Goal: Transaction & Acquisition: Purchase product/service

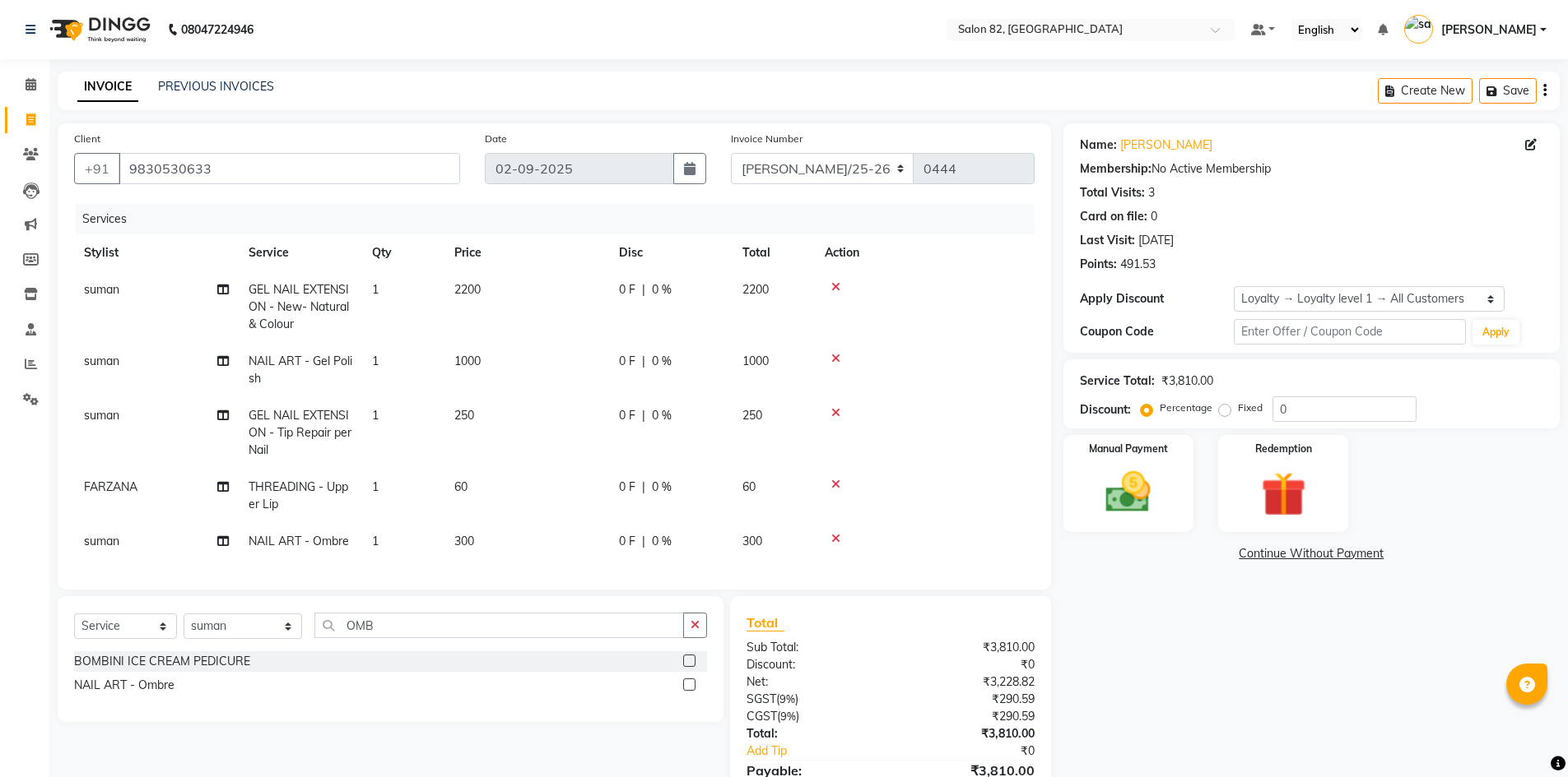
select select "service"
select select "71849"
select select "1: Object"
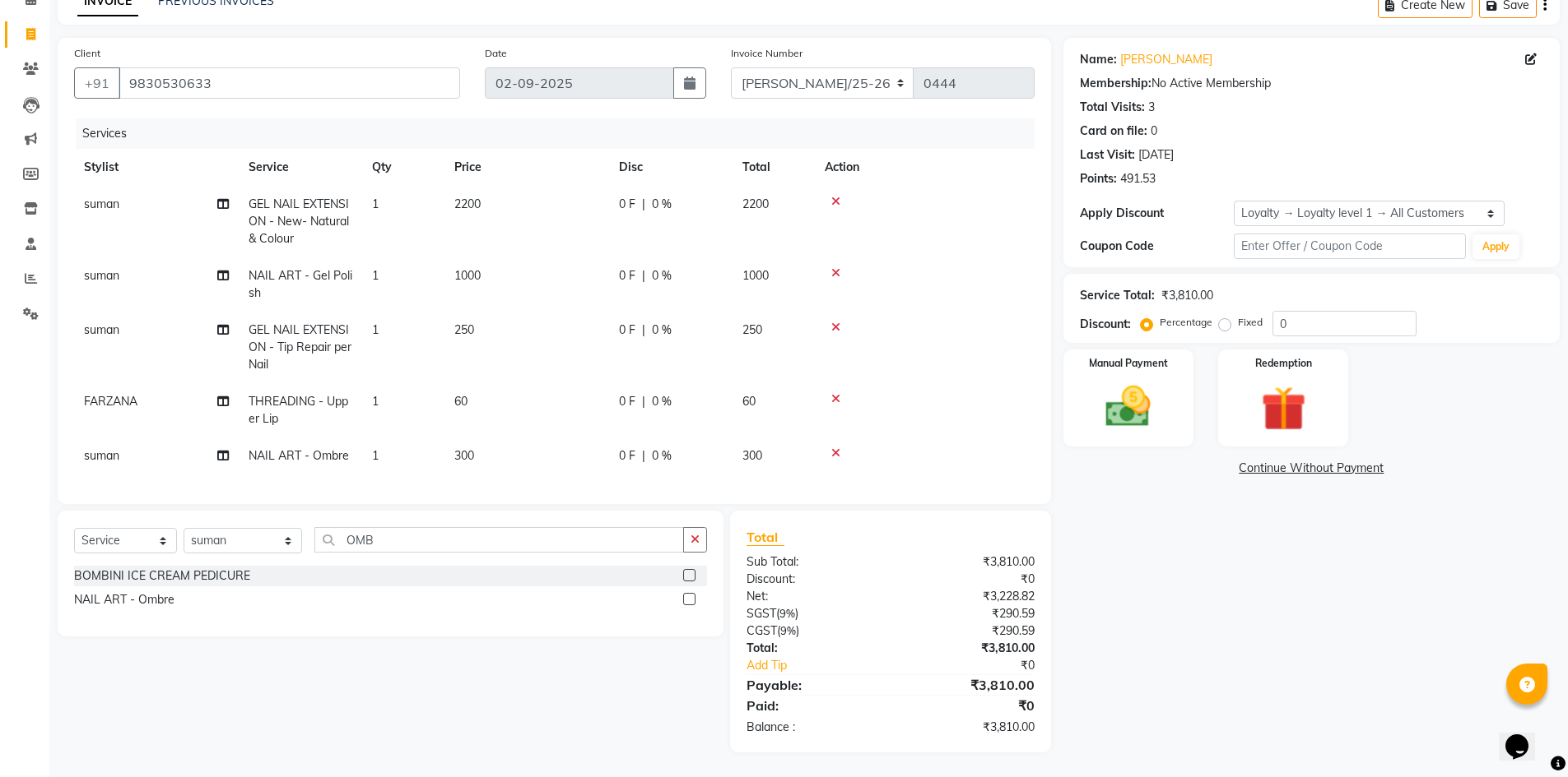
click at [502, 267] on td "1000" at bounding box center [527, 285] width 165 height 55
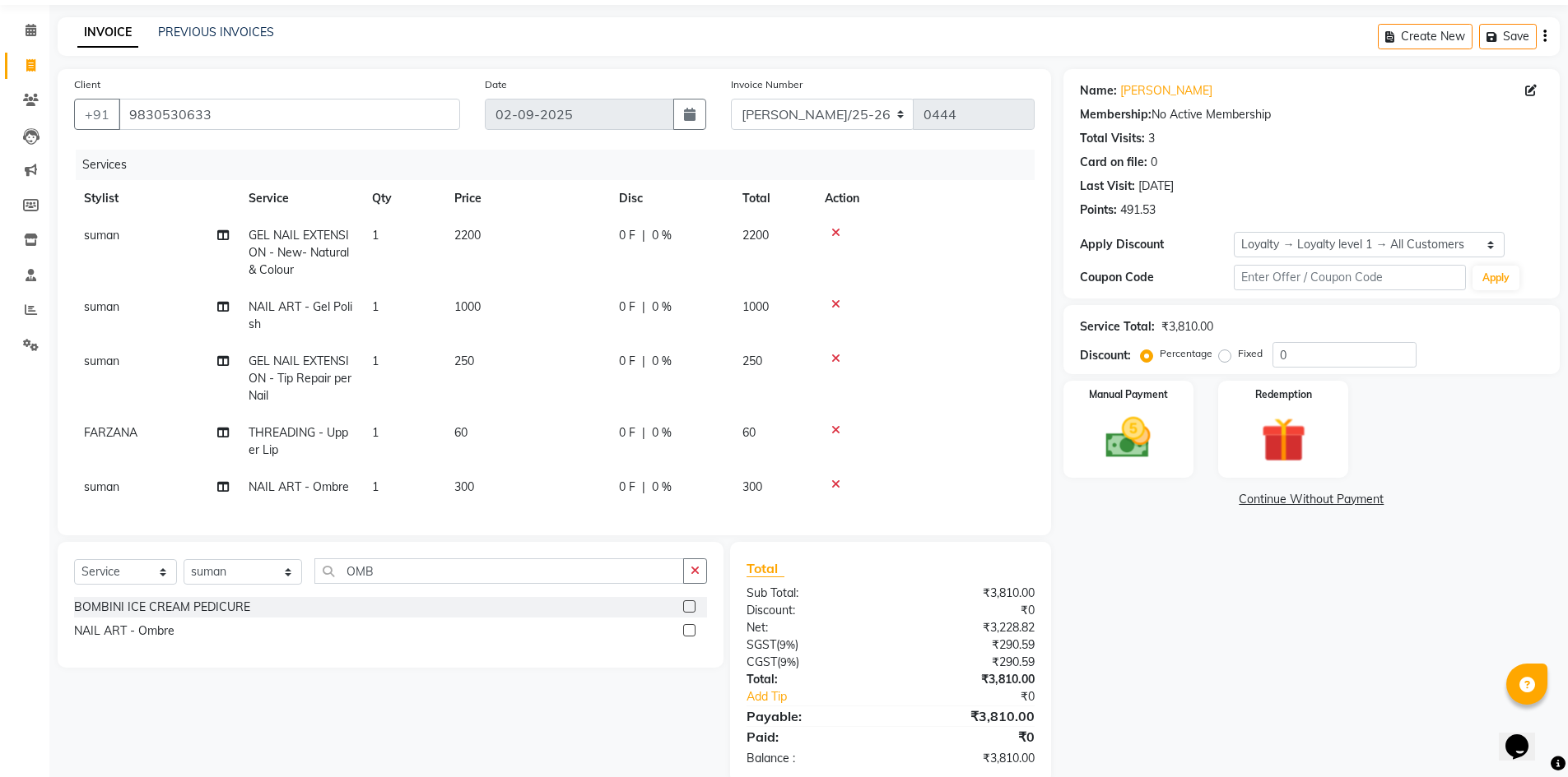
select select "71849"
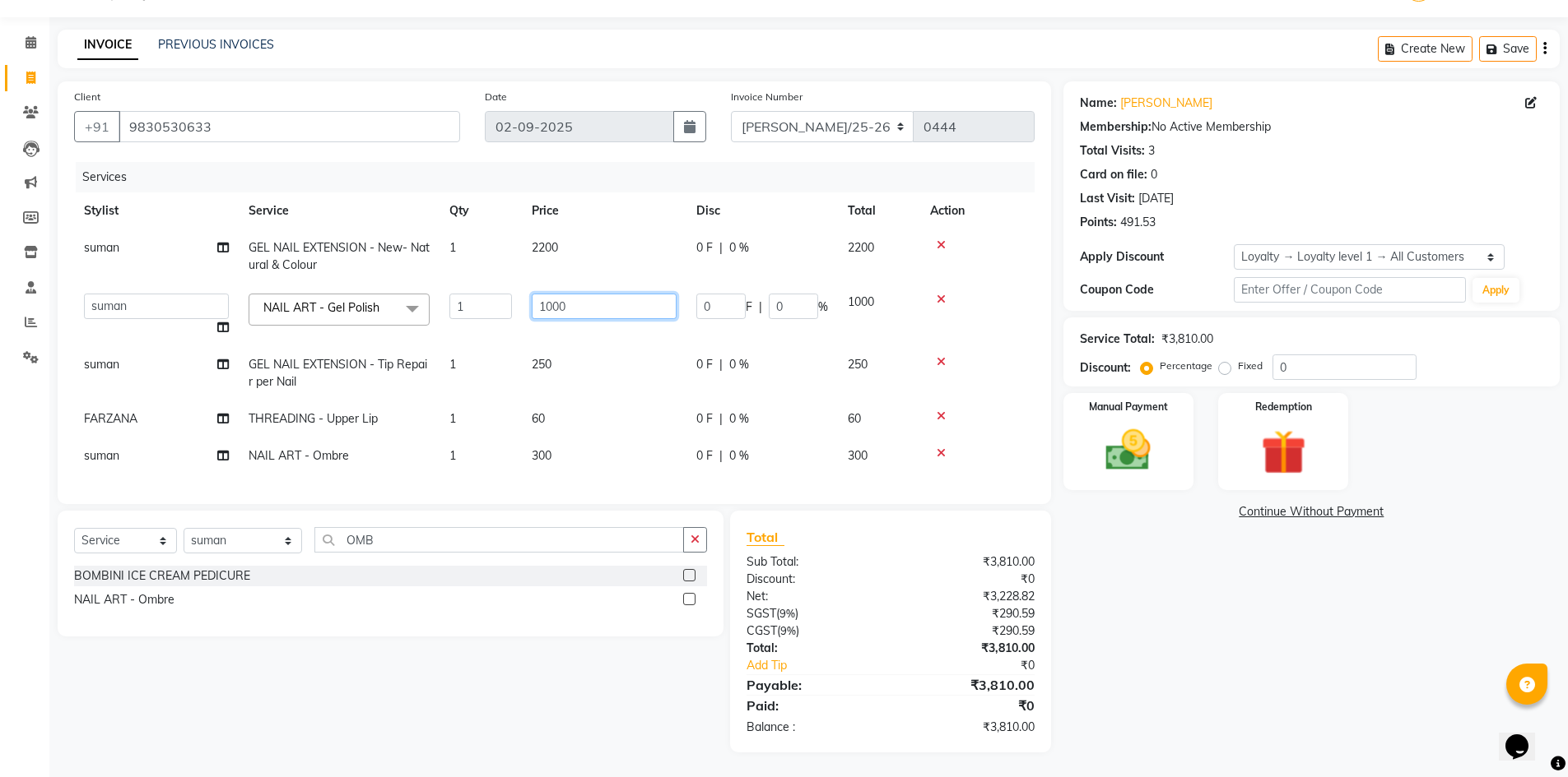
click at [587, 295] on input "1000" at bounding box center [604, 306] width 145 height 25
type input "1500"
click at [942, 440] on tbody "suman GEL NAIL EXTENSION - New- Natural & Colour 1 2200 0 F | 0 % 2200 AFZAL AK…" at bounding box center [554, 352] width 960 height 245
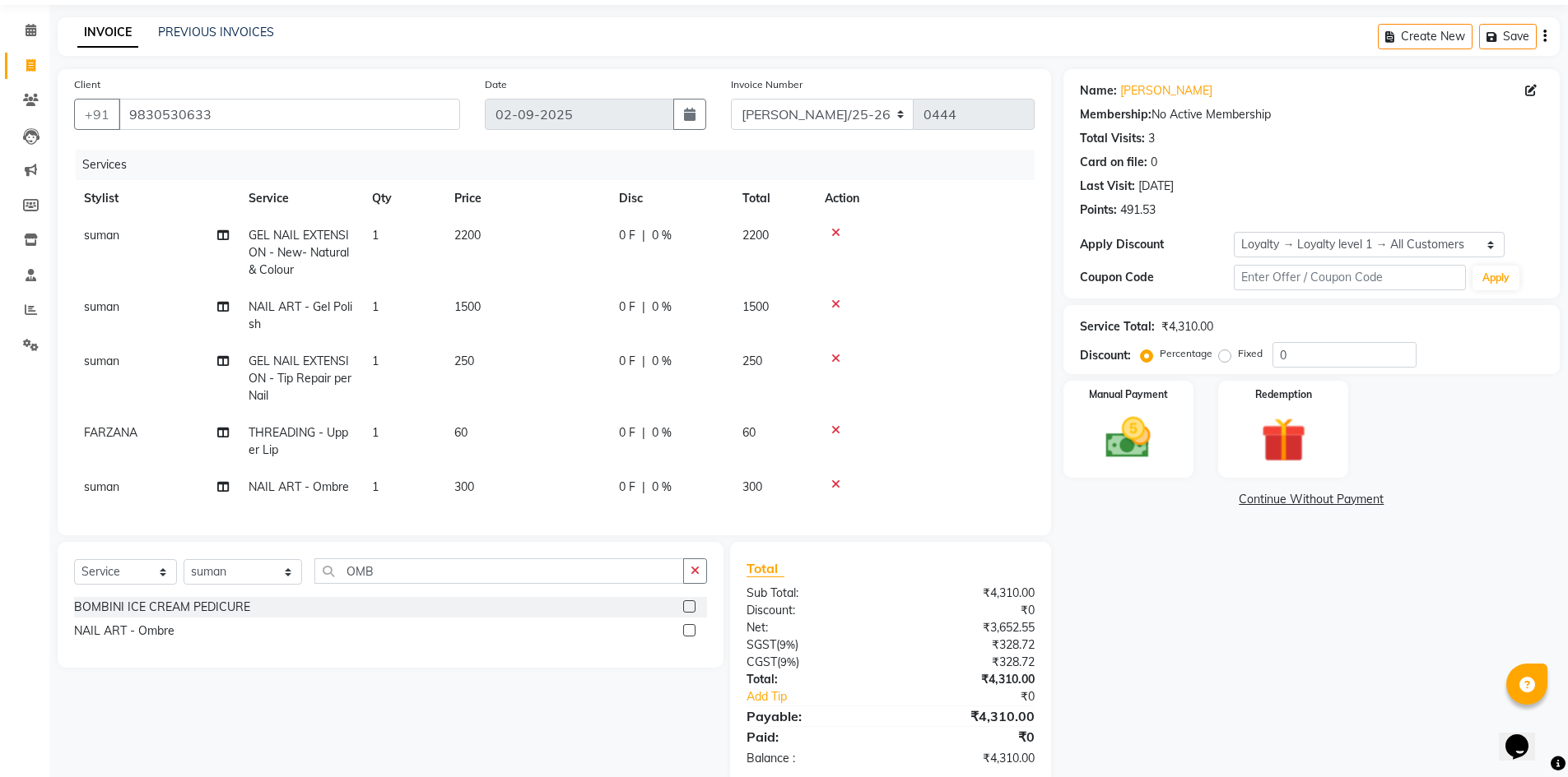
click at [833, 484] on icon at bounding box center [835, 484] width 9 height 12
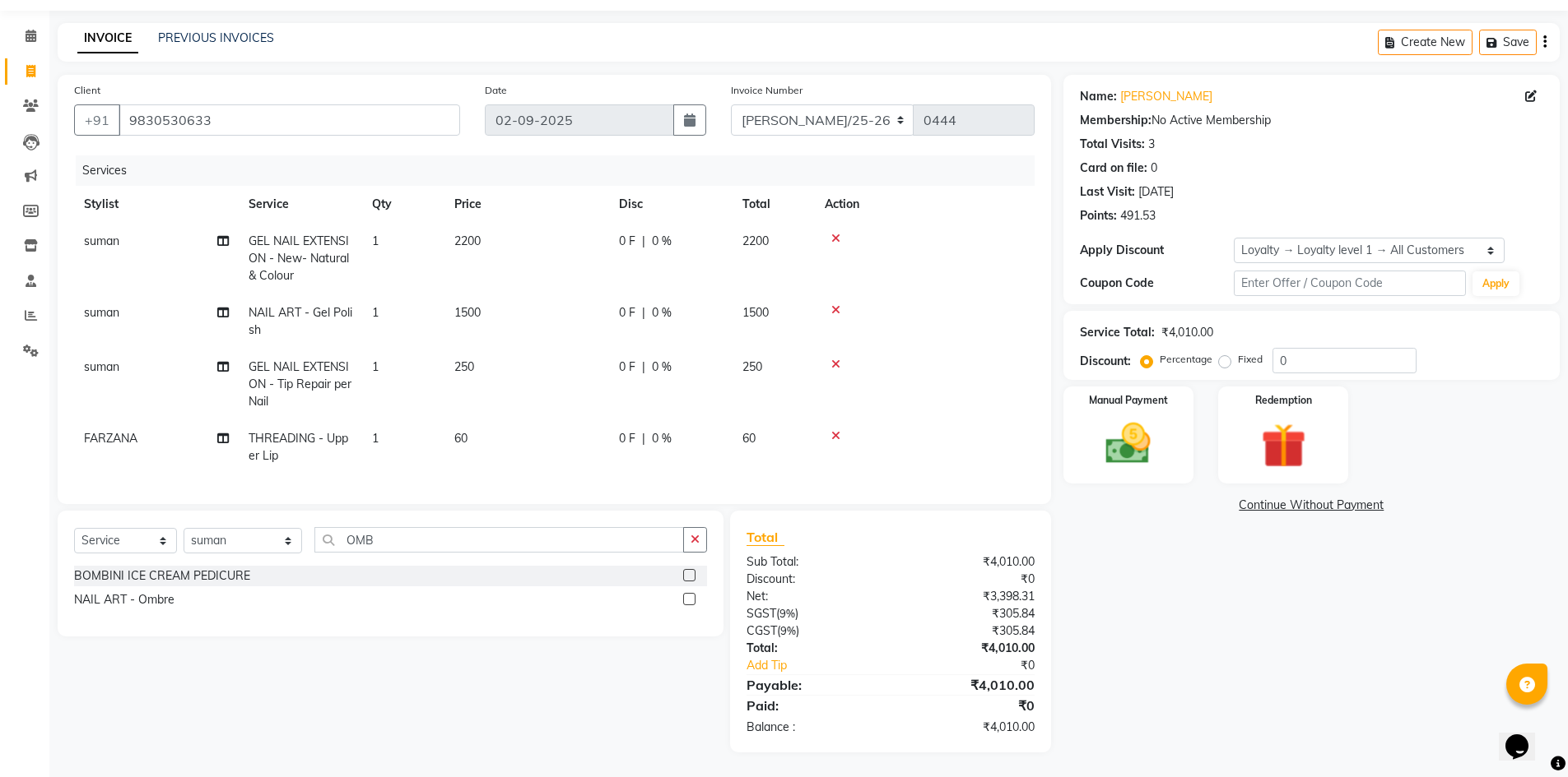
click at [837, 233] on icon at bounding box center [835, 238] width 9 height 12
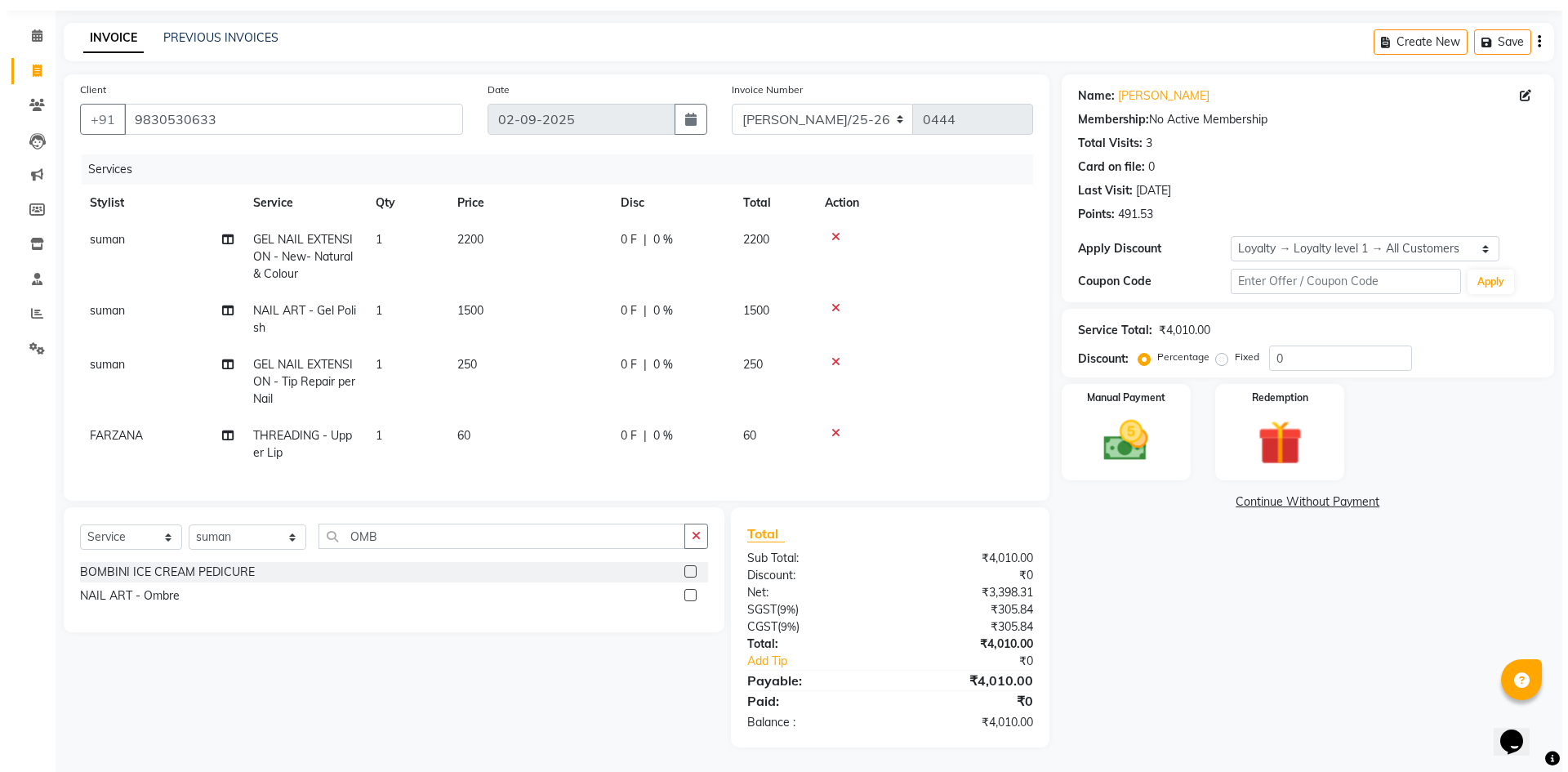
scroll to position [0, 0]
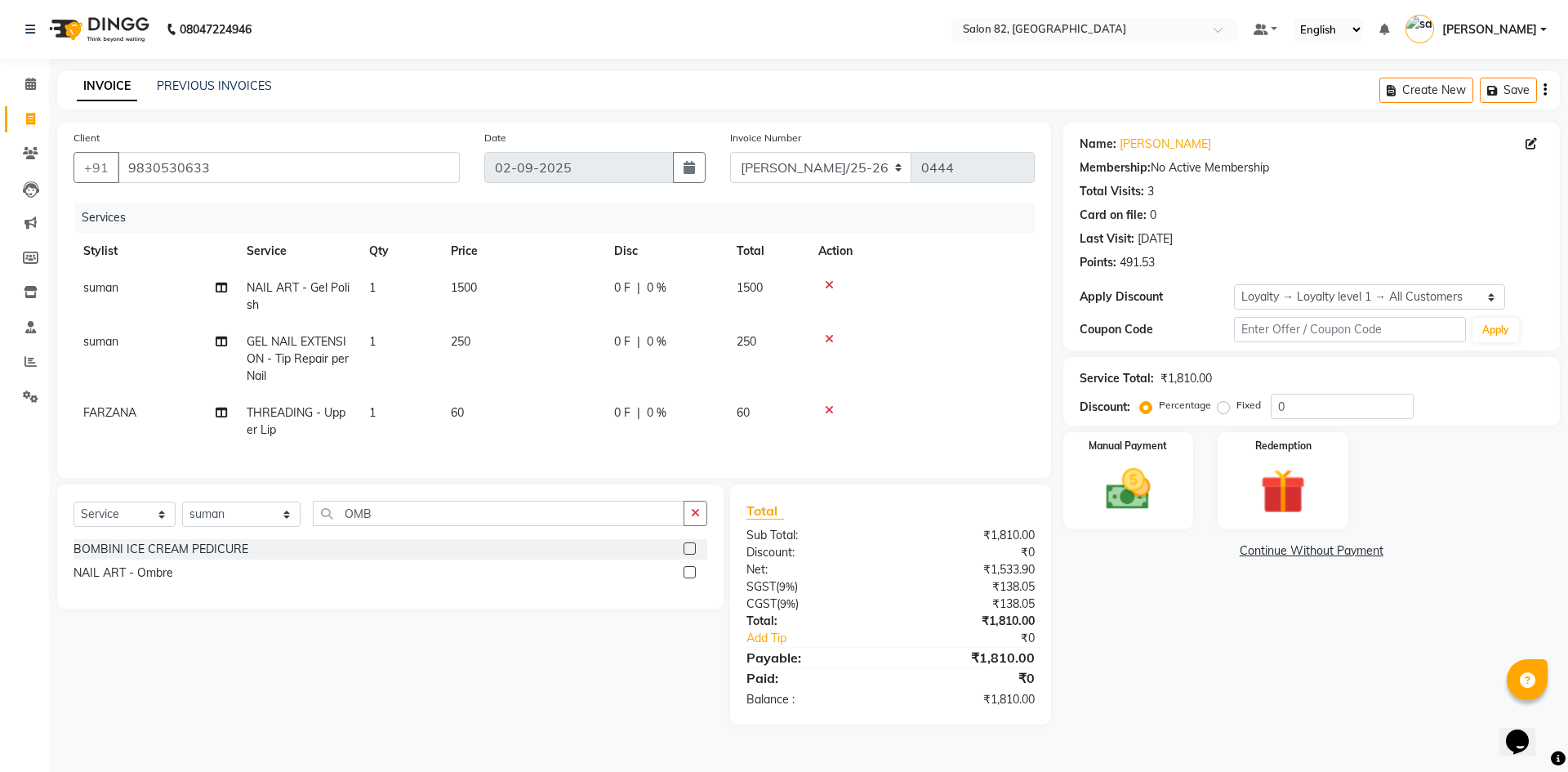
click at [829, 337] on icon at bounding box center [829, 339] width 9 height 12
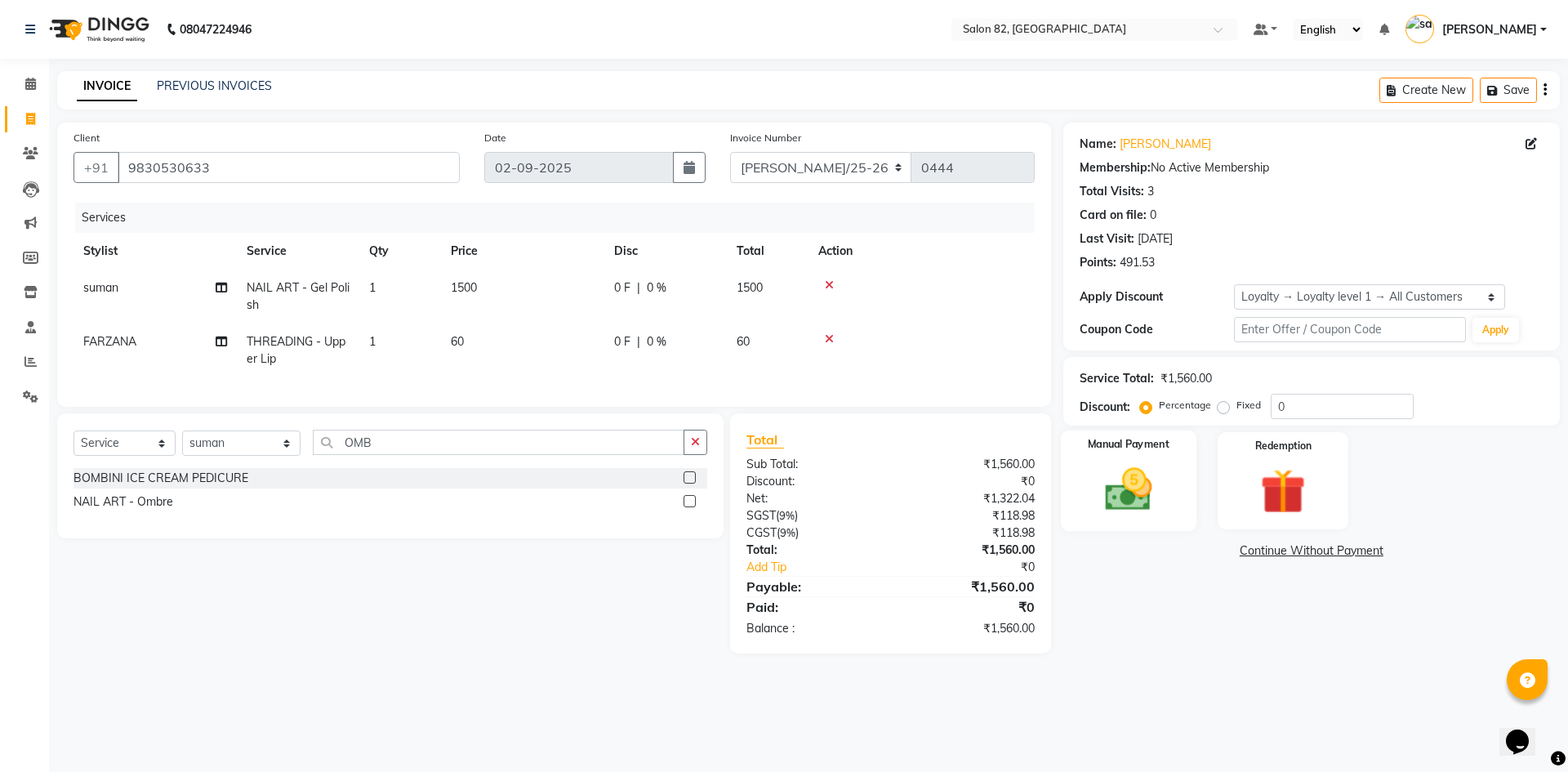
click at [1151, 499] on img at bounding box center [1128, 489] width 76 height 54
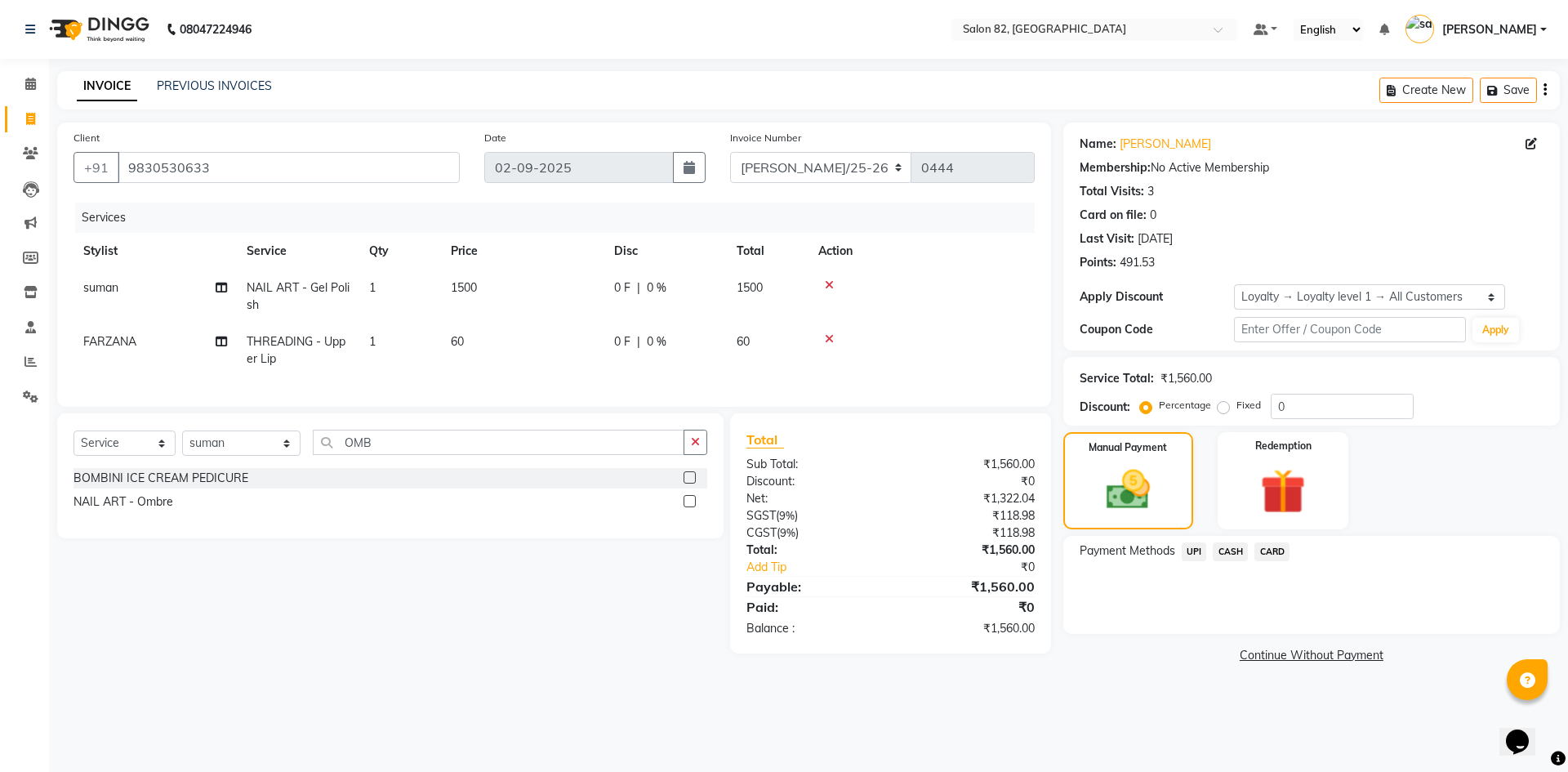
click at [1193, 550] on span "UPI" at bounding box center [1195, 551] width 25 height 19
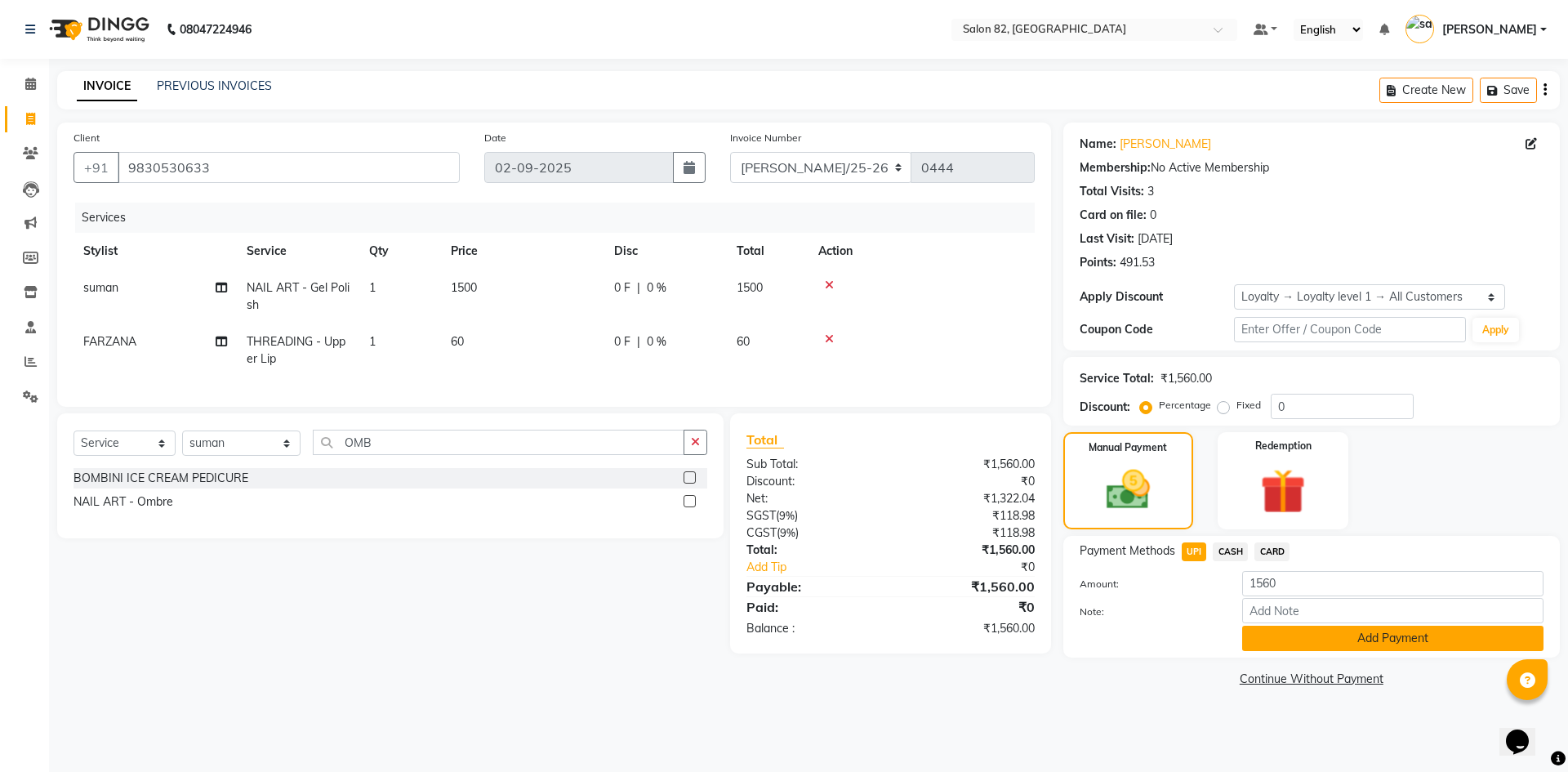
click at [1257, 634] on button "Add Payment" at bounding box center [1393, 639] width 301 height 25
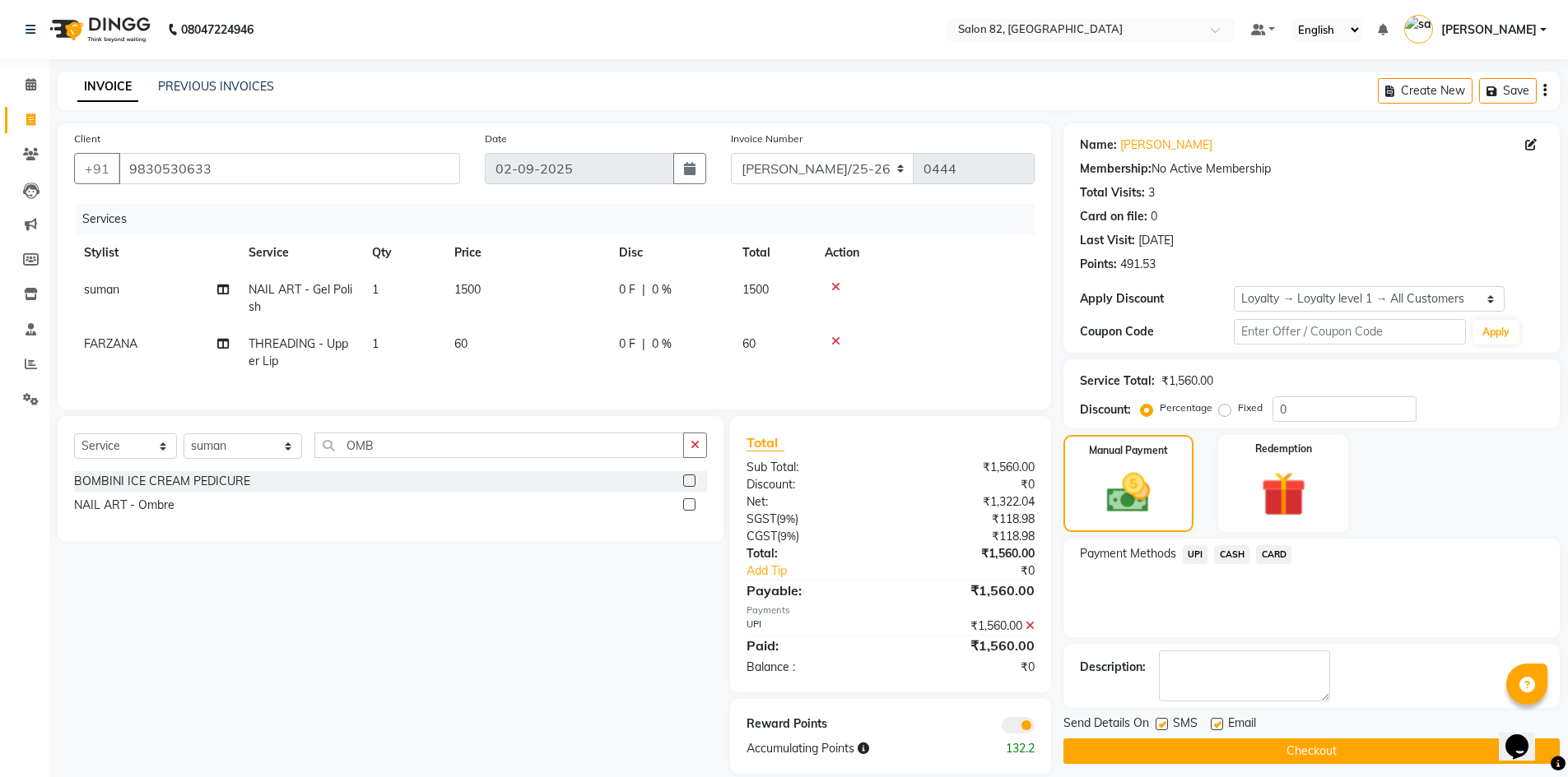
click at [1254, 746] on button "Checkout" at bounding box center [1311, 751] width 496 height 25
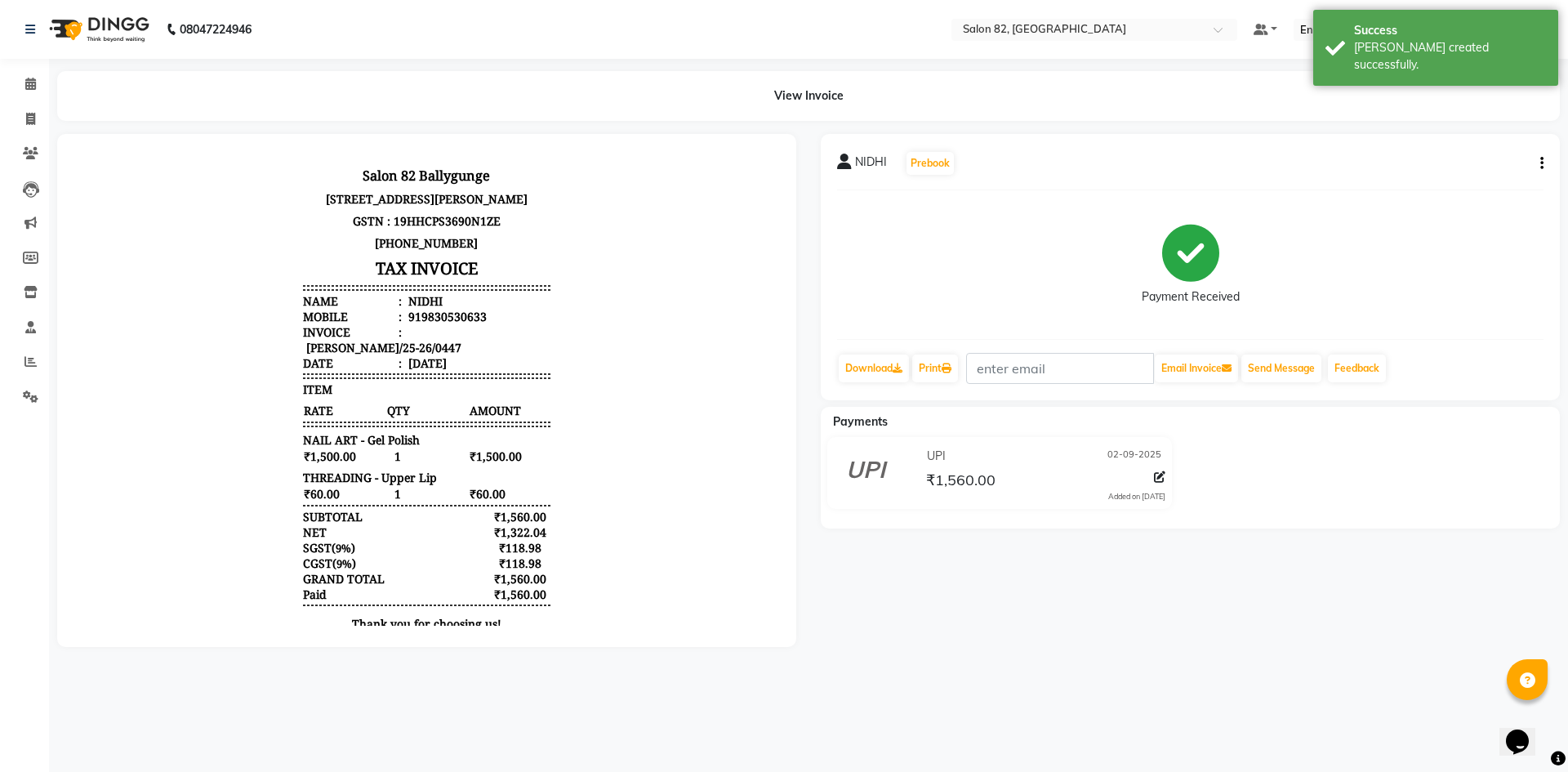
click at [405, 317] on div "919830530633" at bounding box center [446, 316] width 82 height 15
drag, startPoint x: 396, startPoint y: 316, endPoint x: 476, endPoint y: 315, distance: 80.0
click at [476, 315] on li "Mobile : 919830530633" at bounding box center [427, 316] width 247 height 15
click at [465, 315] on div "919830530633" at bounding box center [446, 316] width 82 height 15
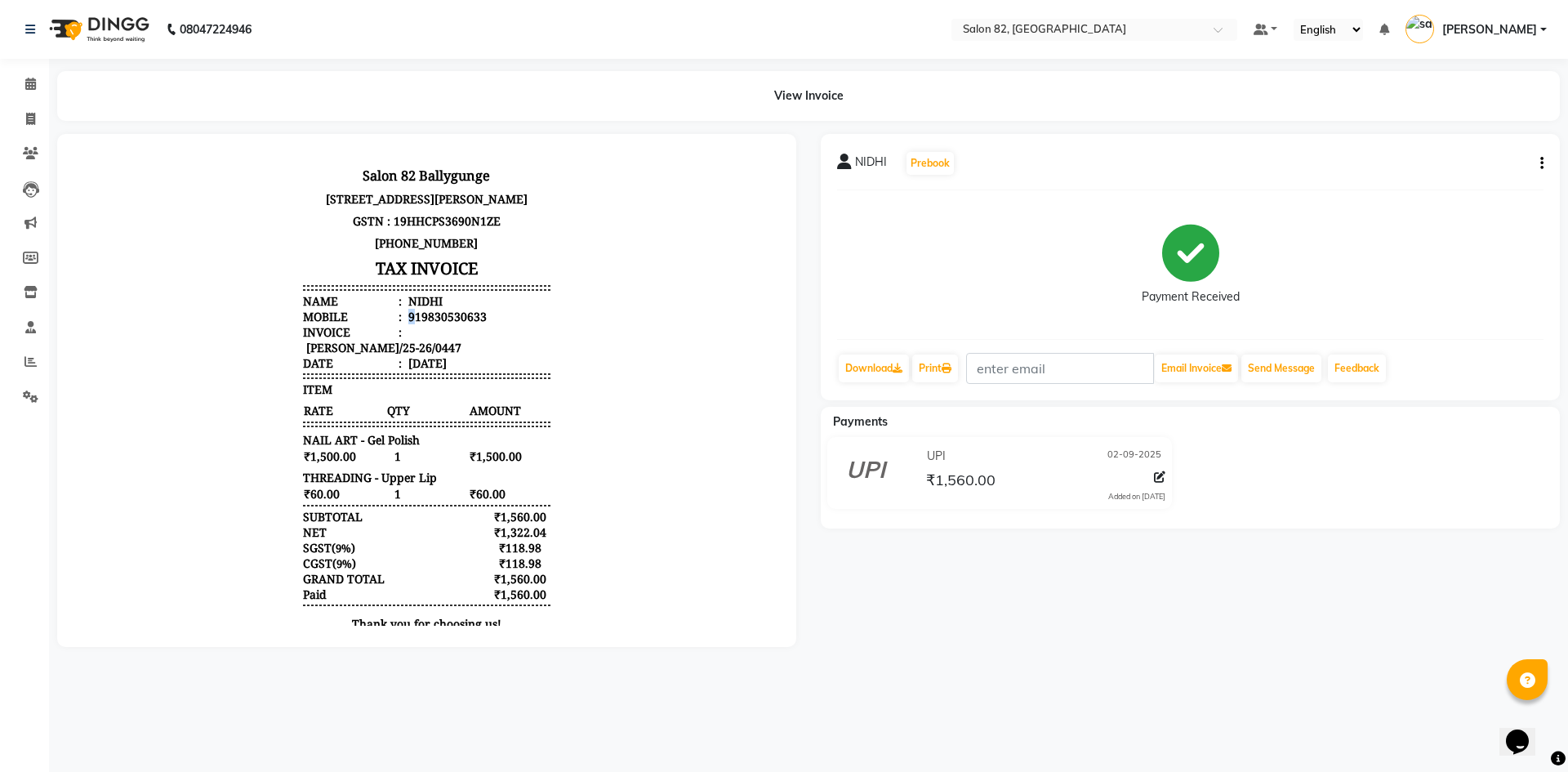
click at [405, 314] on div "919830530633" at bounding box center [446, 316] width 82 height 15
click at [405, 311] on div "919830530633" at bounding box center [446, 316] width 82 height 15
click at [405, 312] on div "919830530633" at bounding box center [446, 316] width 82 height 15
drag, startPoint x: 396, startPoint y: 313, endPoint x: 472, endPoint y: 320, distance: 76.3
click at [472, 320] on div "919830530633" at bounding box center [446, 316] width 82 height 15
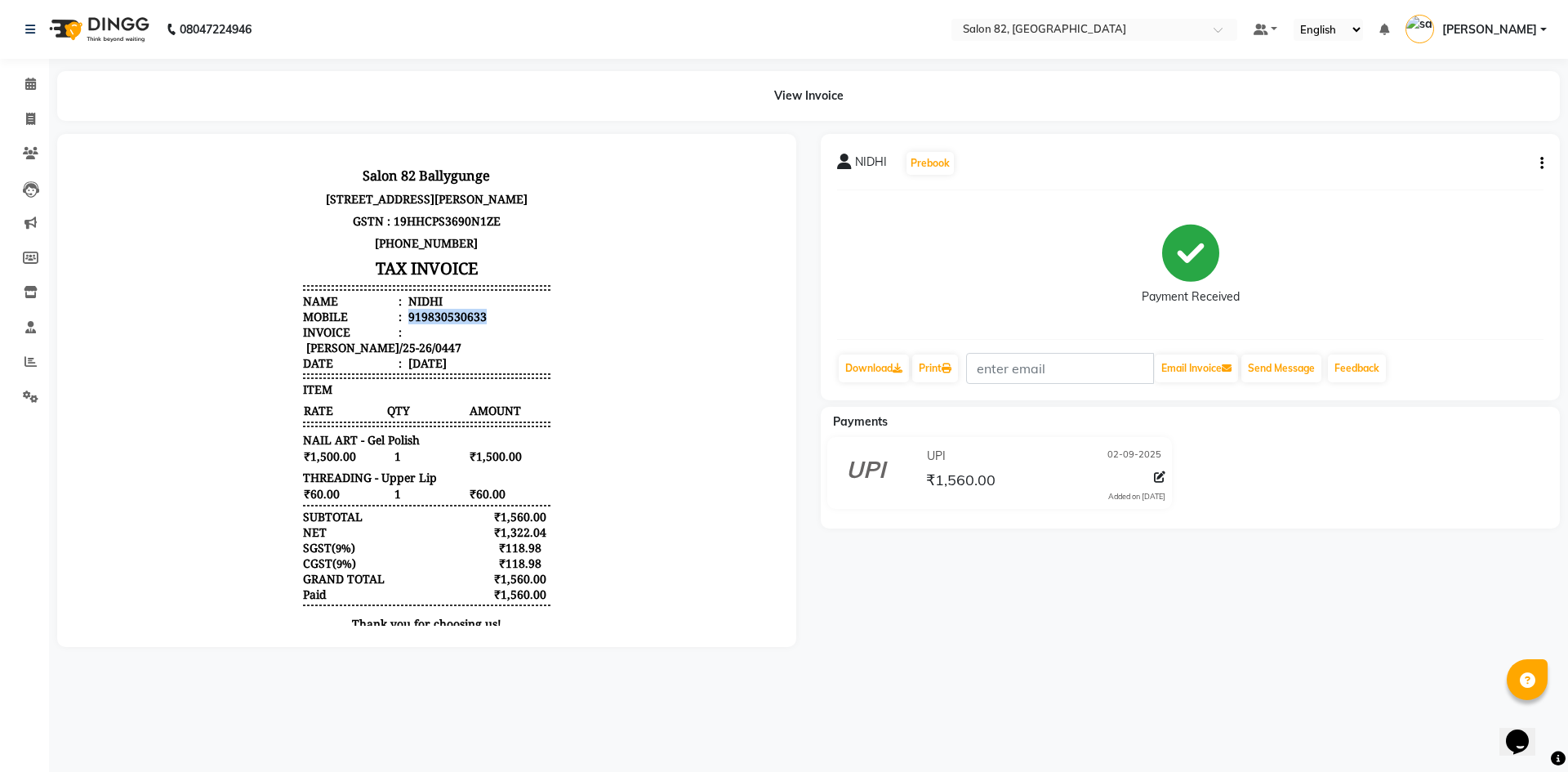
copy div "919830530633"
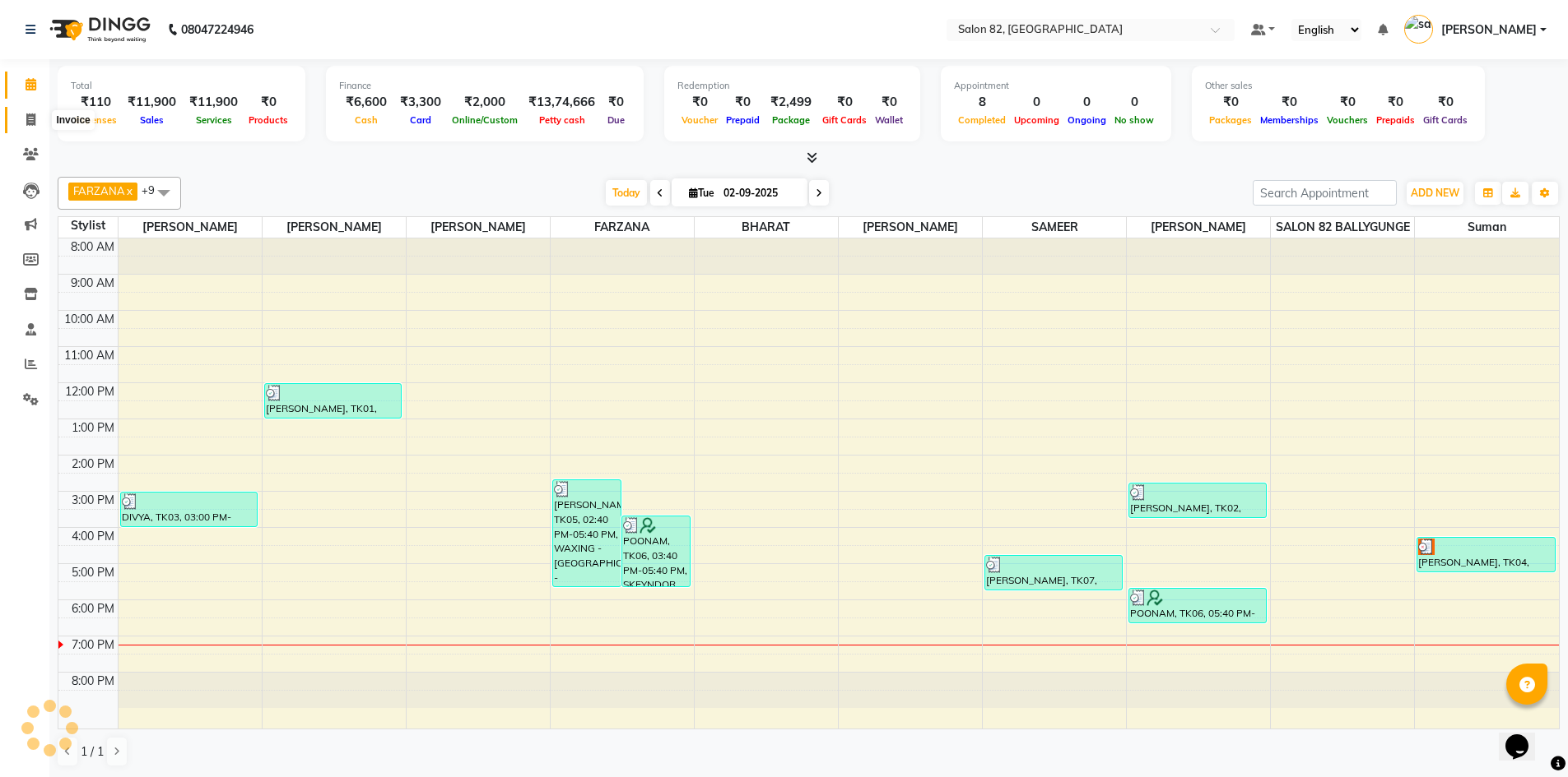
click at [26, 121] on icon at bounding box center [30, 120] width 9 height 13
select select "service"
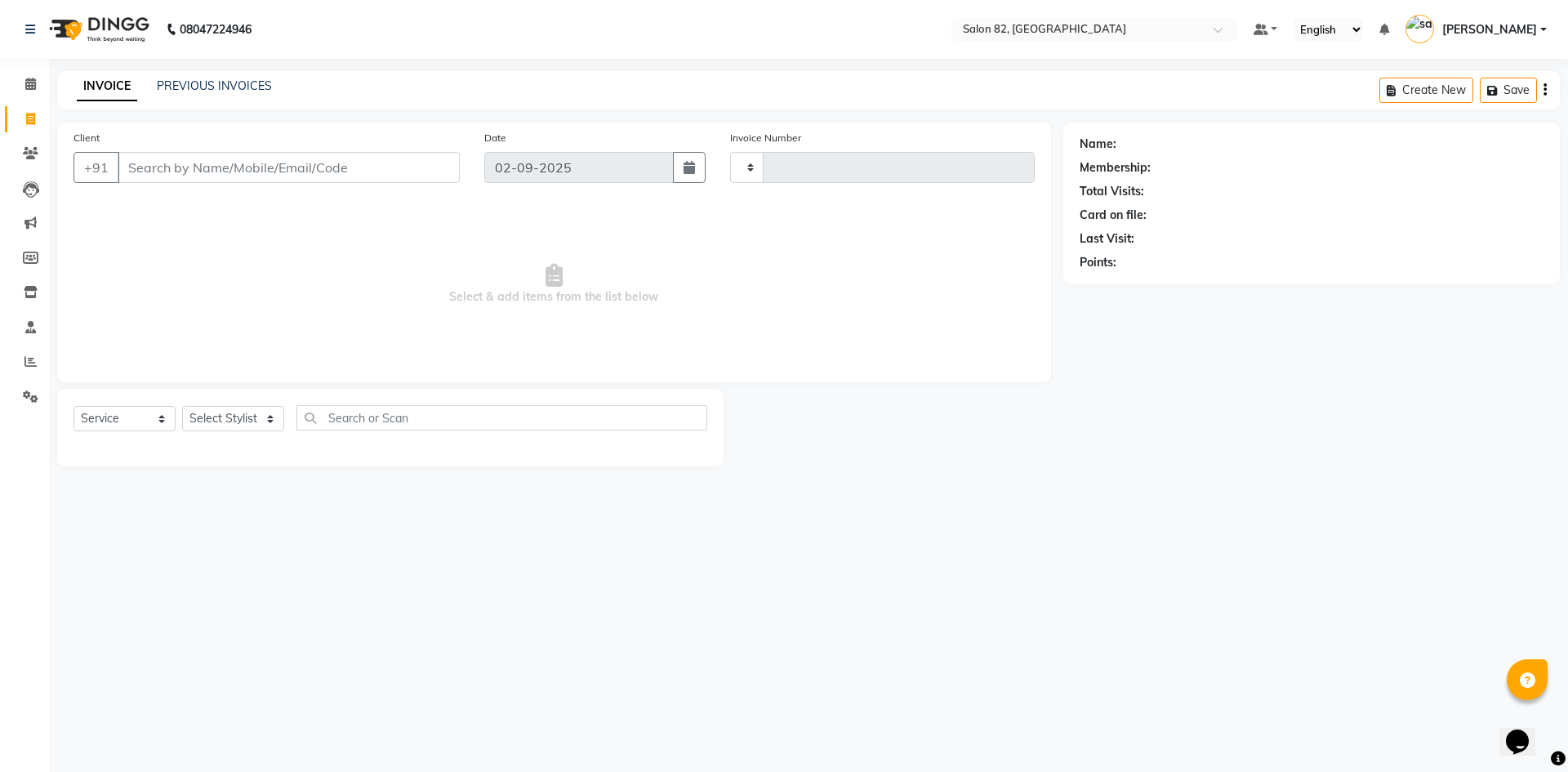
type input "0448"
select select "8702"
click at [221, 165] on input "Client" at bounding box center [288, 167] width 342 height 31
click at [170, 168] on input "Client" at bounding box center [288, 167] width 342 height 31
click at [157, 163] on input "Client" at bounding box center [288, 167] width 342 height 31
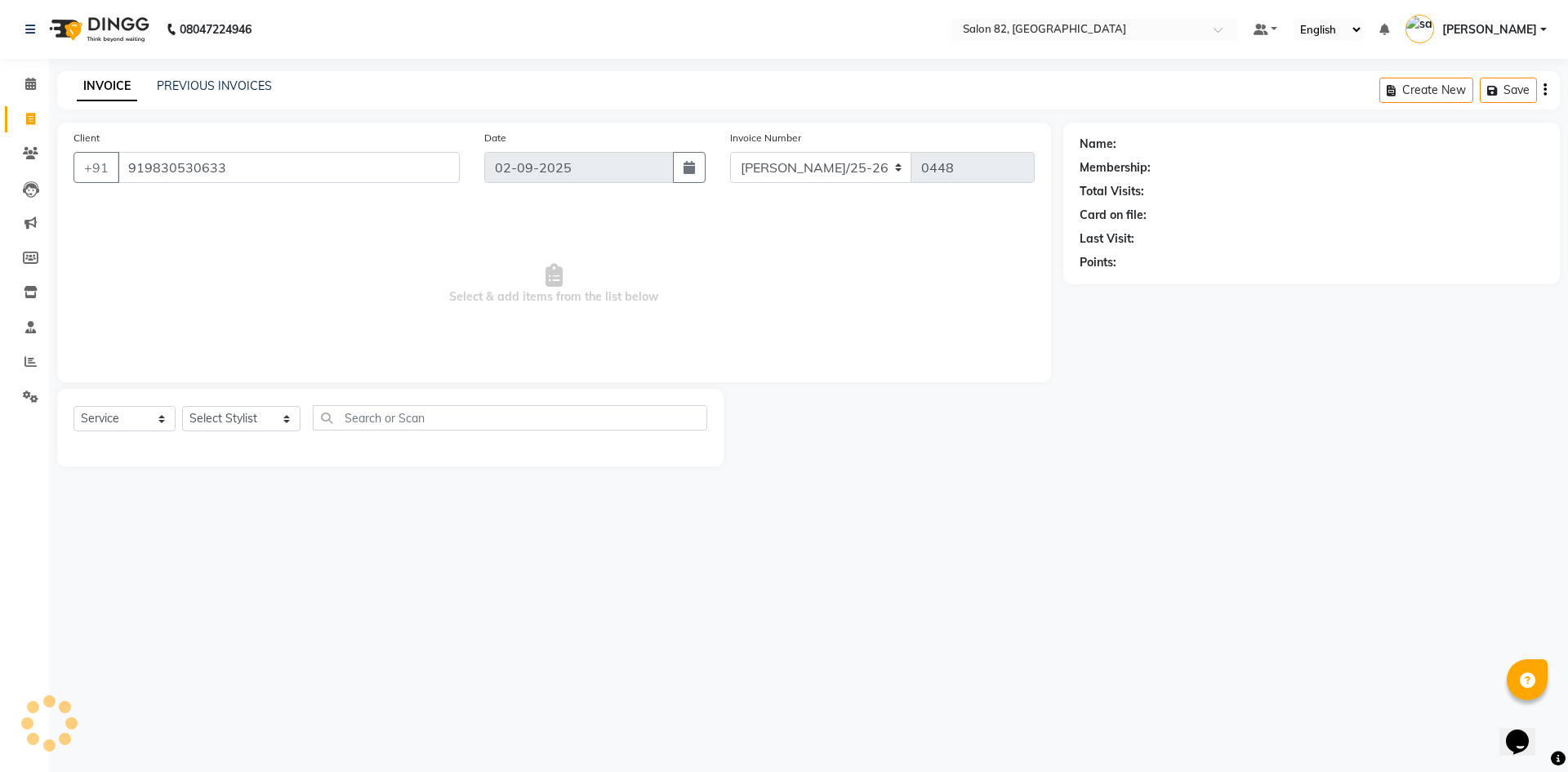
type input "919830530633"
select select "1: Object"
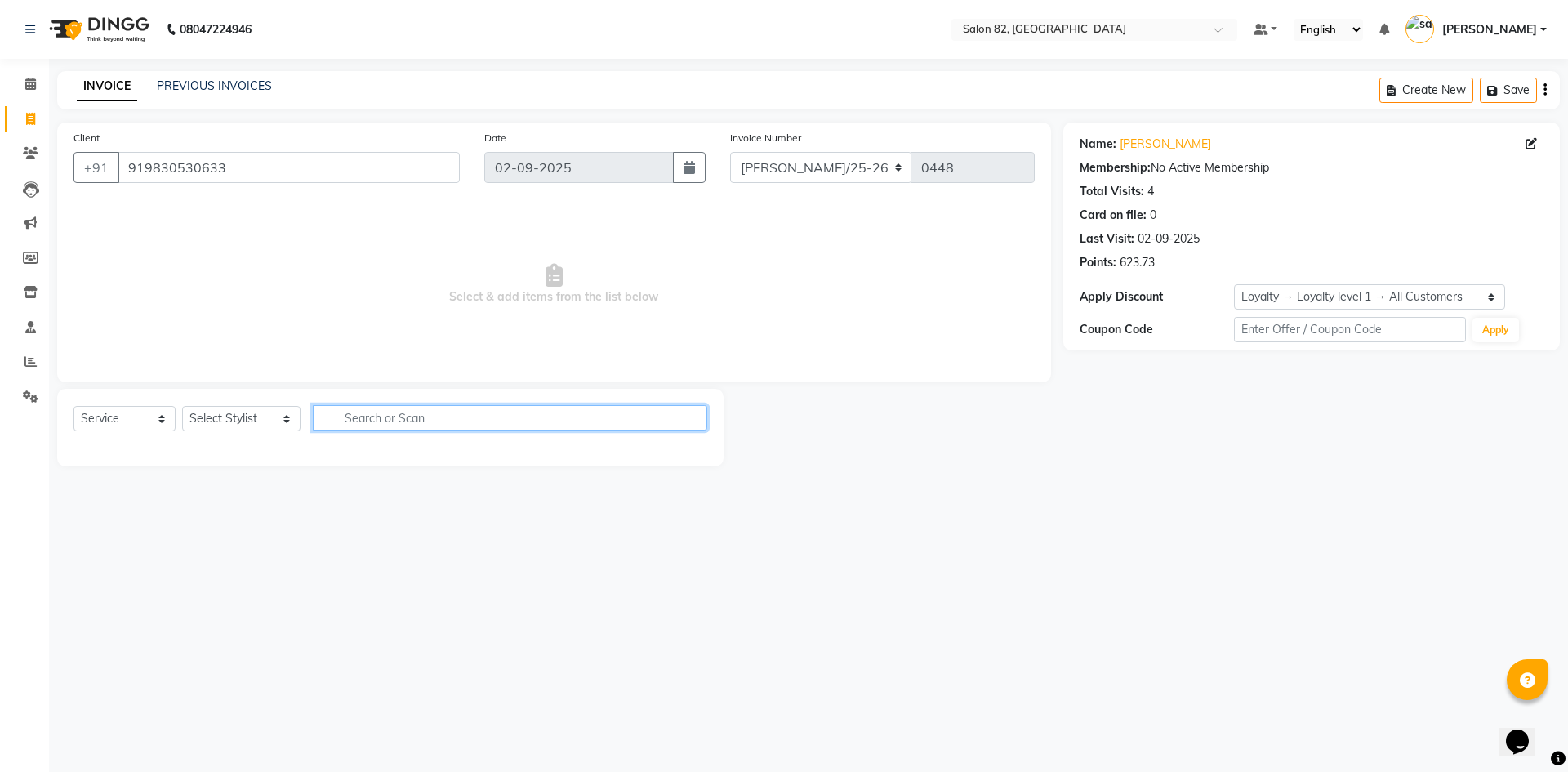
click at [398, 419] on input "text" at bounding box center [510, 418] width 395 height 25
type input "NAI"
click at [278, 424] on select "Select Stylist [PERSON_NAME] Altmas [PERSON_NAME] BHARAT [PERSON_NAME] [PERSON_…" at bounding box center [241, 419] width 118 height 25
select select "71849"
click at [182, 406] on select "Select Stylist [PERSON_NAME] Altmas [PERSON_NAME] BHARAT [PERSON_NAME] [PERSON_…" at bounding box center [241, 419] width 118 height 25
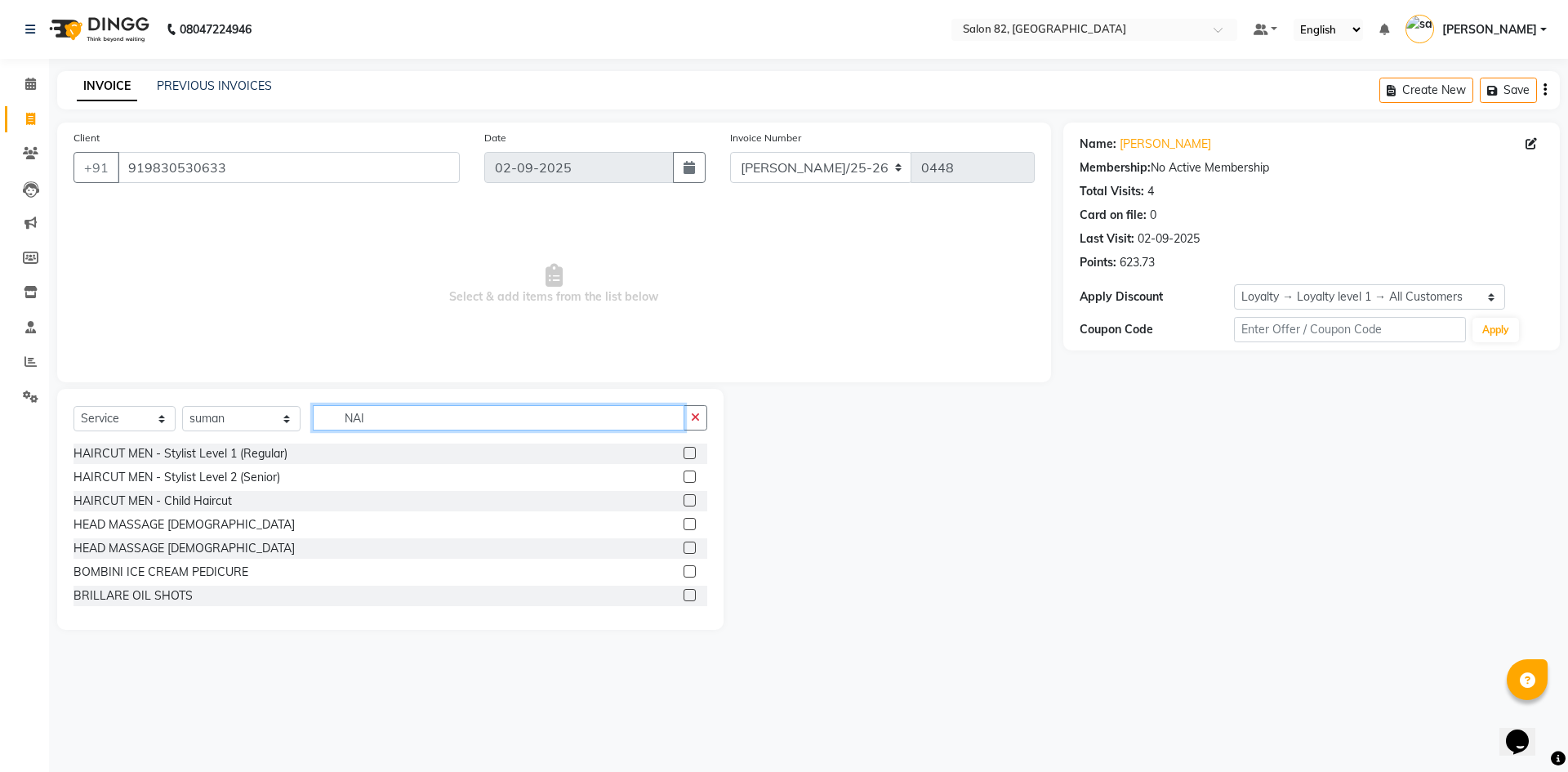
drag, startPoint x: 421, startPoint y: 429, endPoint x: 425, endPoint y: 418, distance: 11.7
click at [424, 425] on input "NAI" at bounding box center [499, 418] width 372 height 25
type input "NAIL EX"
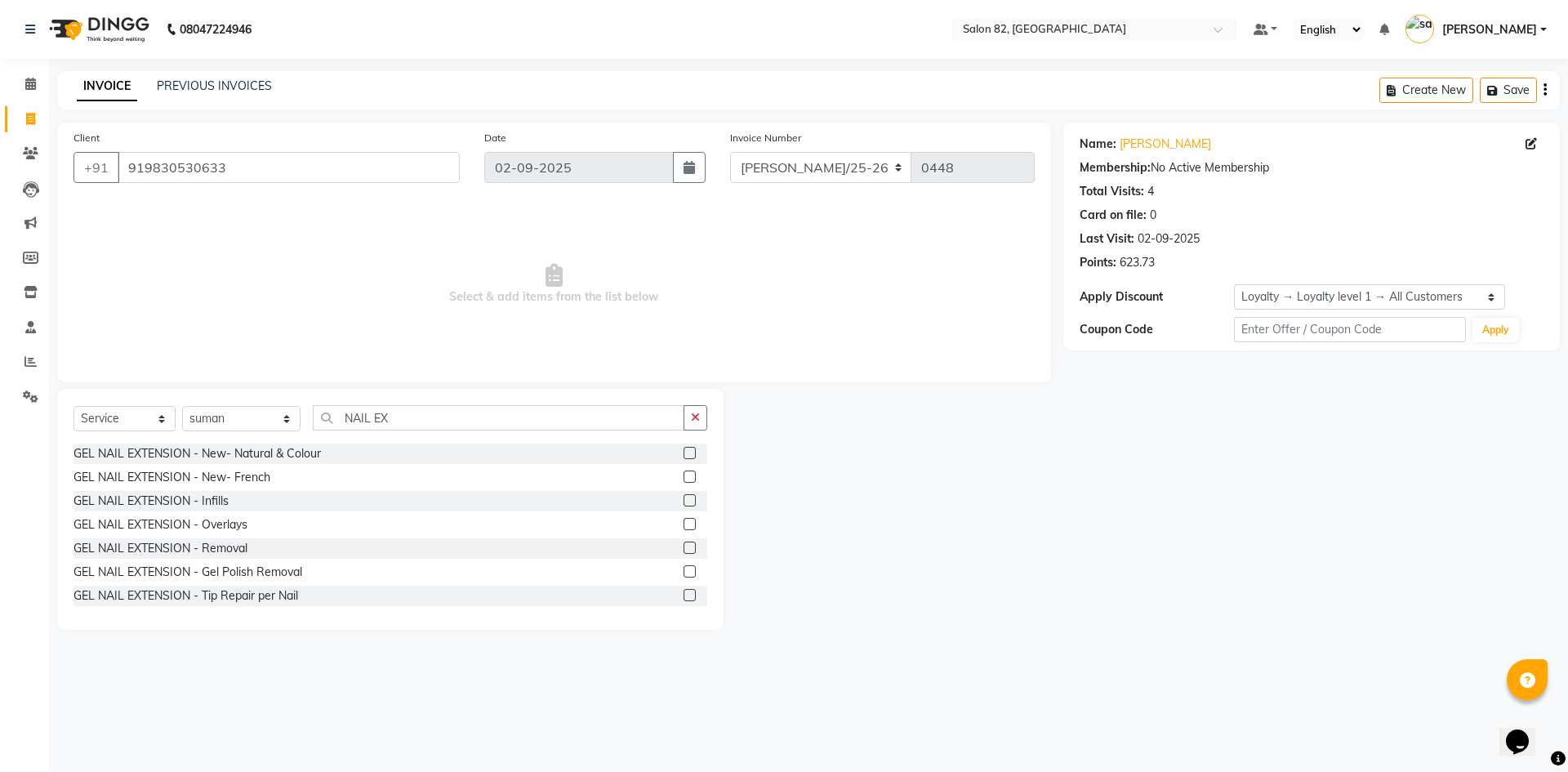
click at [670, 449] on div "GEL NAIL EXTENSION - New- Natural & Colour" at bounding box center [390, 454] width 634 height 20
click at [684, 449] on label at bounding box center [690, 454] width 12 height 12
click at [684, 449] on input "checkbox" at bounding box center [689, 454] width 11 height 11
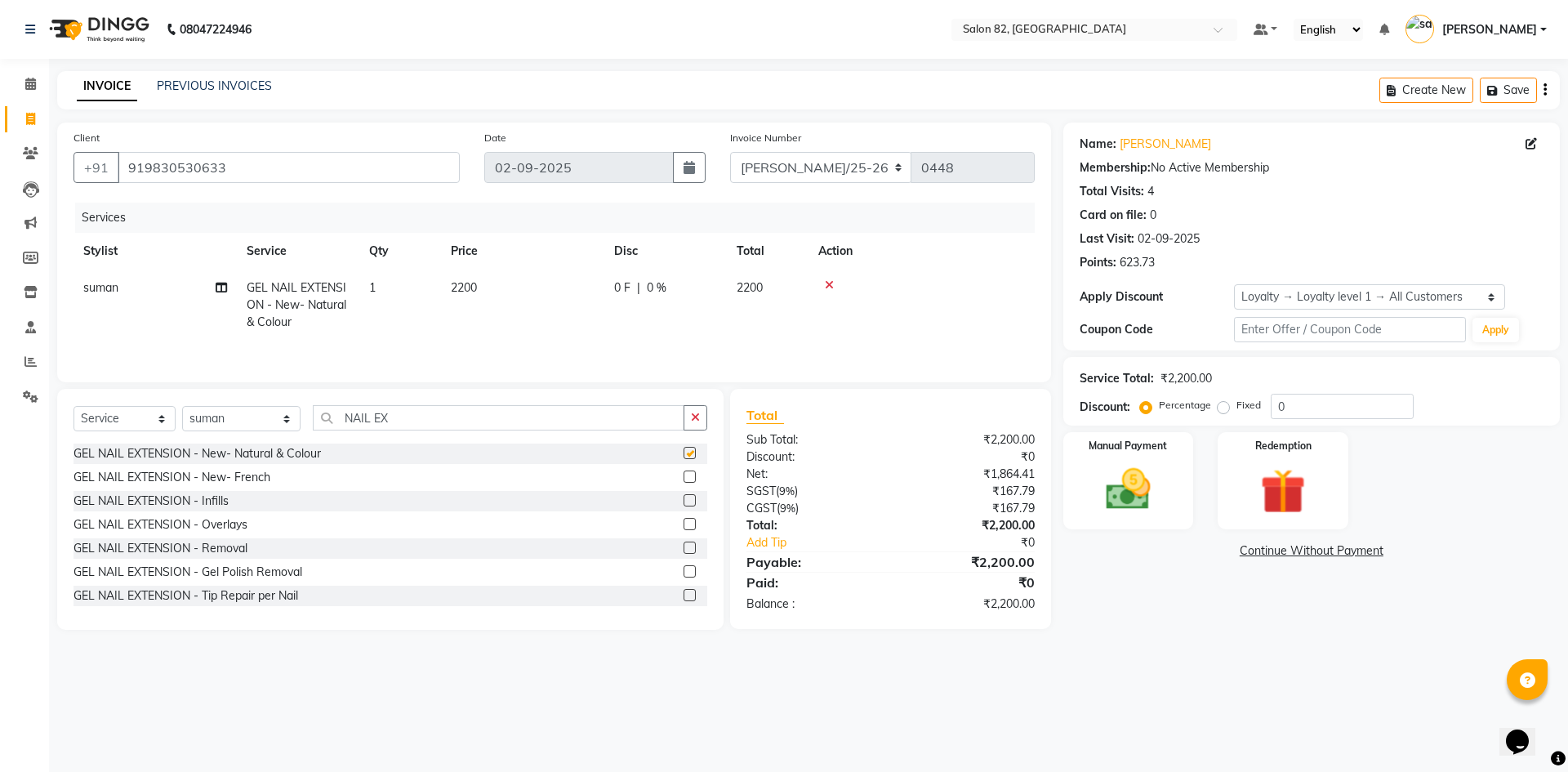
checkbox input "false"
click at [689, 410] on button "button" at bounding box center [695, 418] width 24 height 25
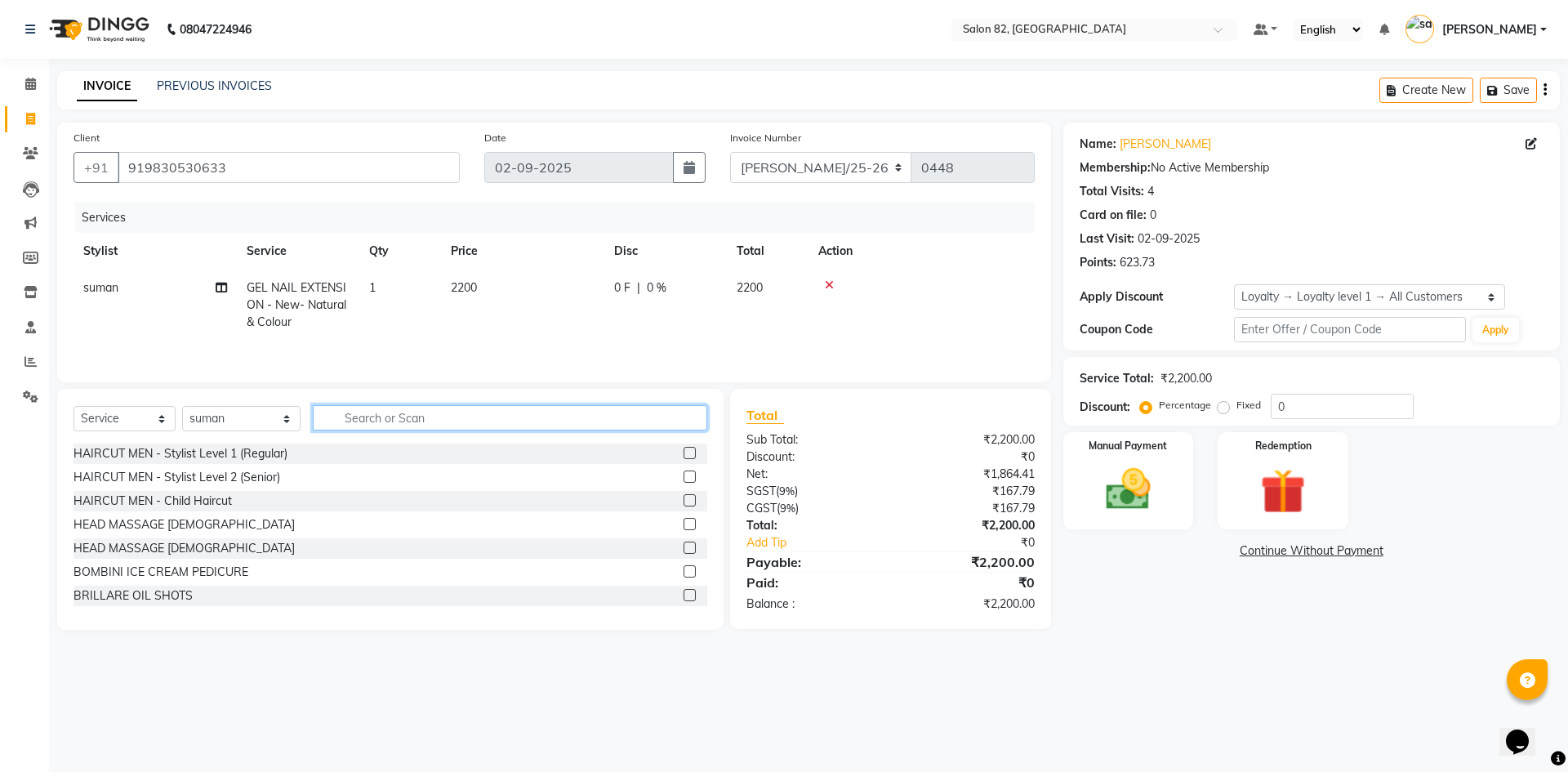
click at [616, 430] on input "text" at bounding box center [510, 418] width 395 height 25
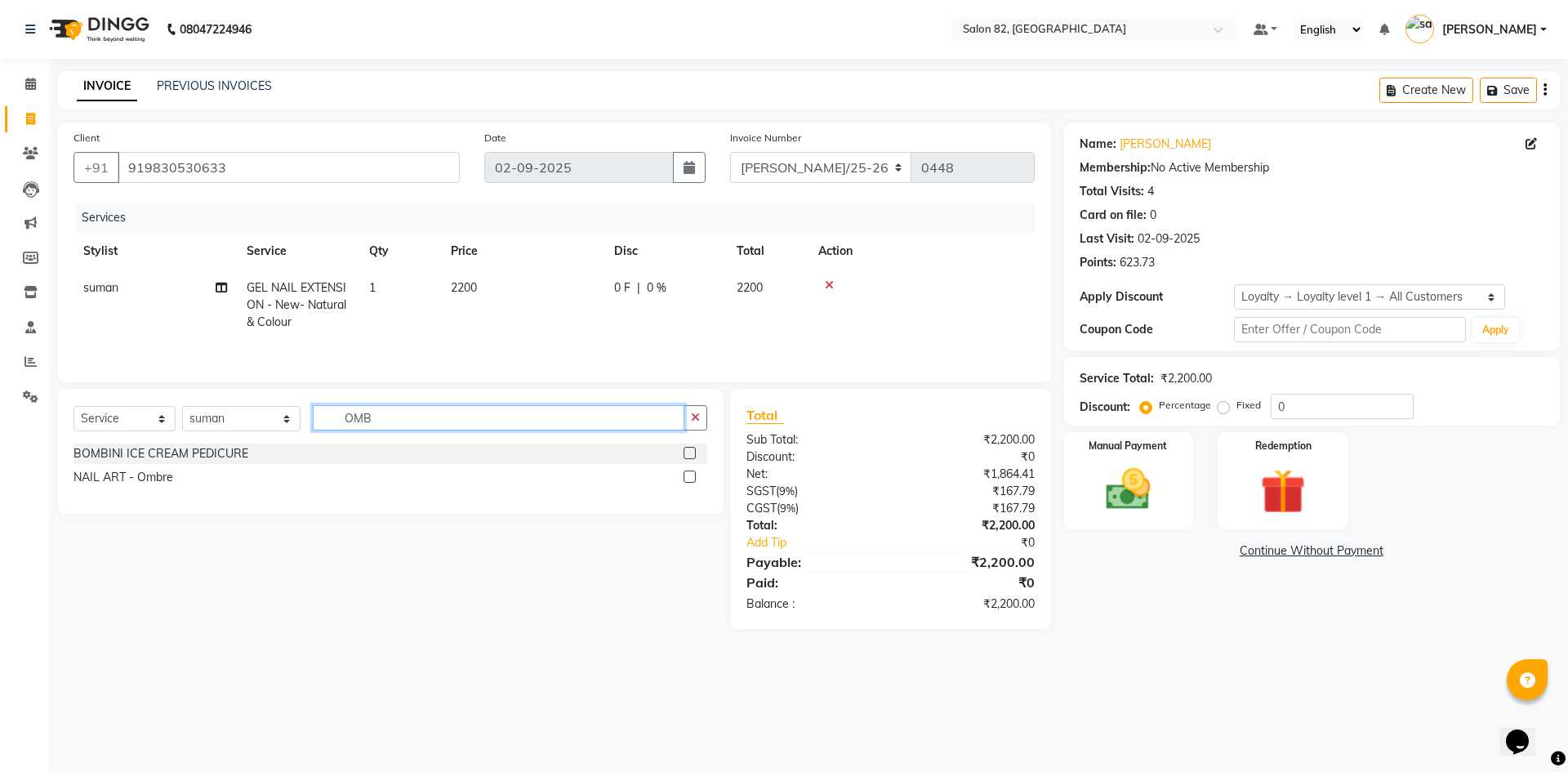
type input "OMB"
click at [685, 479] on label at bounding box center [690, 477] width 12 height 12
click at [685, 479] on input "checkbox" at bounding box center [689, 478] width 11 height 11
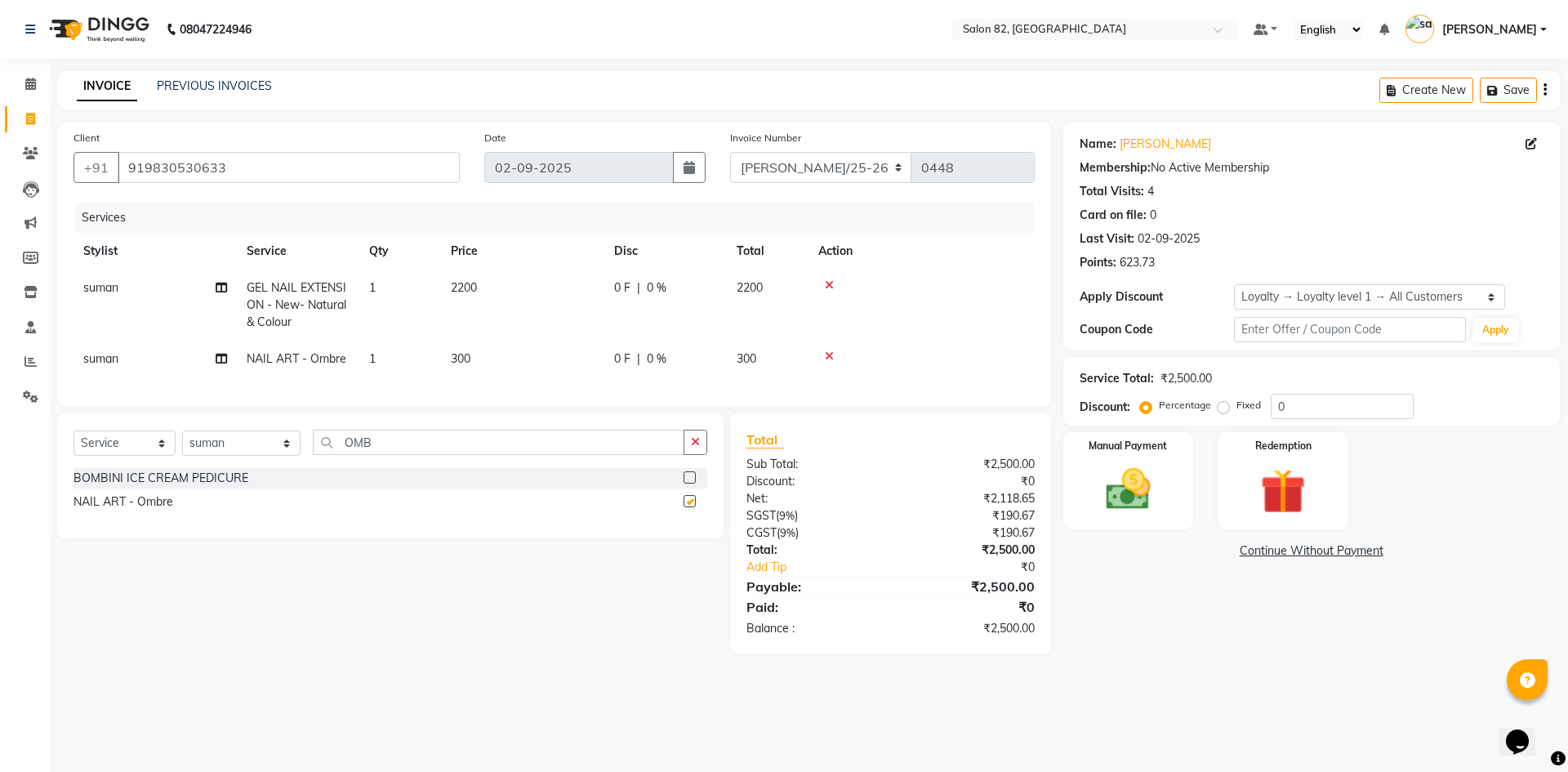
checkbox input "false"
click at [1157, 492] on img at bounding box center [1128, 489] width 76 height 54
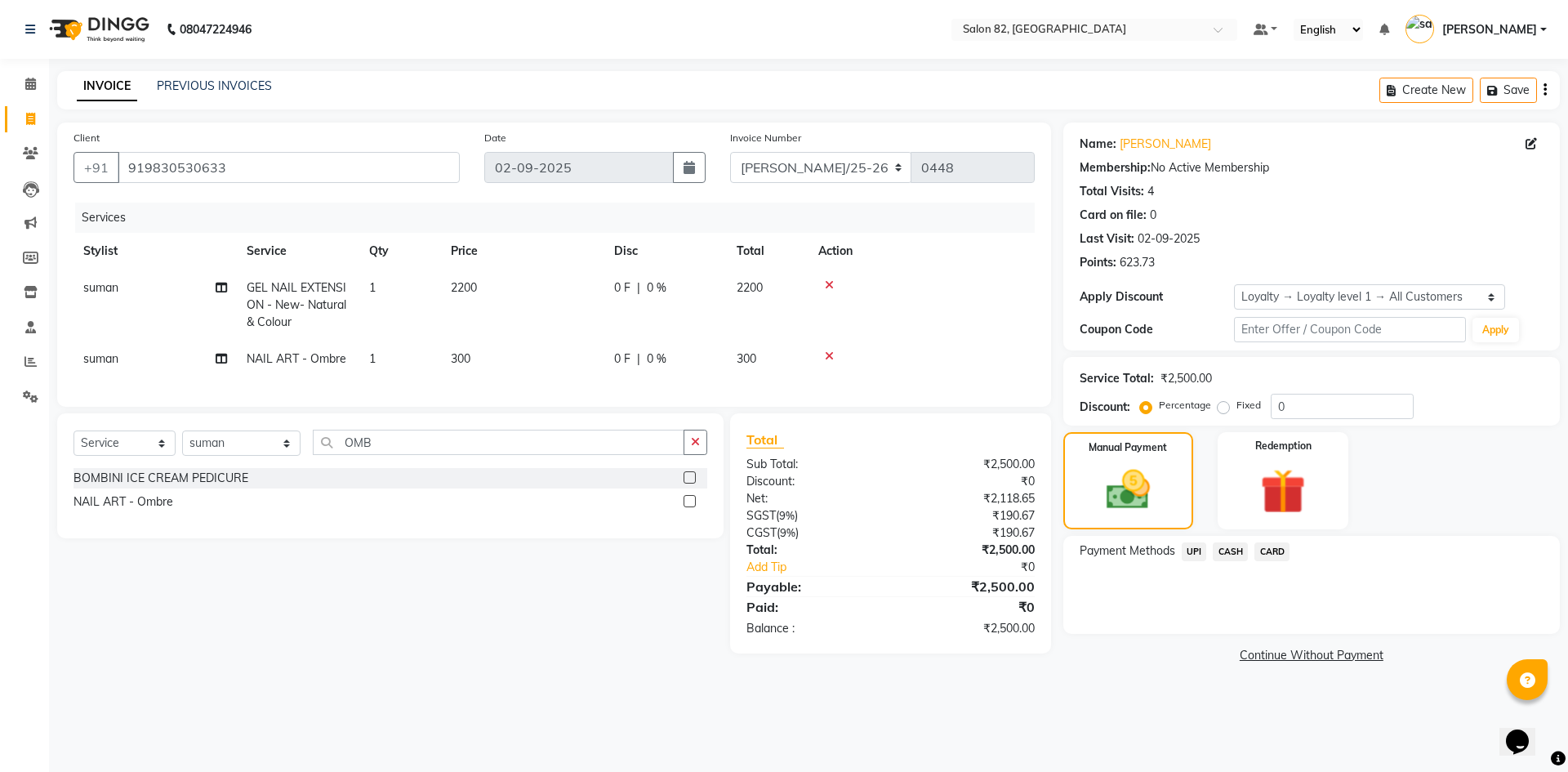
click at [1272, 555] on span "CARD" at bounding box center [1273, 551] width 36 height 19
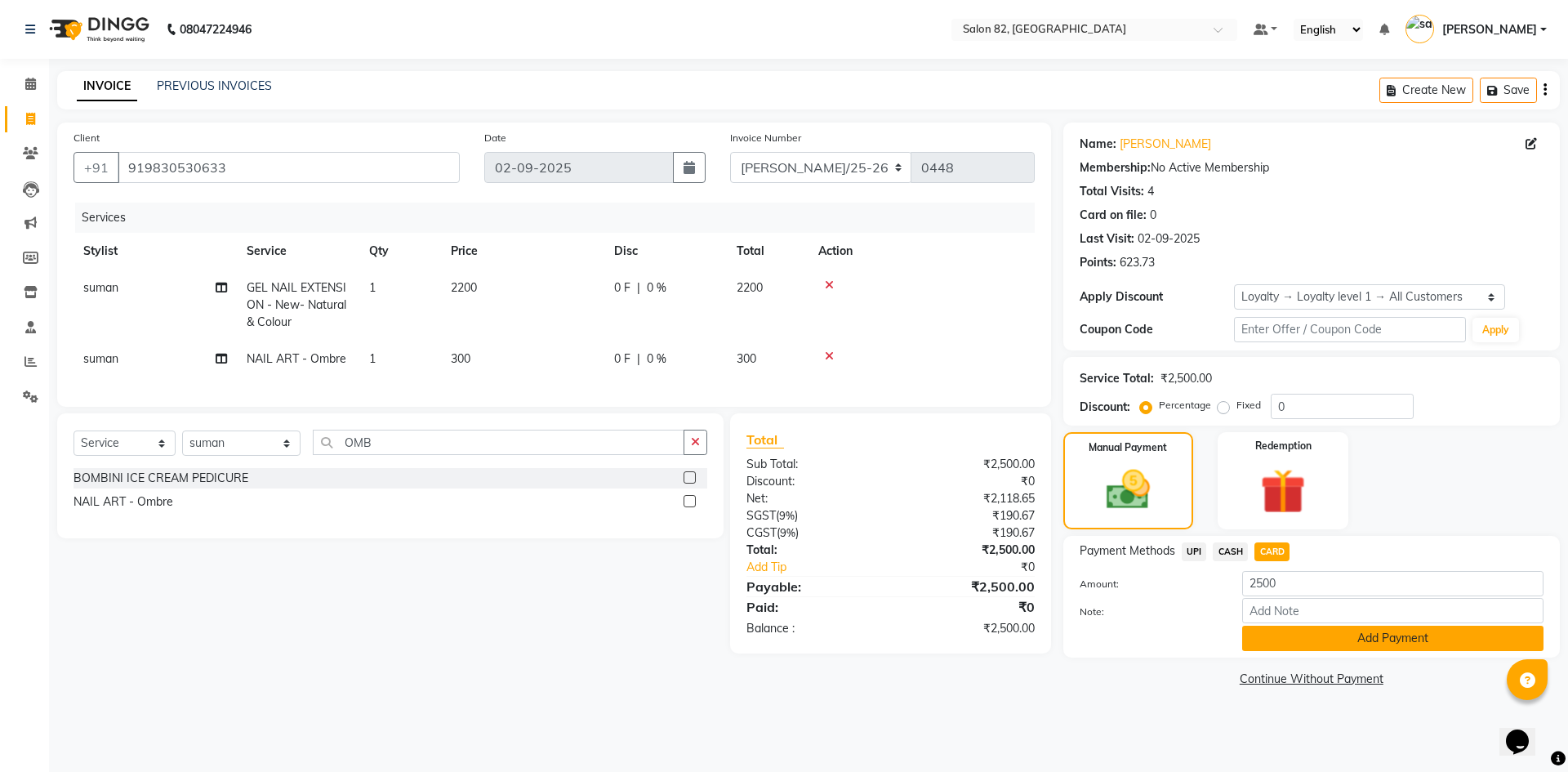
click at [1271, 639] on button "Add Payment" at bounding box center [1393, 639] width 301 height 25
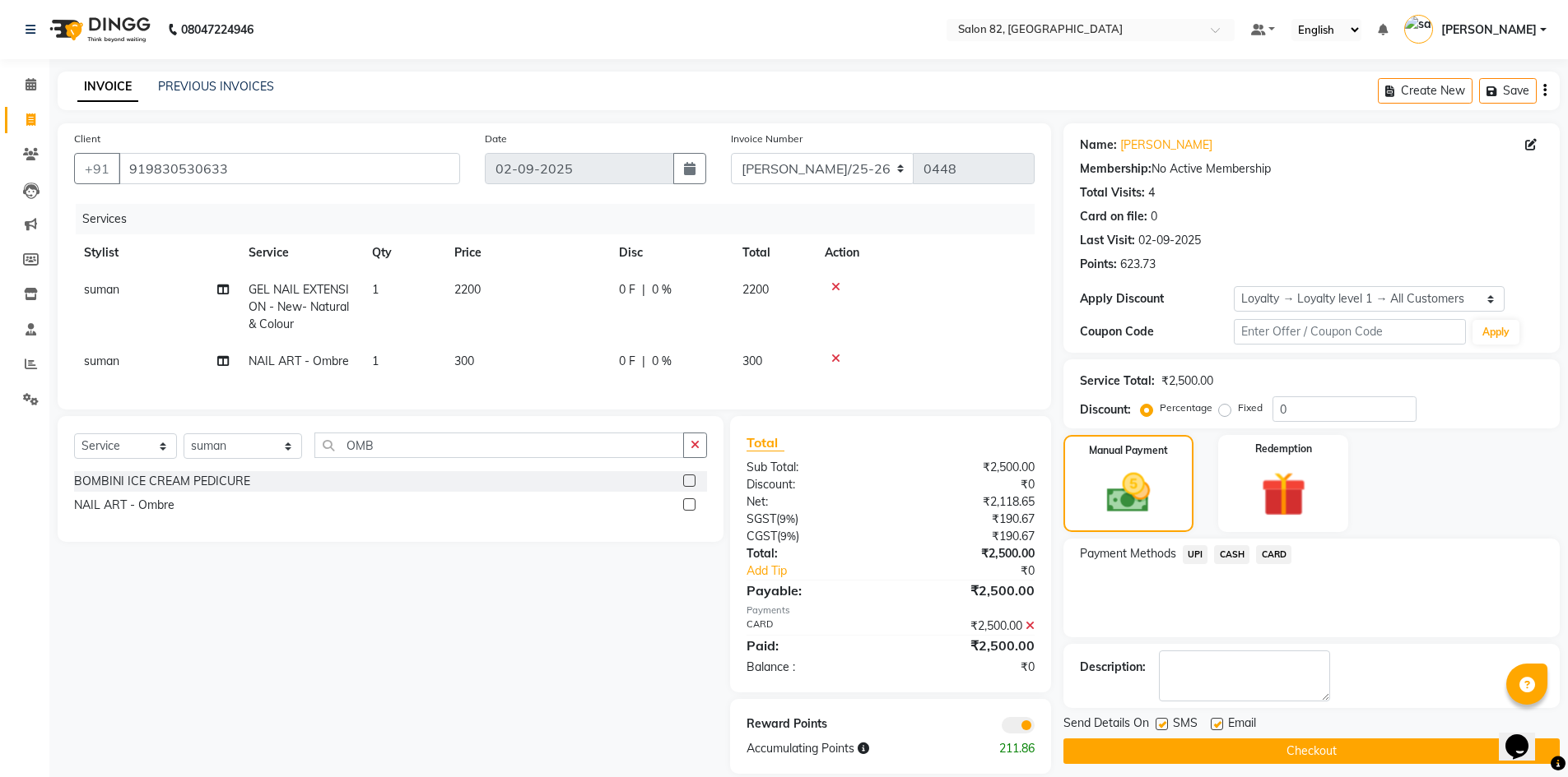
click at [1220, 755] on button "Checkout" at bounding box center [1311, 751] width 496 height 25
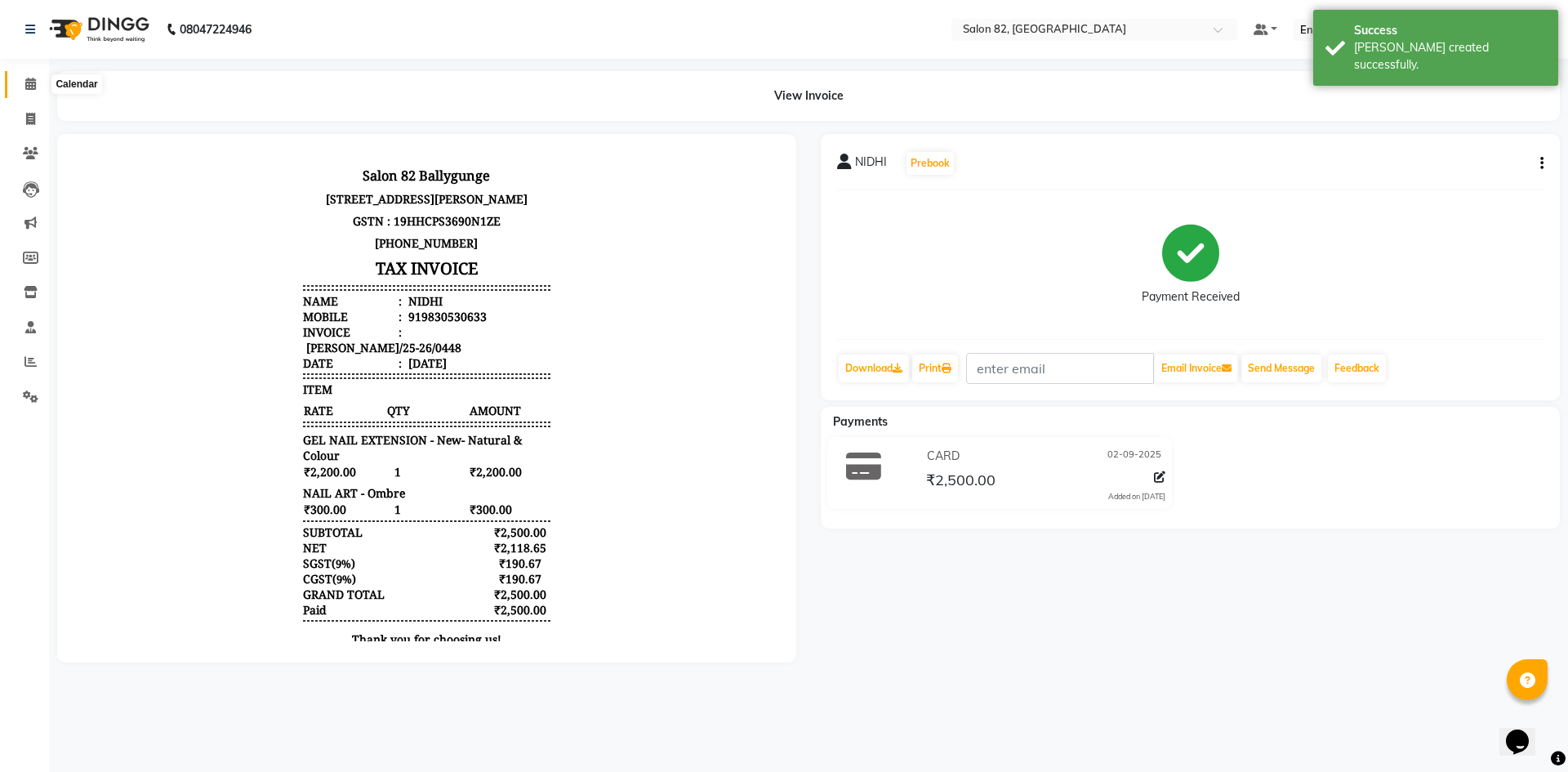
click at [28, 78] on icon at bounding box center [30, 84] width 11 height 12
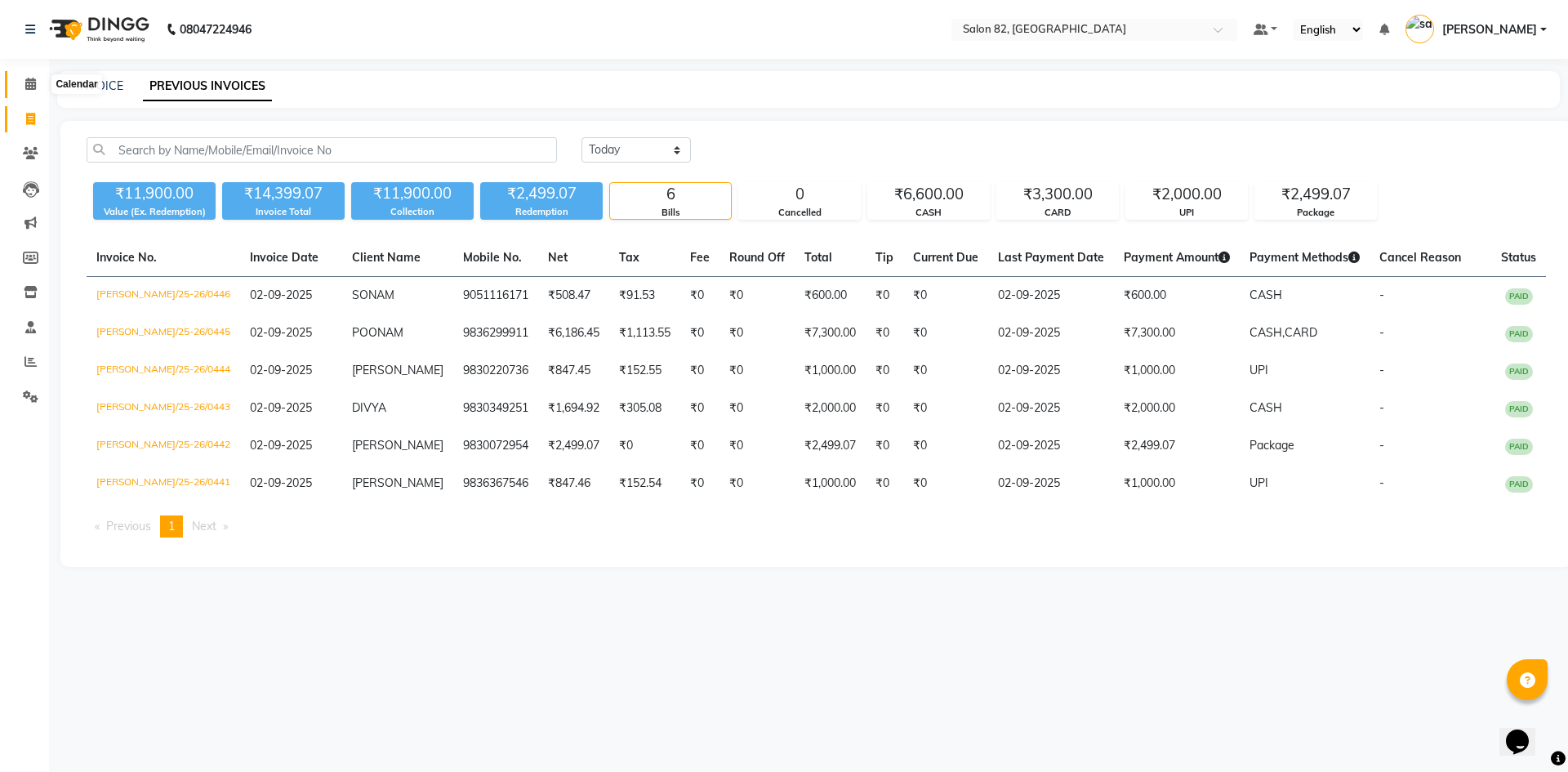
click at [28, 93] on span at bounding box center [30, 84] width 28 height 19
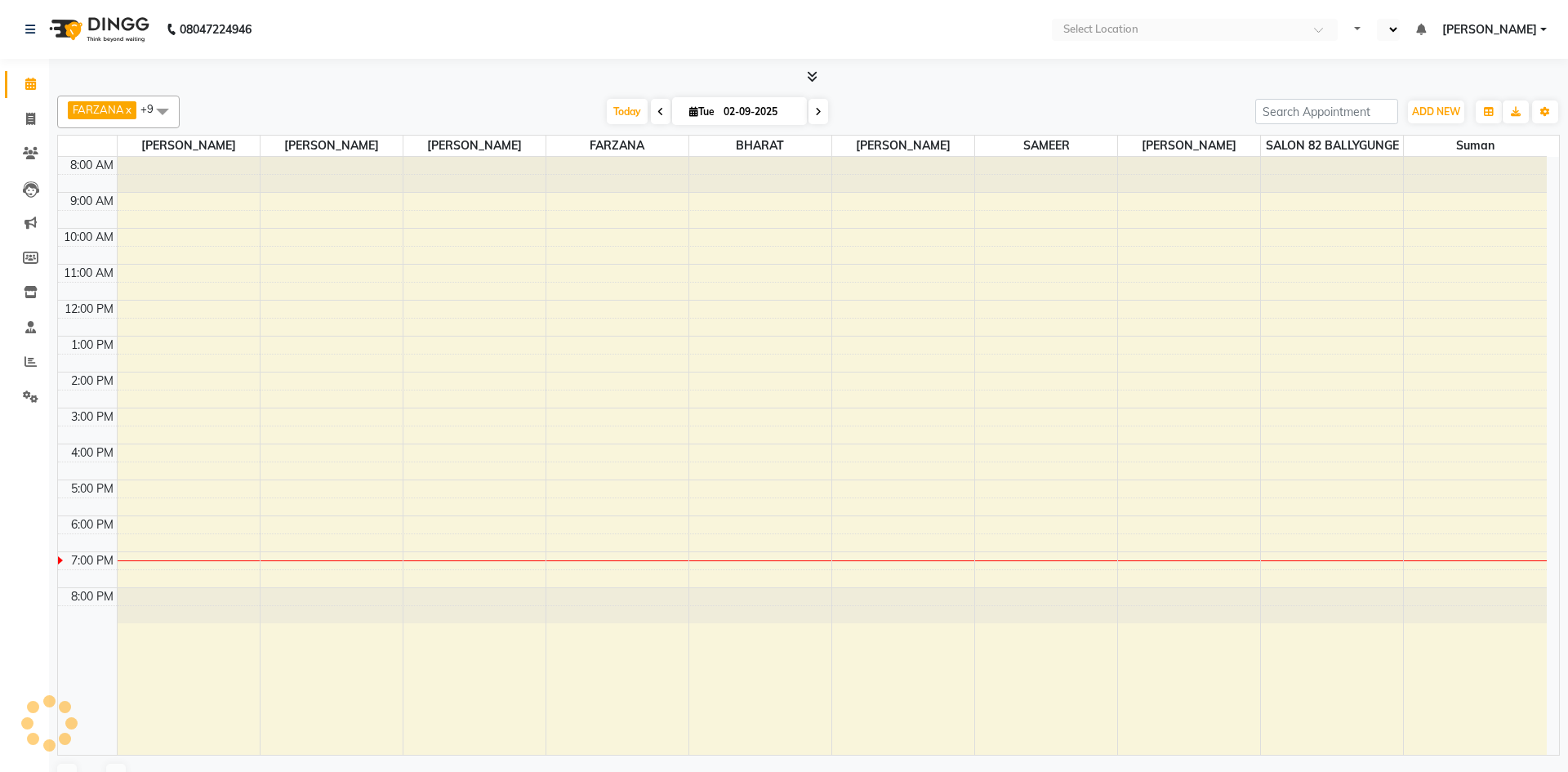
select select "en"
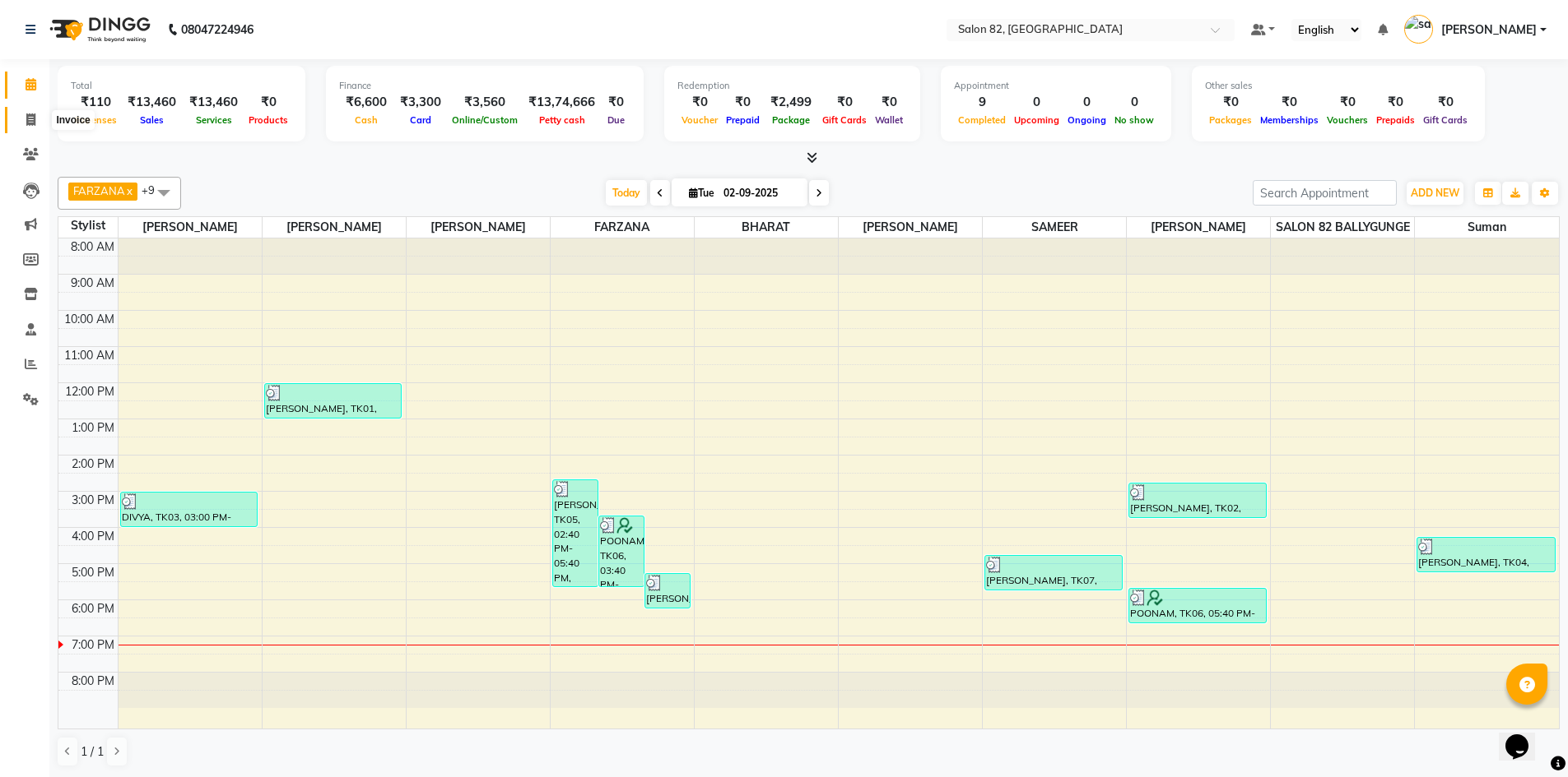
click at [30, 118] on icon at bounding box center [30, 120] width 9 height 13
select select "service"
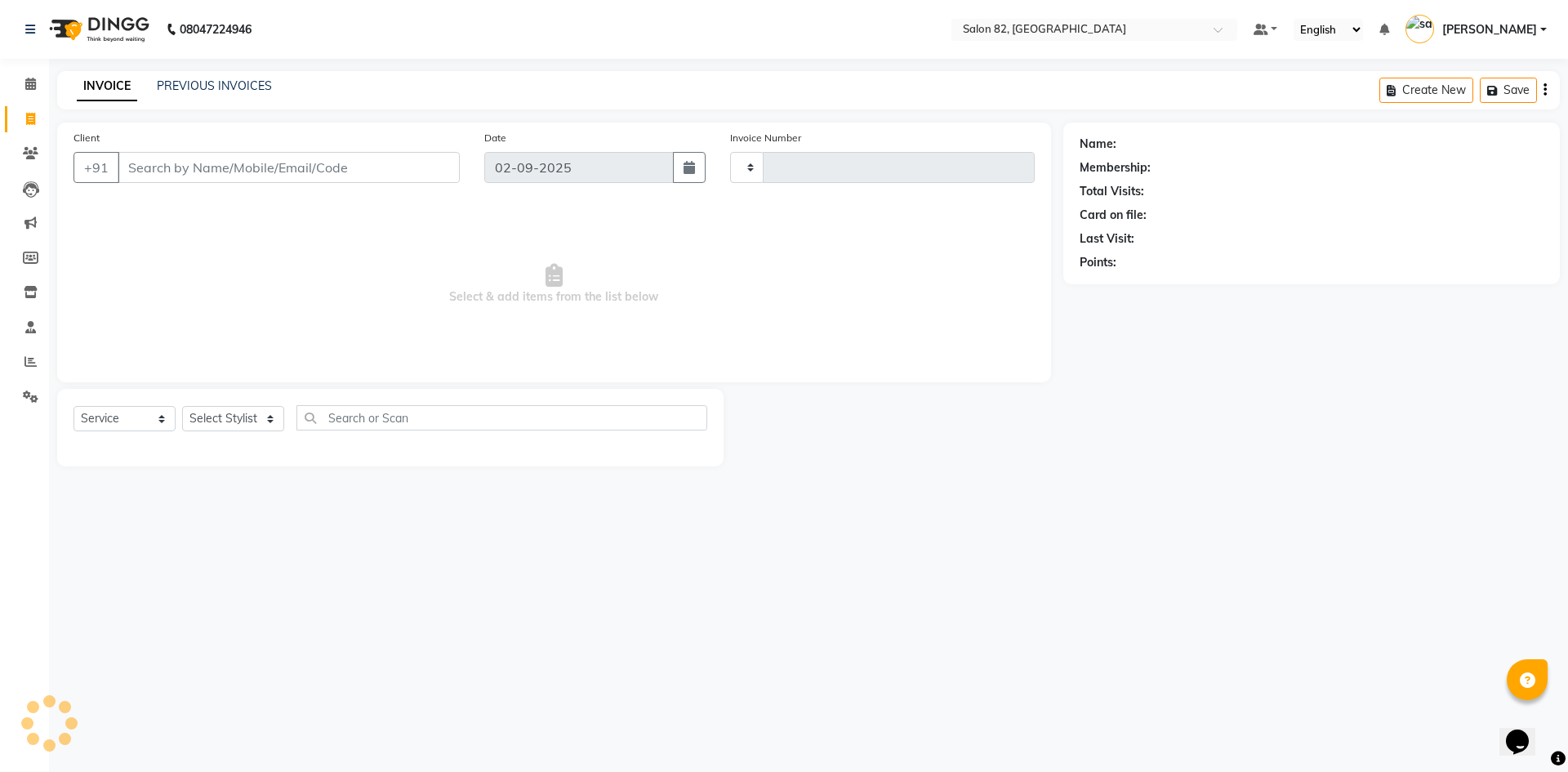
type input "0448"
select select "8702"
click at [188, 93] on div "PREVIOUS INVOICES" at bounding box center [214, 85] width 116 height 17
click at [196, 87] on link "PREVIOUS INVOICES" at bounding box center [214, 85] width 116 height 15
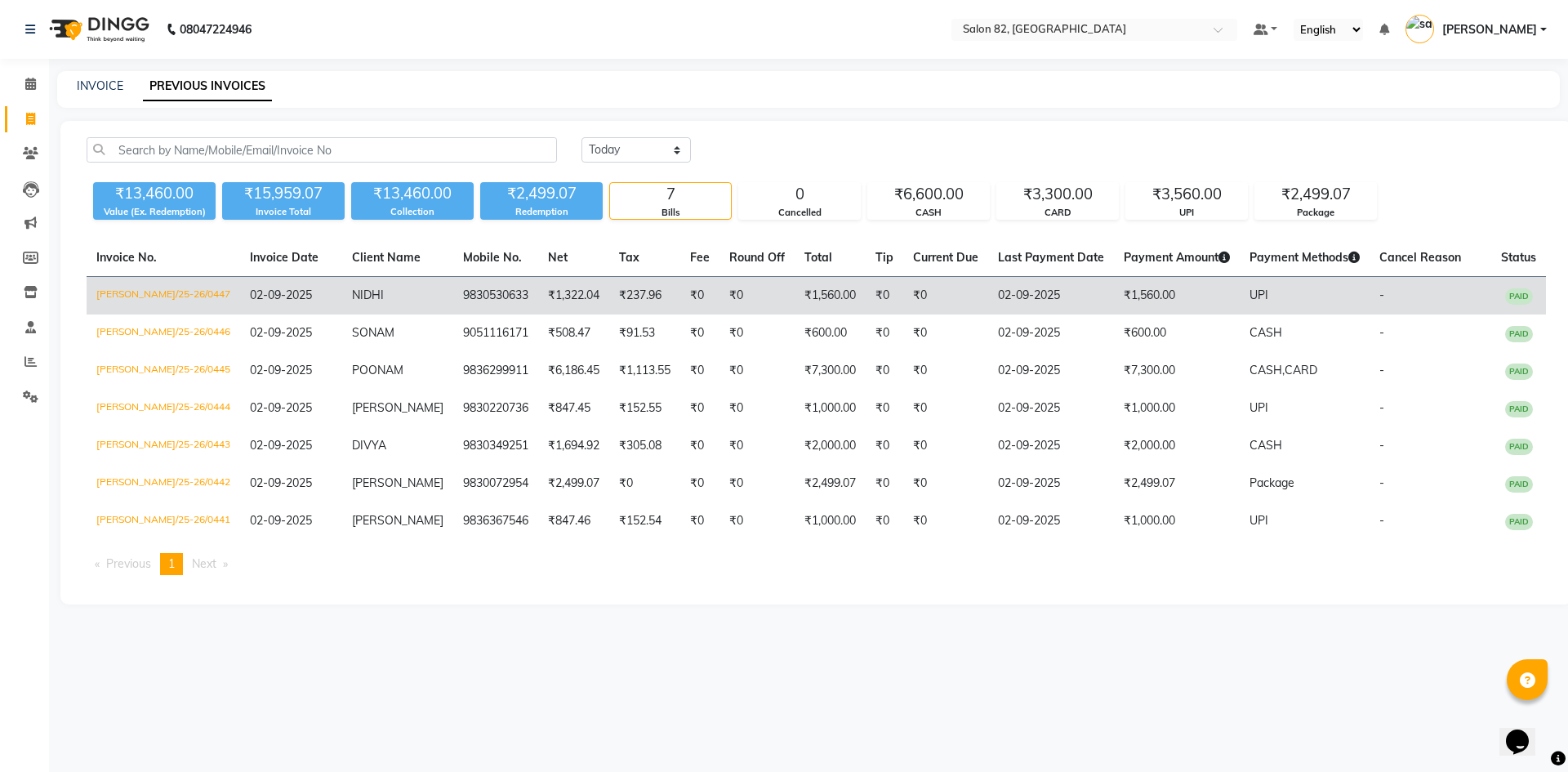
click at [459, 294] on td "9830530633" at bounding box center [496, 296] width 85 height 38
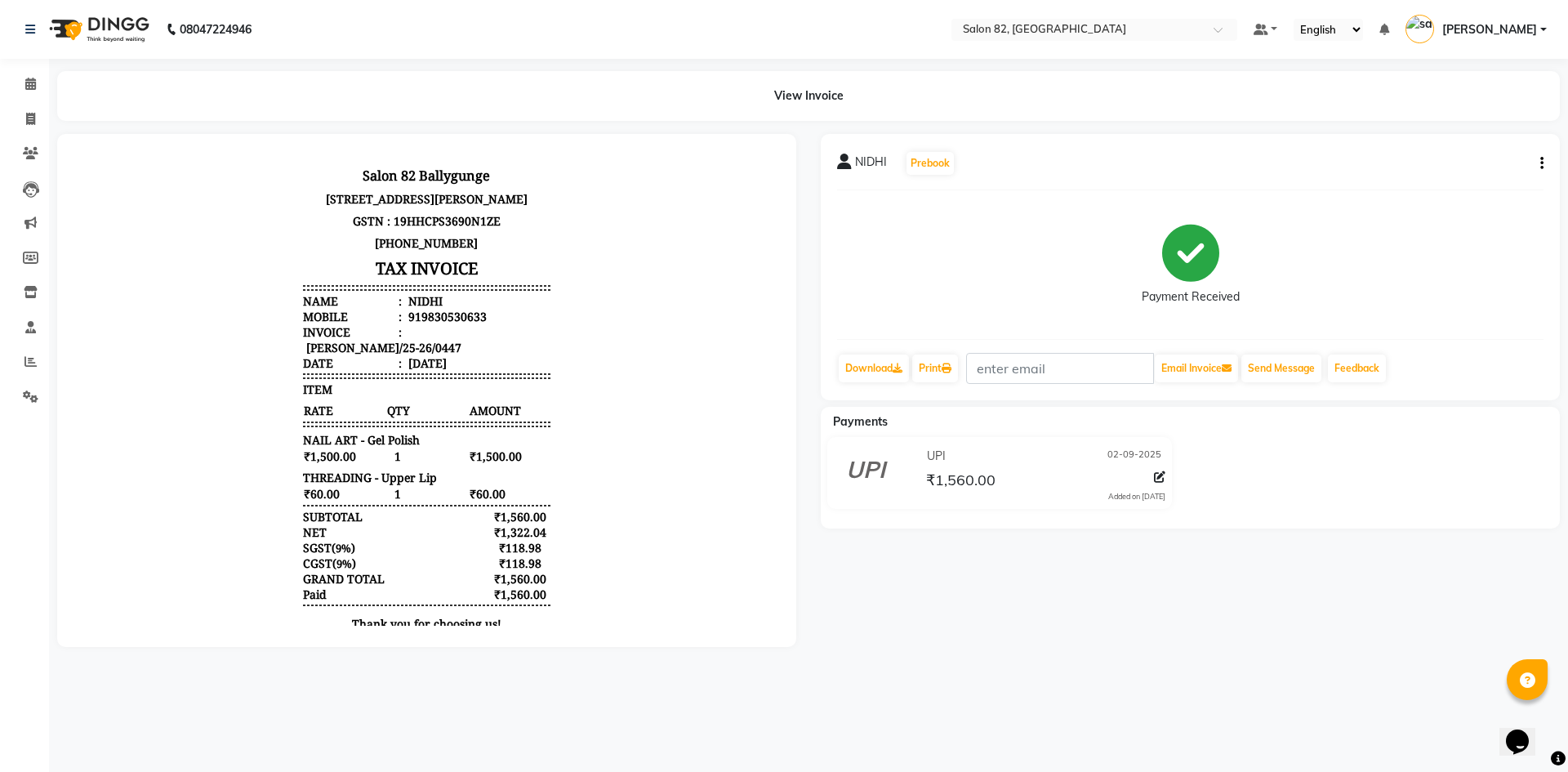
click at [1537, 161] on button "button" at bounding box center [1539, 164] width 10 height 17
click at [1473, 169] on div "Edit Item Staff" at bounding box center [1461, 164] width 112 height 20
select select "71849"
select select "59302"
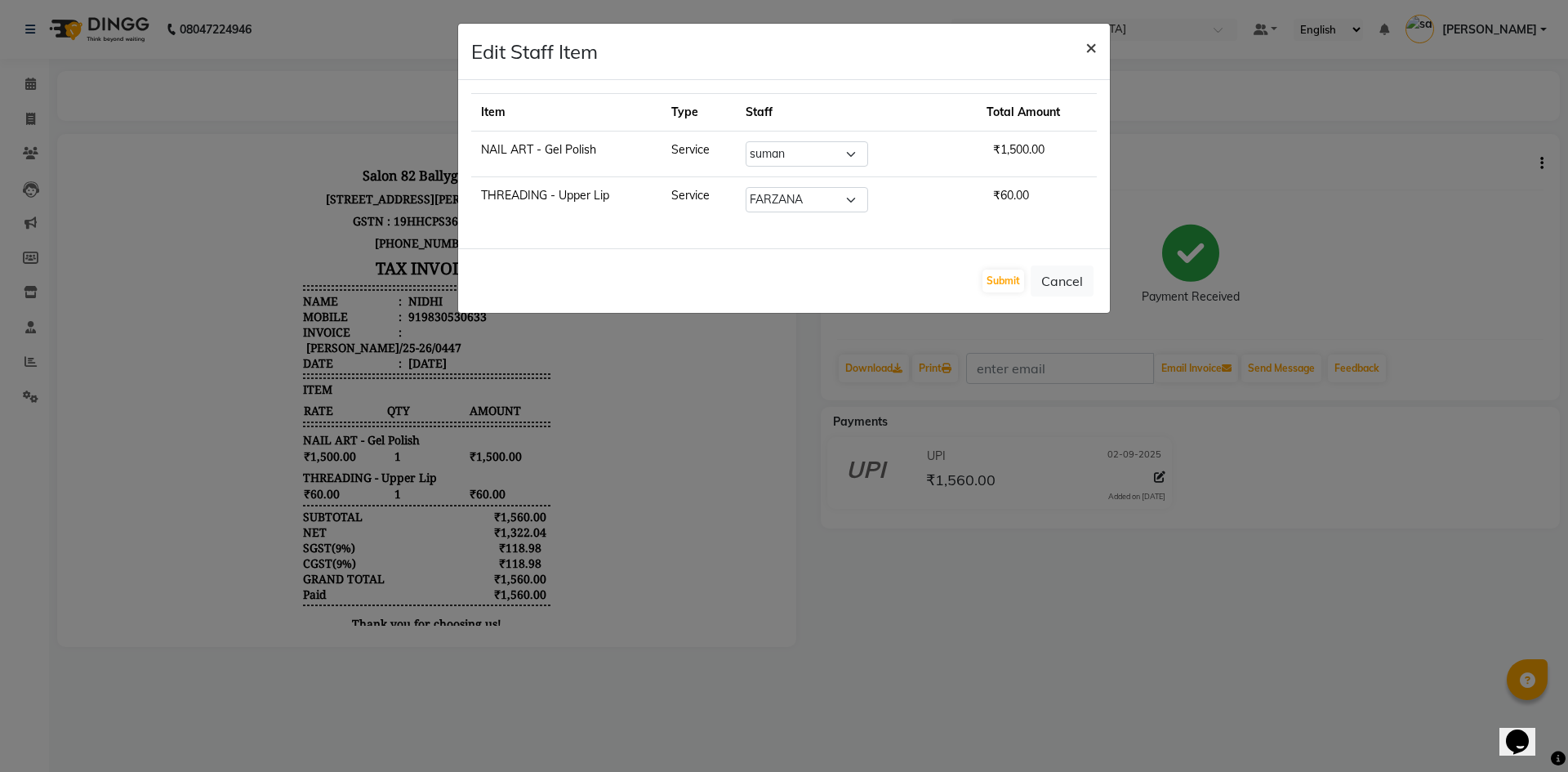
click at [1097, 52] on button "×" at bounding box center [1092, 46] width 37 height 45
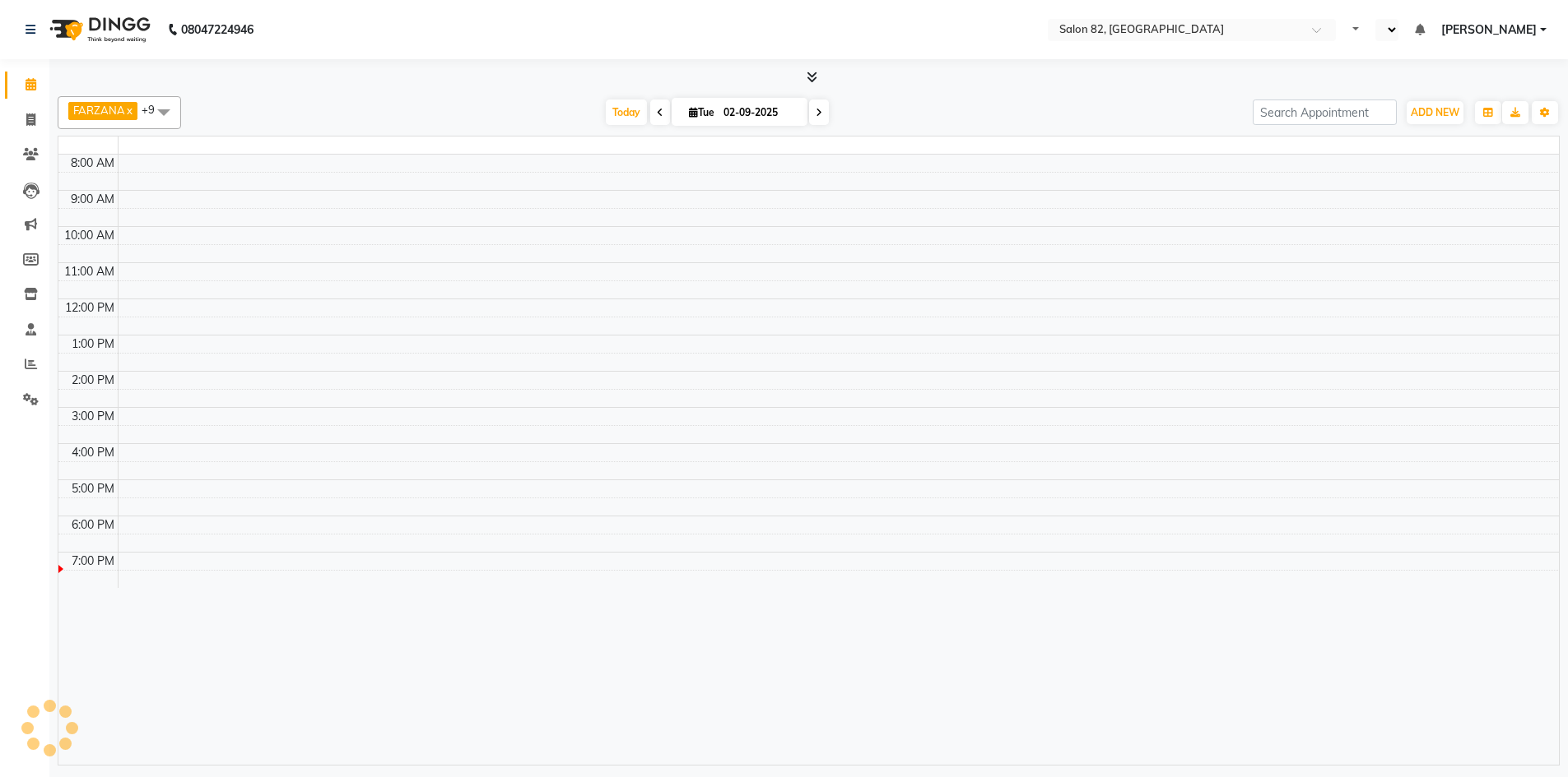
select select "en"
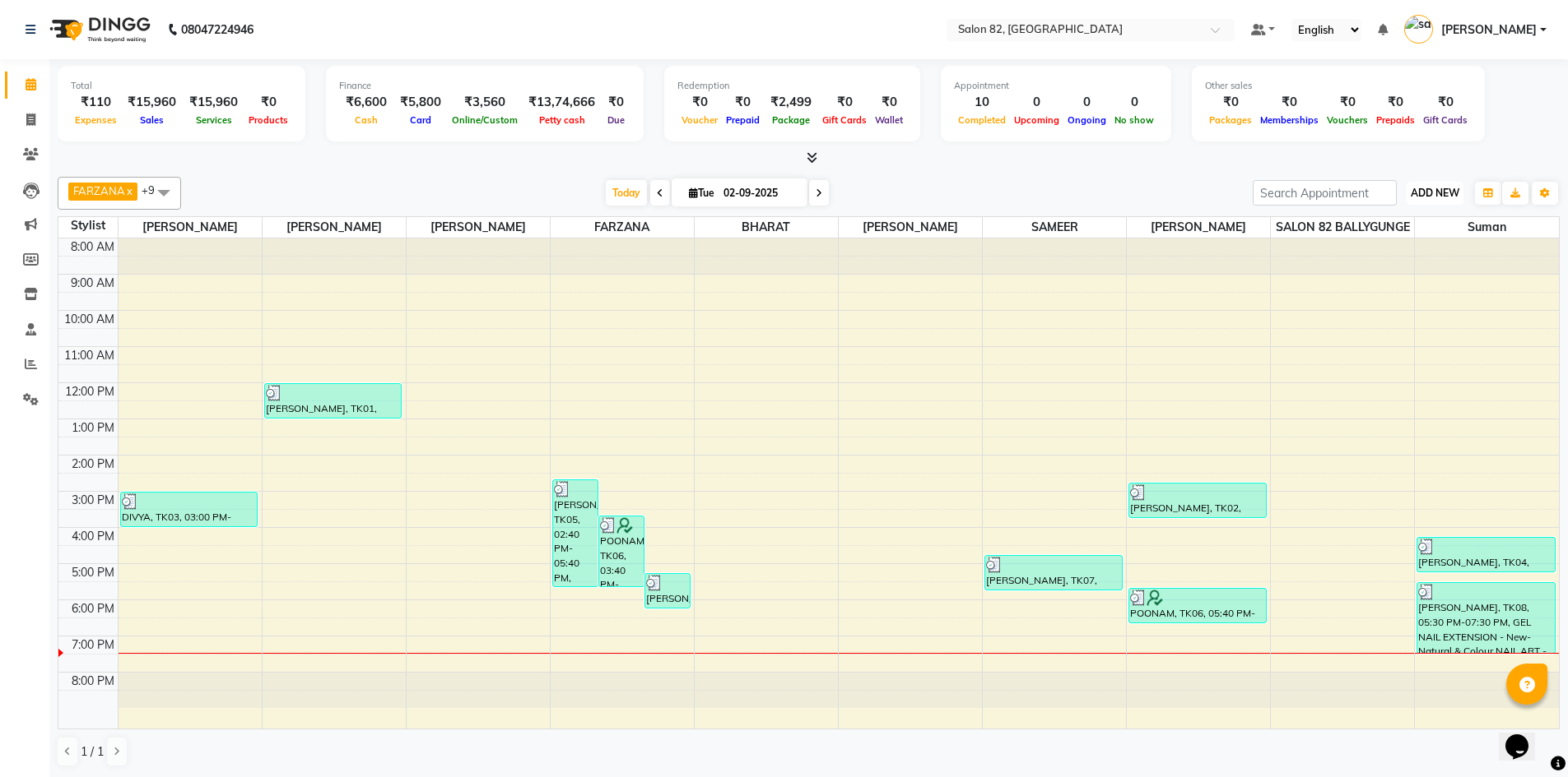
click at [1428, 192] on span "ADD NEW" at bounding box center [1435, 193] width 48 height 13
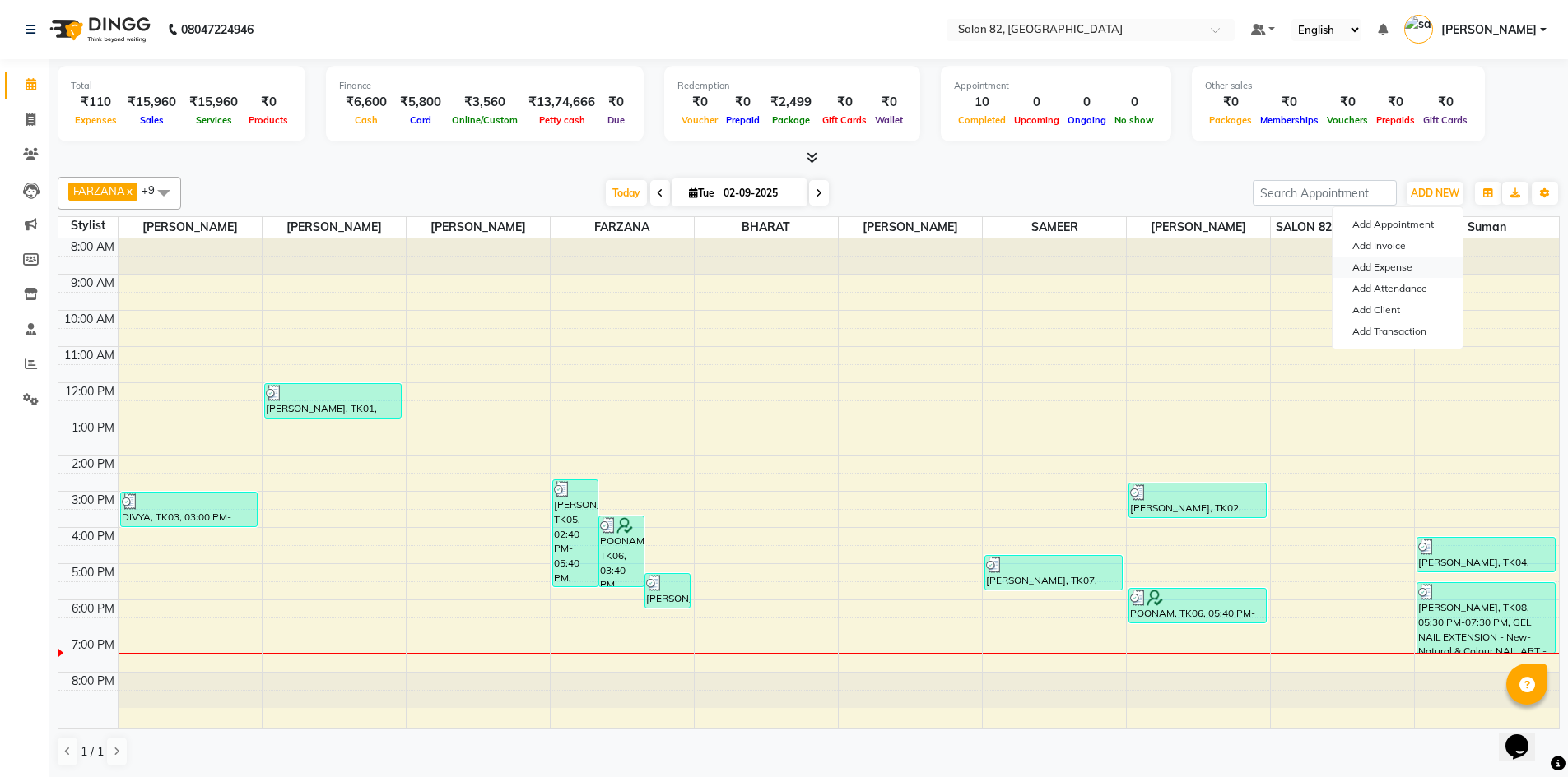
click at [1379, 267] on link "Add Expense" at bounding box center [1397, 268] width 130 height 21
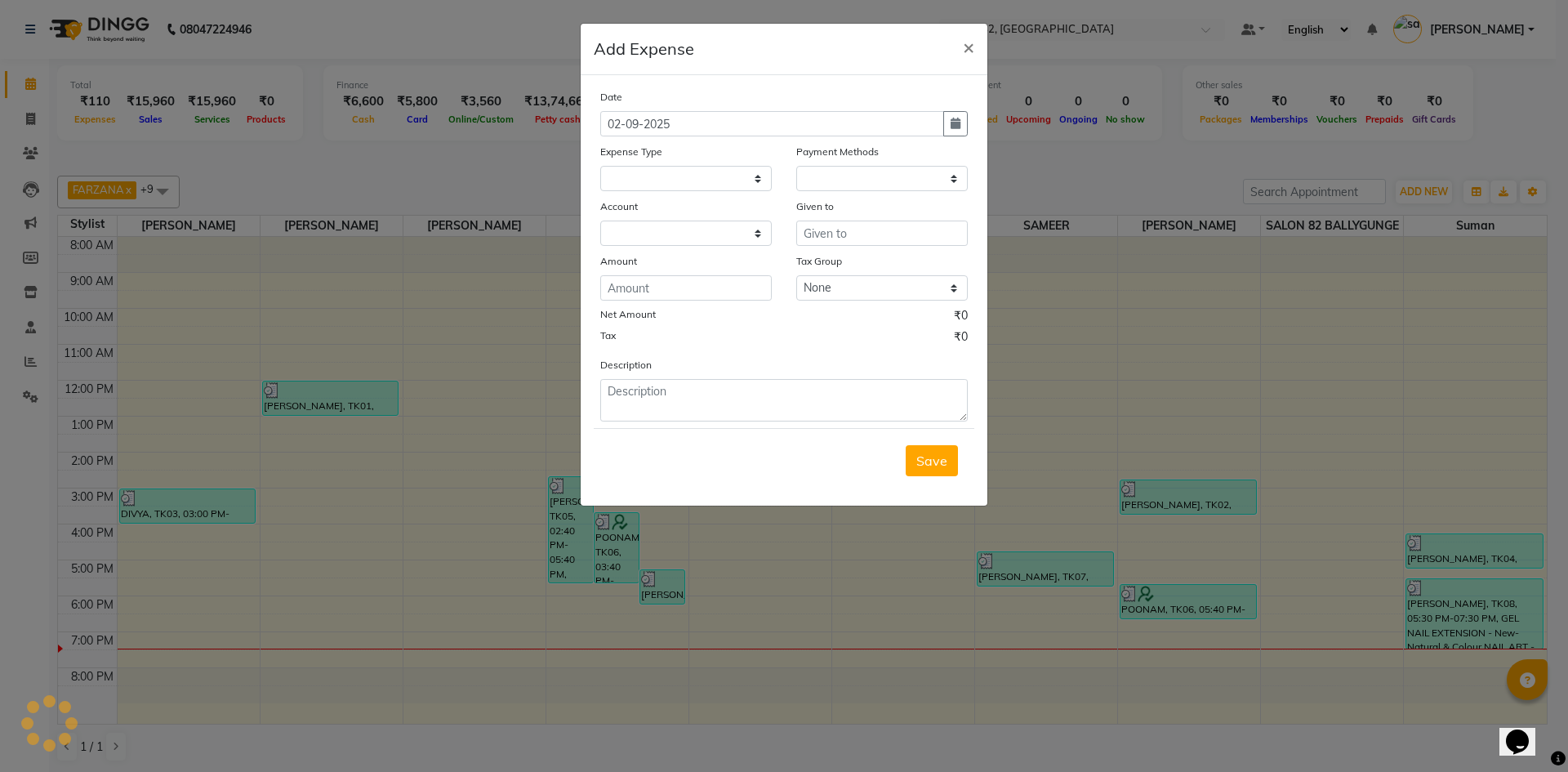
select select
select select "1"
select select "5453"
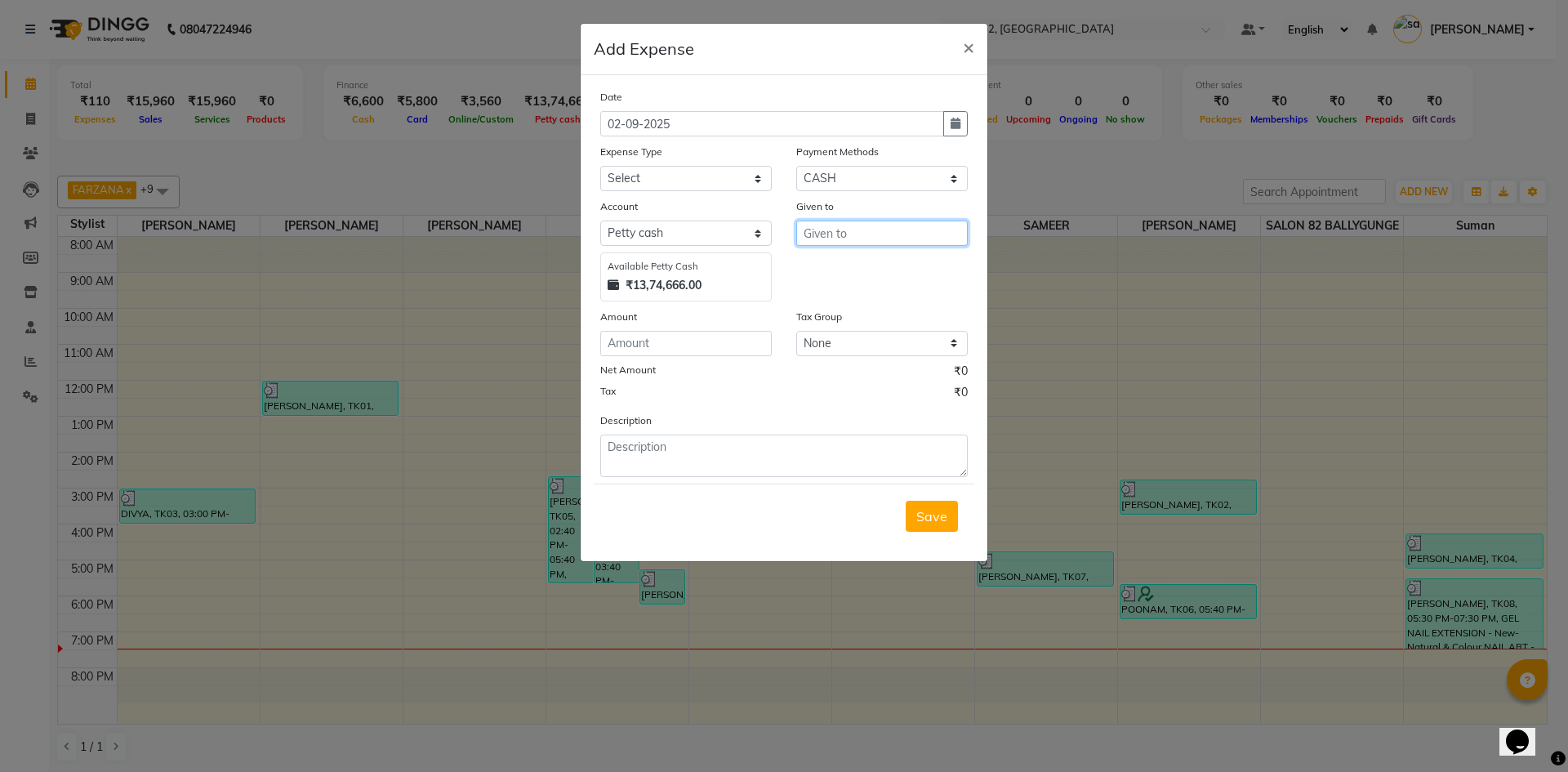
click at [854, 233] on input "text" at bounding box center [882, 233] width 172 height 25
click at [859, 233] on input "text" at bounding box center [882, 233] width 172 height 25
click at [842, 235] on input "text" at bounding box center [882, 233] width 172 height 25
click at [868, 349] on button "su man" at bounding box center [861, 346] width 129 height 26
type input "suman"
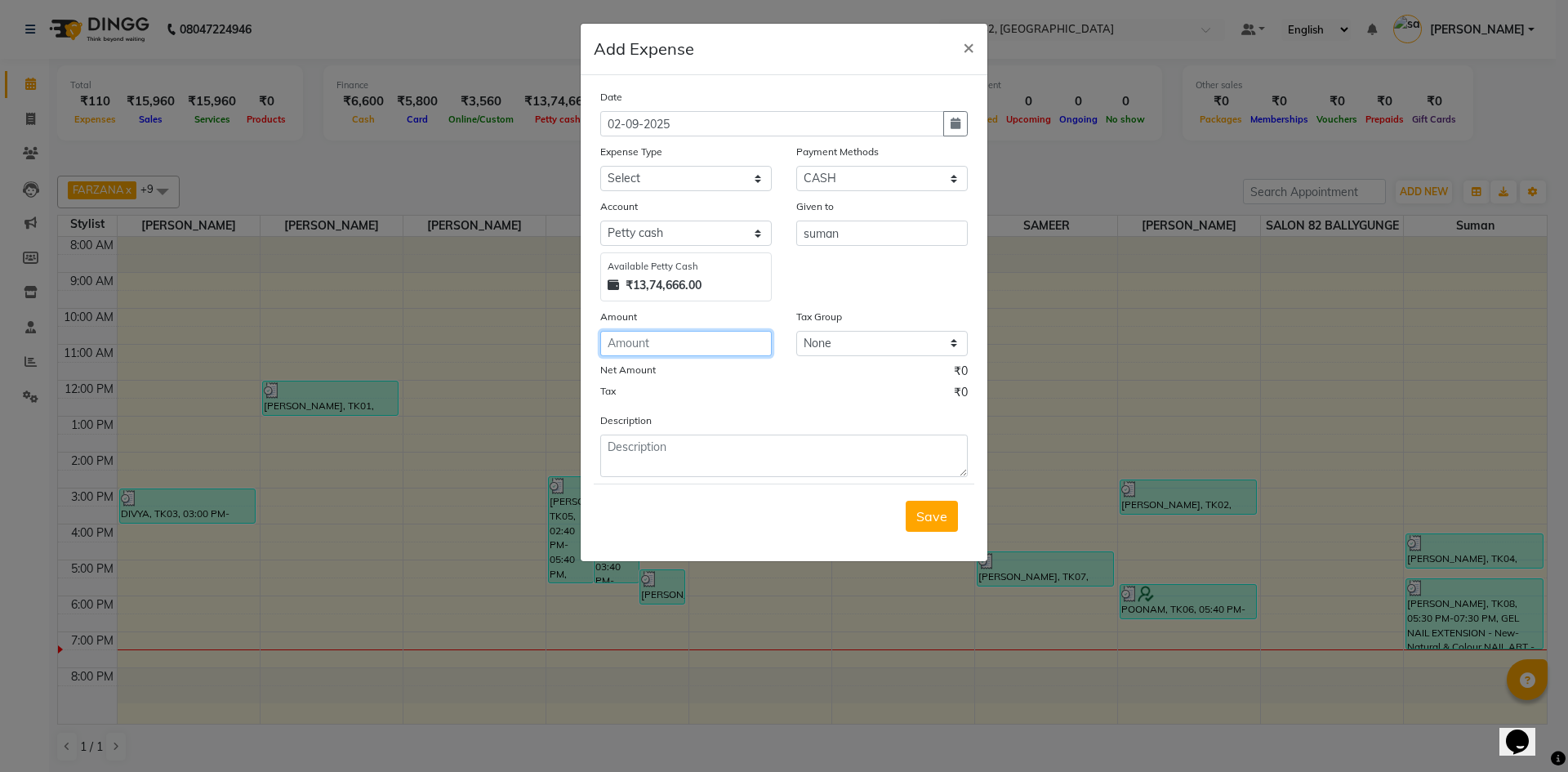
click at [650, 346] on input "number" at bounding box center [685, 343] width 172 height 25
type input "200"
click at [645, 449] on textarea at bounding box center [784, 456] width 368 height 43
type textarea "RAPIDO FAIR"
click at [721, 185] on select "Select Advance Salary Bank charges Car maintenance Cash transfer to bank Client…" at bounding box center [685, 179] width 172 height 25
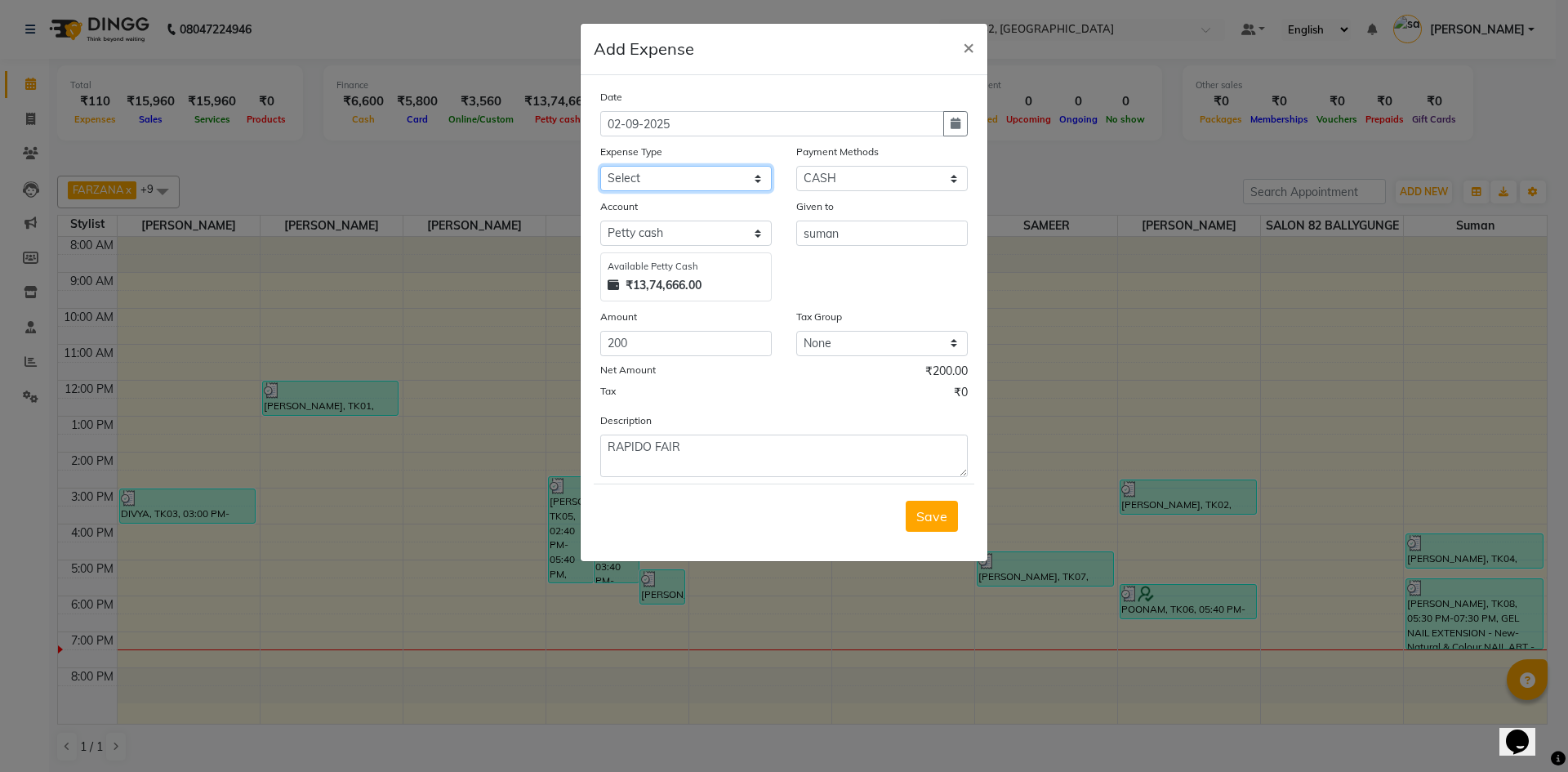
select select "11448"
click at [600, 166] on select "Select Advance Salary Bank charges Car maintenance Cash transfer to bank Client…" at bounding box center [685, 179] width 172 height 25
click at [716, 452] on textarea "RAPIDO FAIR" at bounding box center [784, 456] width 368 height 43
click at [942, 515] on span "Save" at bounding box center [932, 517] width 31 height 16
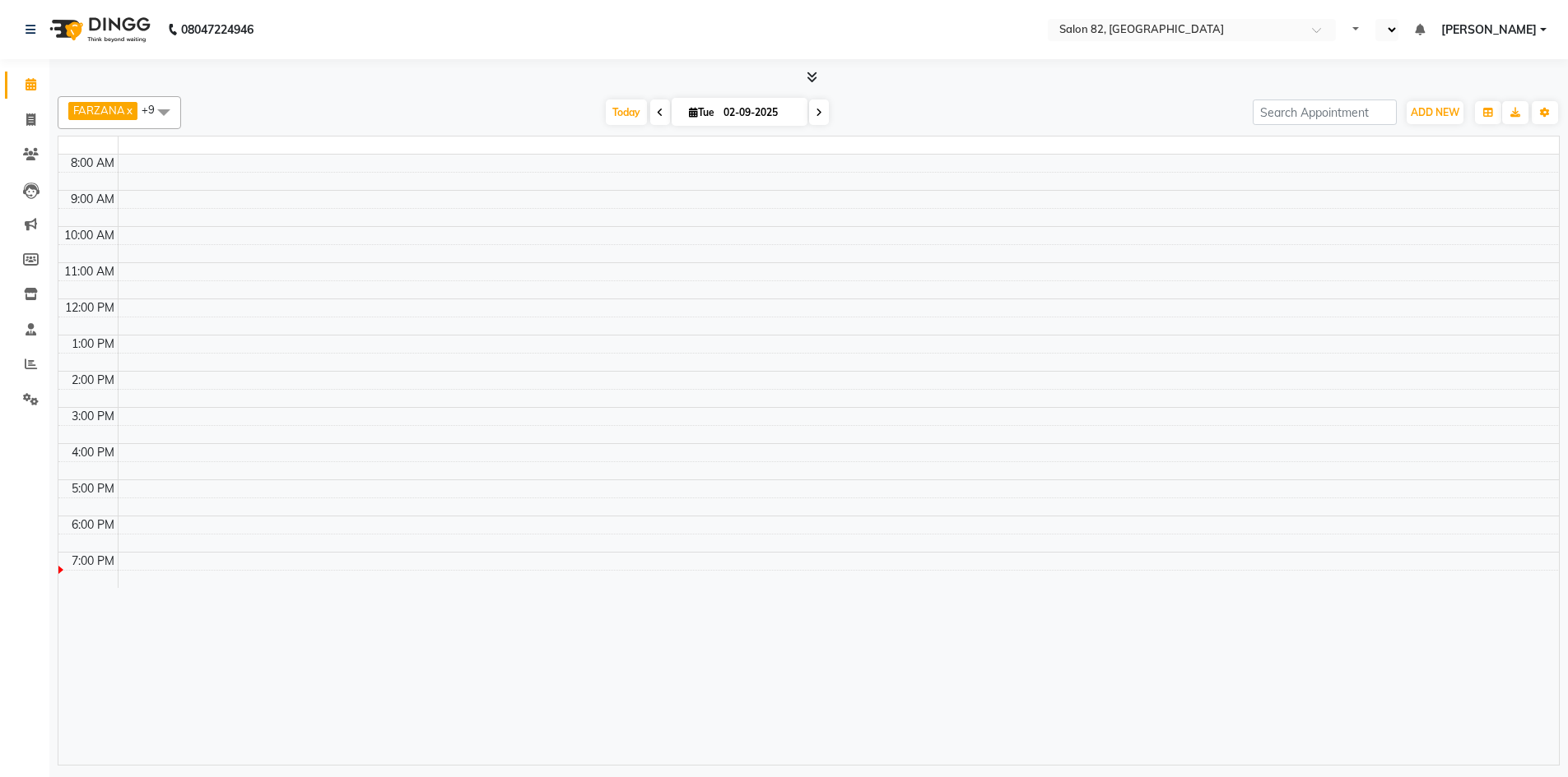
select select "en"
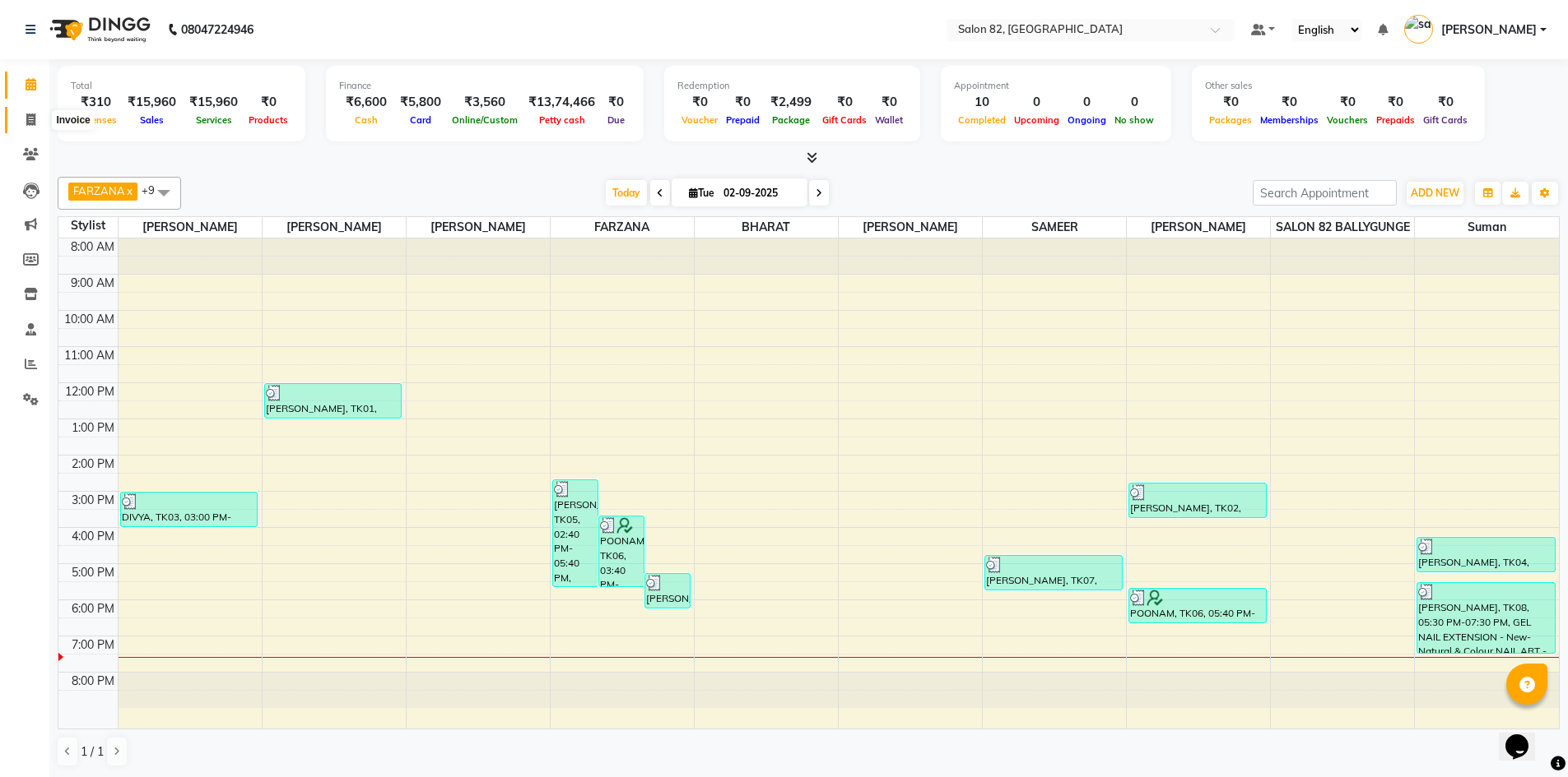
drag, startPoint x: 24, startPoint y: 118, endPoint x: 56, endPoint y: 113, distance: 32.4
click at [24, 118] on span at bounding box center [30, 120] width 29 height 19
select select "service"
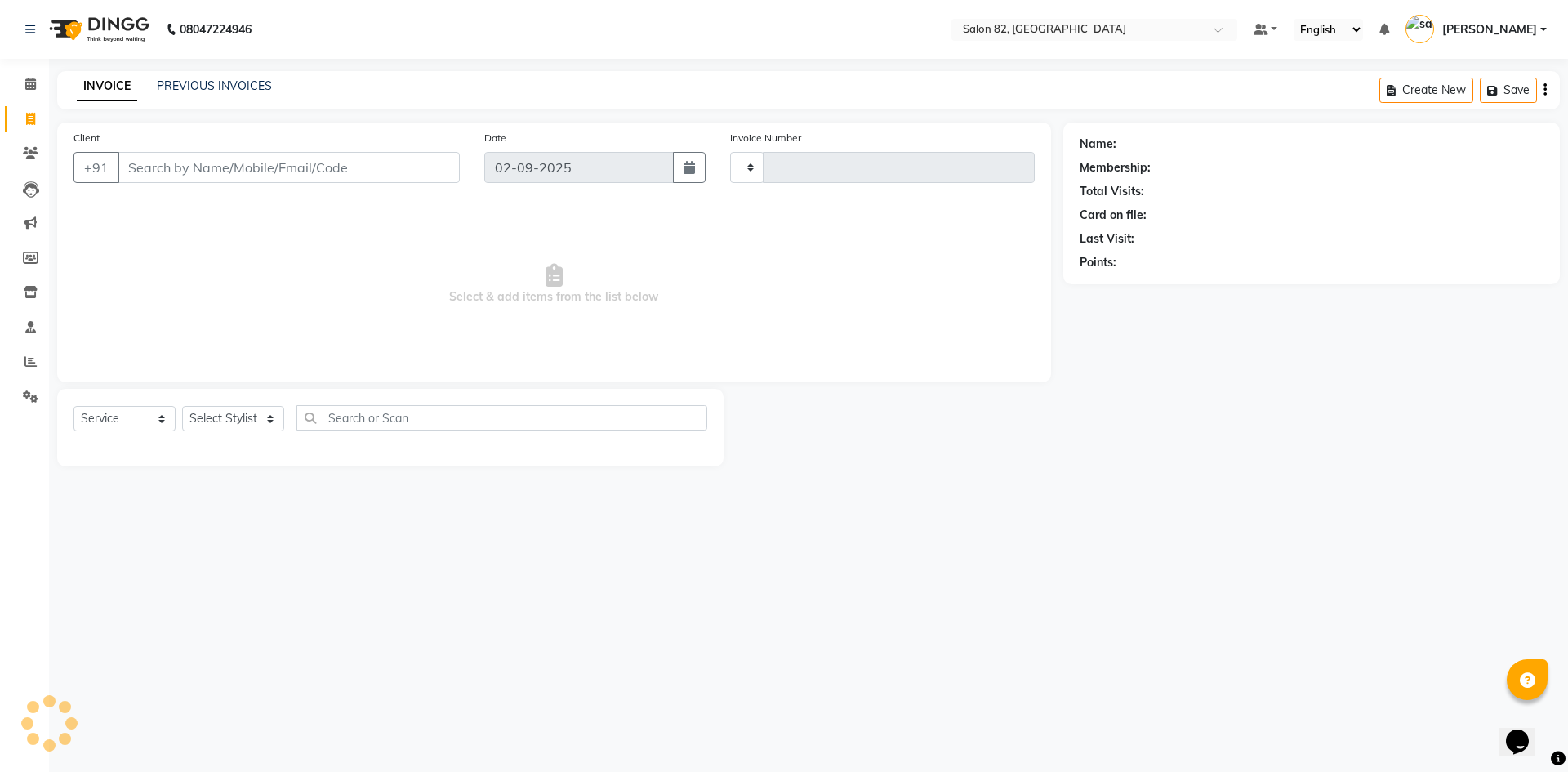
type input "0449"
select select "8702"
click at [194, 85] on link "PREVIOUS INVOICES" at bounding box center [214, 85] width 116 height 15
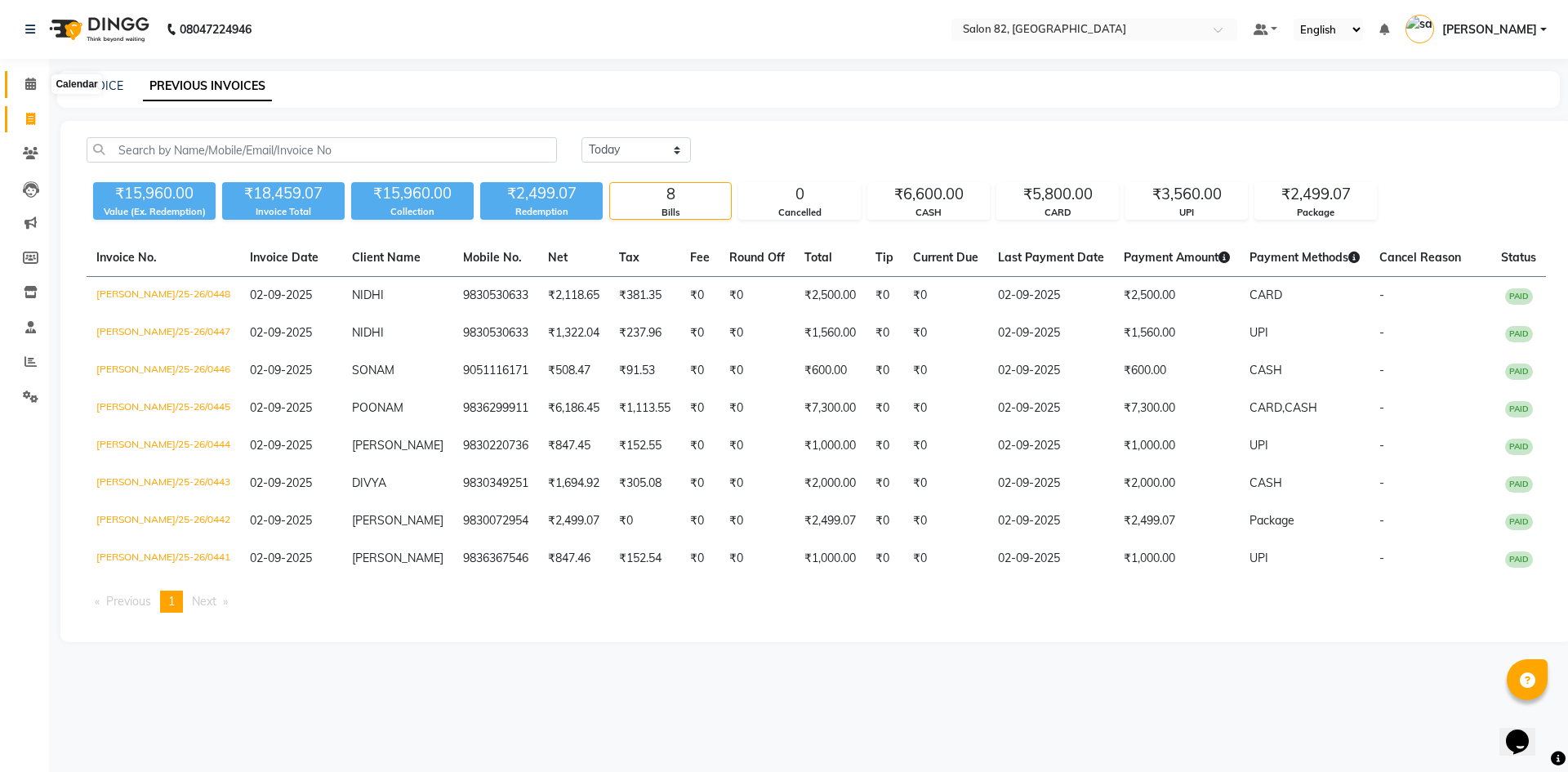
click at [29, 85] on icon at bounding box center [30, 84] width 11 height 12
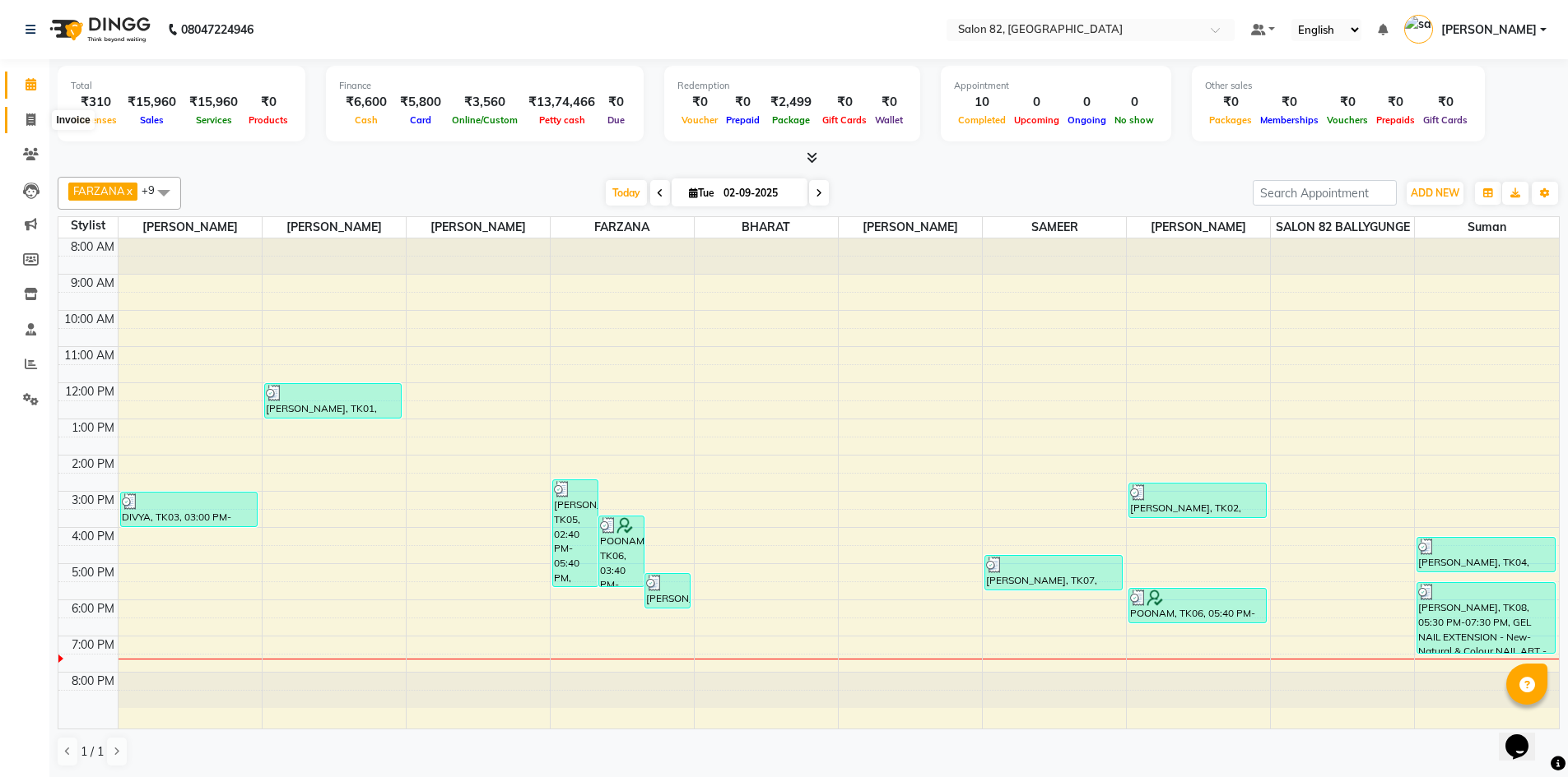
click at [28, 127] on span at bounding box center [30, 120] width 29 height 19
select select "service"
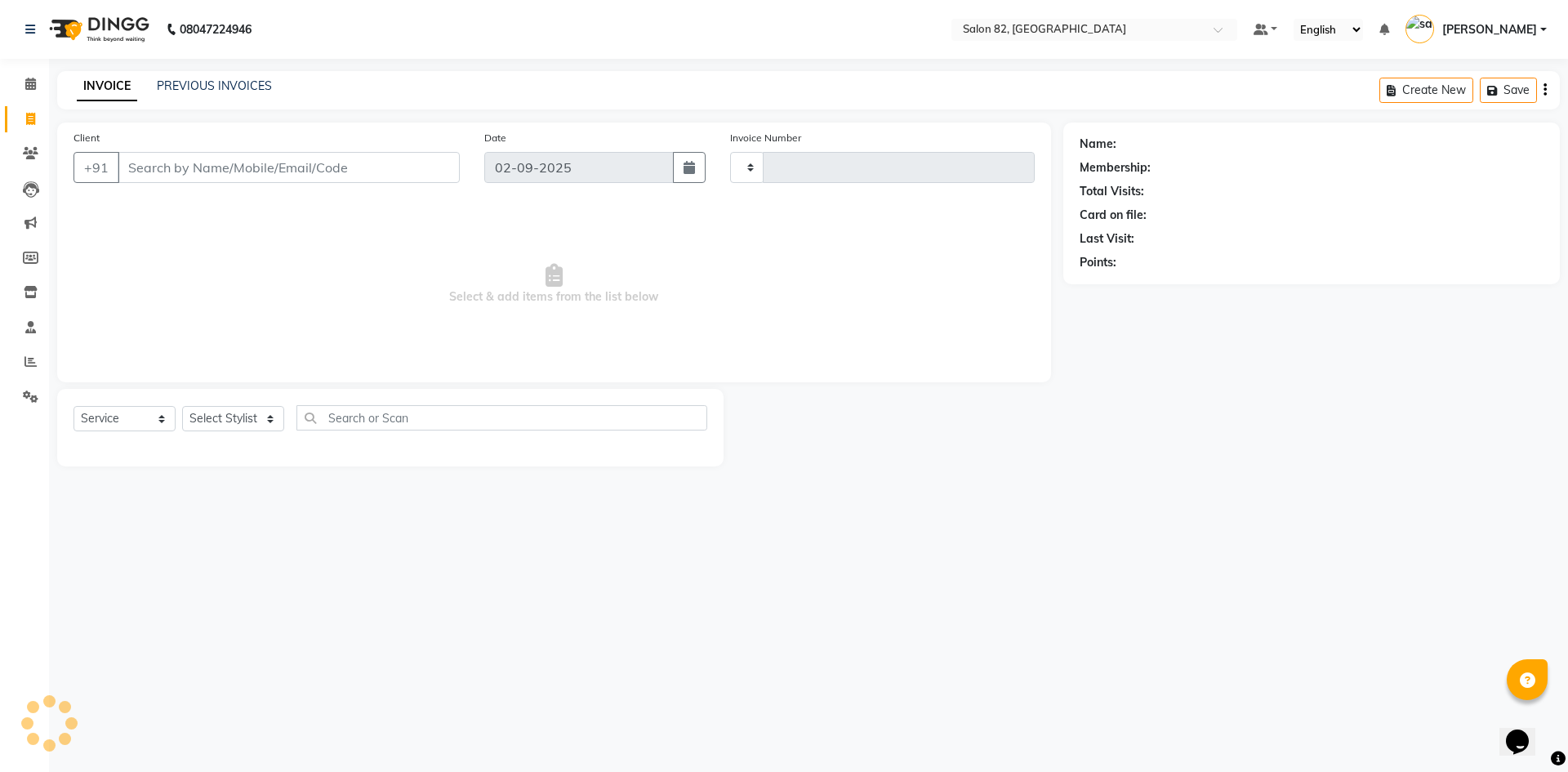
type input "0449"
select select "8702"
click at [246, 84] on link "PREVIOUS INVOICES" at bounding box center [214, 85] width 116 height 15
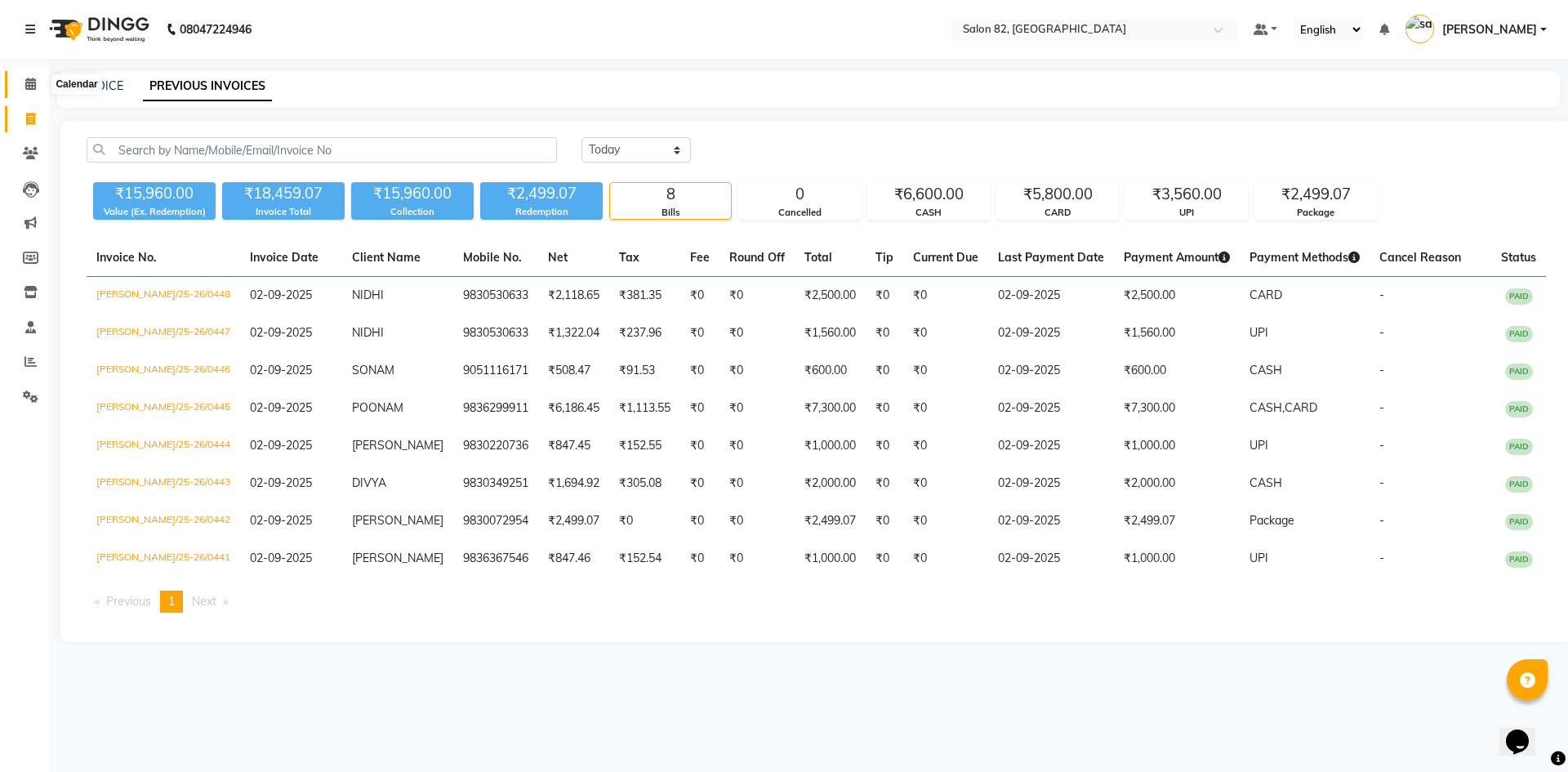
click at [24, 82] on span at bounding box center [30, 84] width 28 height 19
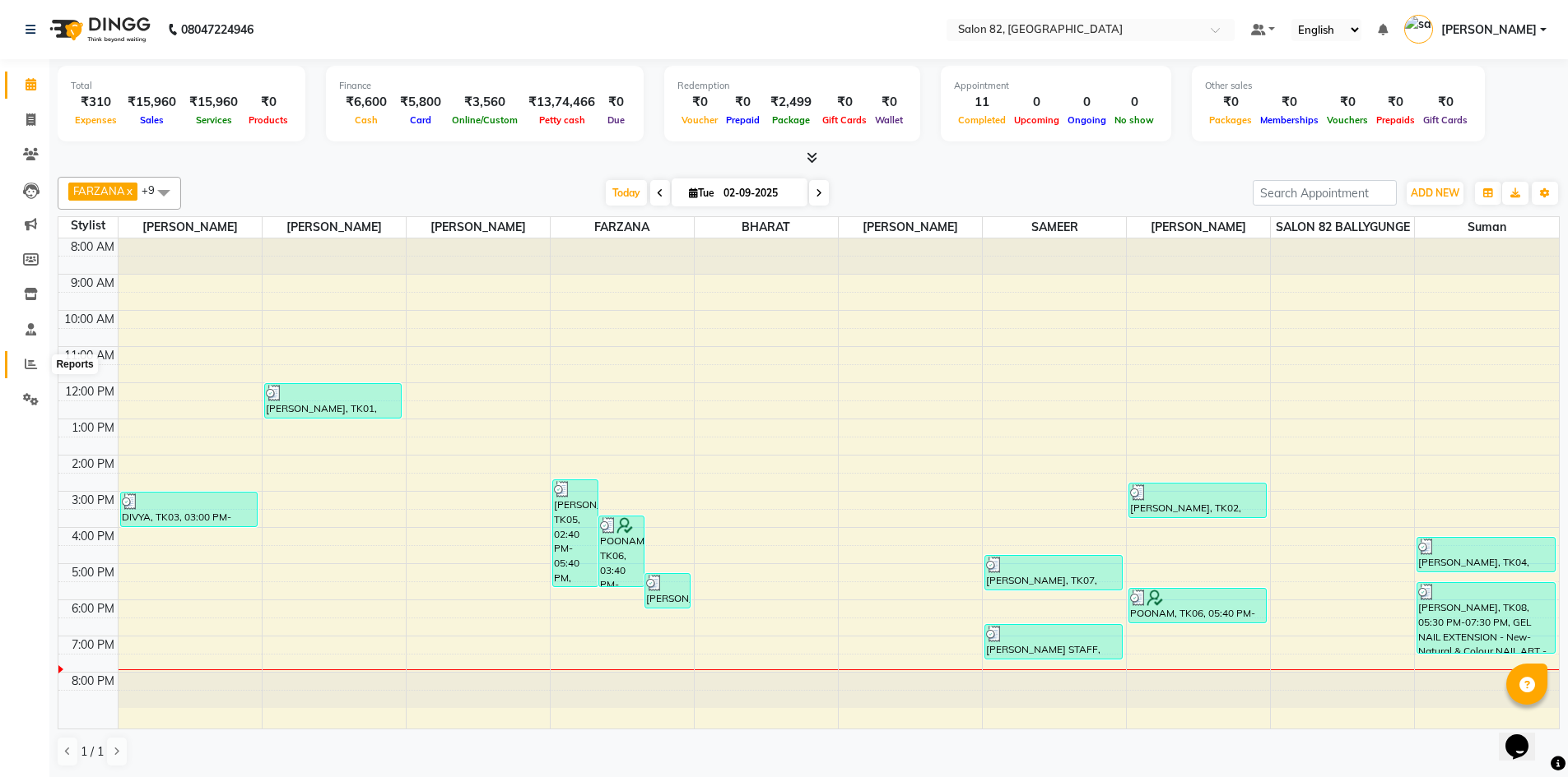
click at [22, 365] on span at bounding box center [30, 364] width 29 height 19
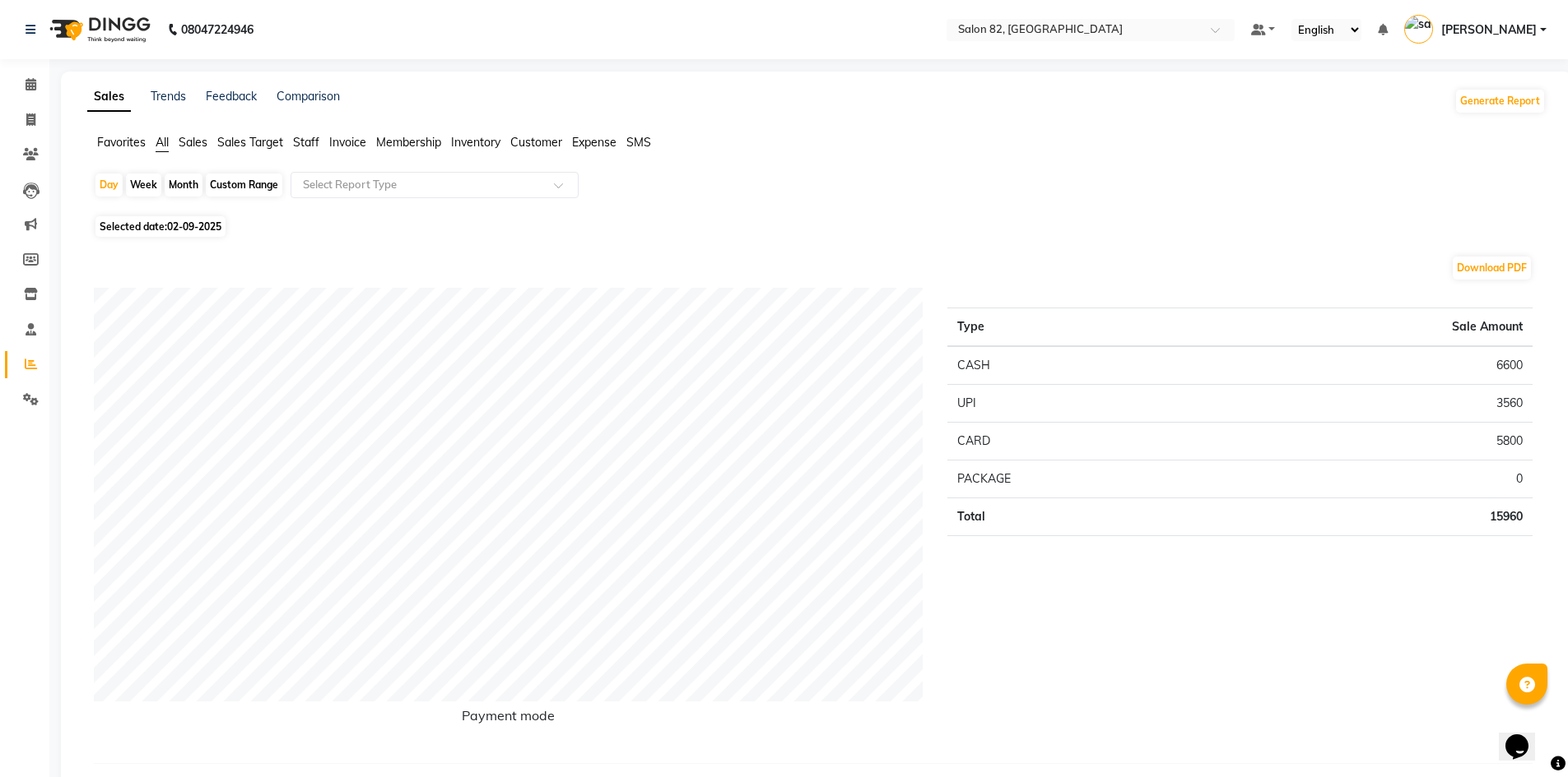
click at [301, 139] on span "Staff" at bounding box center [305, 142] width 26 height 15
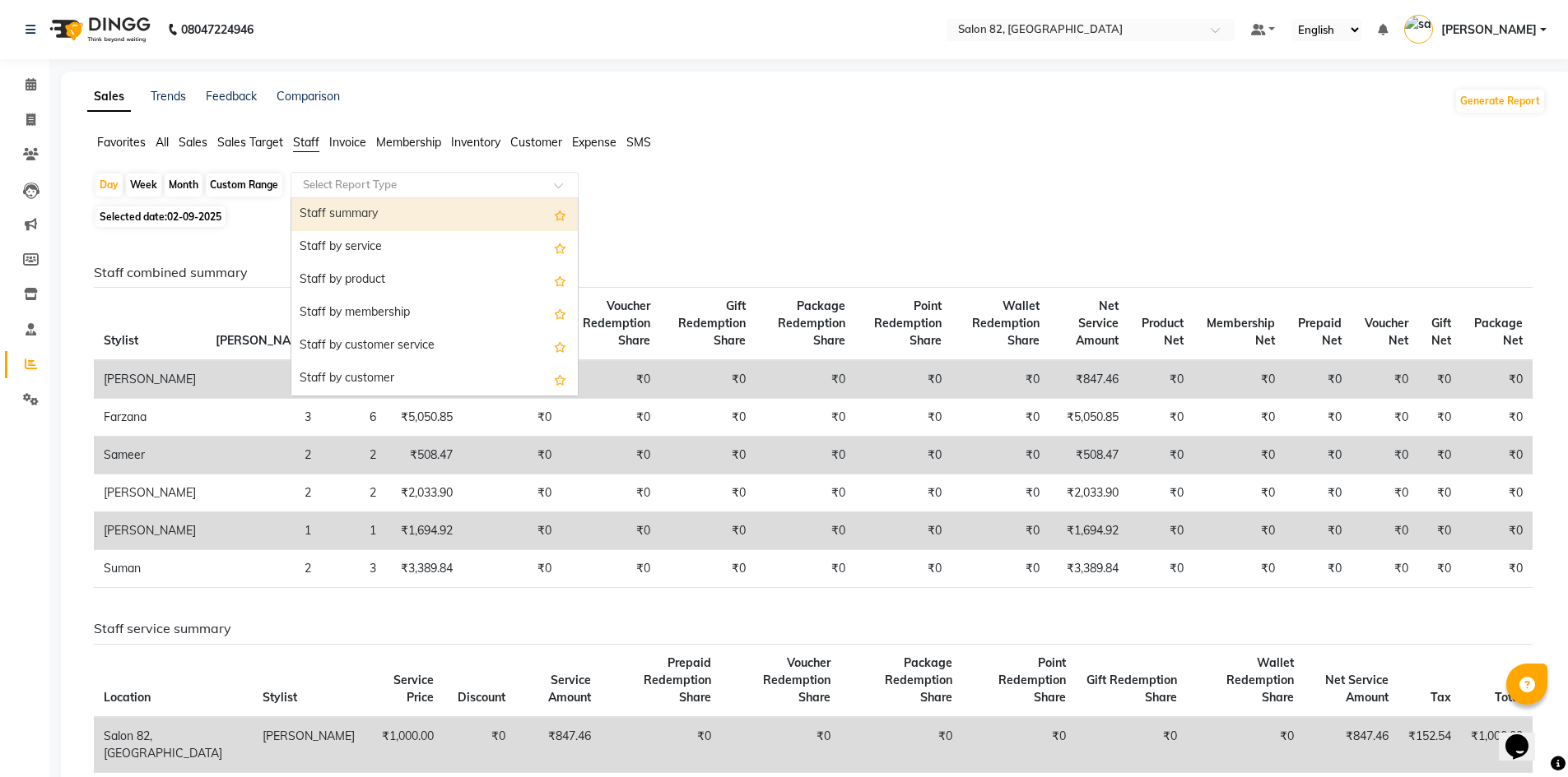
click at [332, 192] on input "text" at bounding box center [417, 185] width 237 height 16
click at [393, 215] on div "Staff summary" at bounding box center [434, 214] width 287 height 33
select select "full_report"
select select "csv"
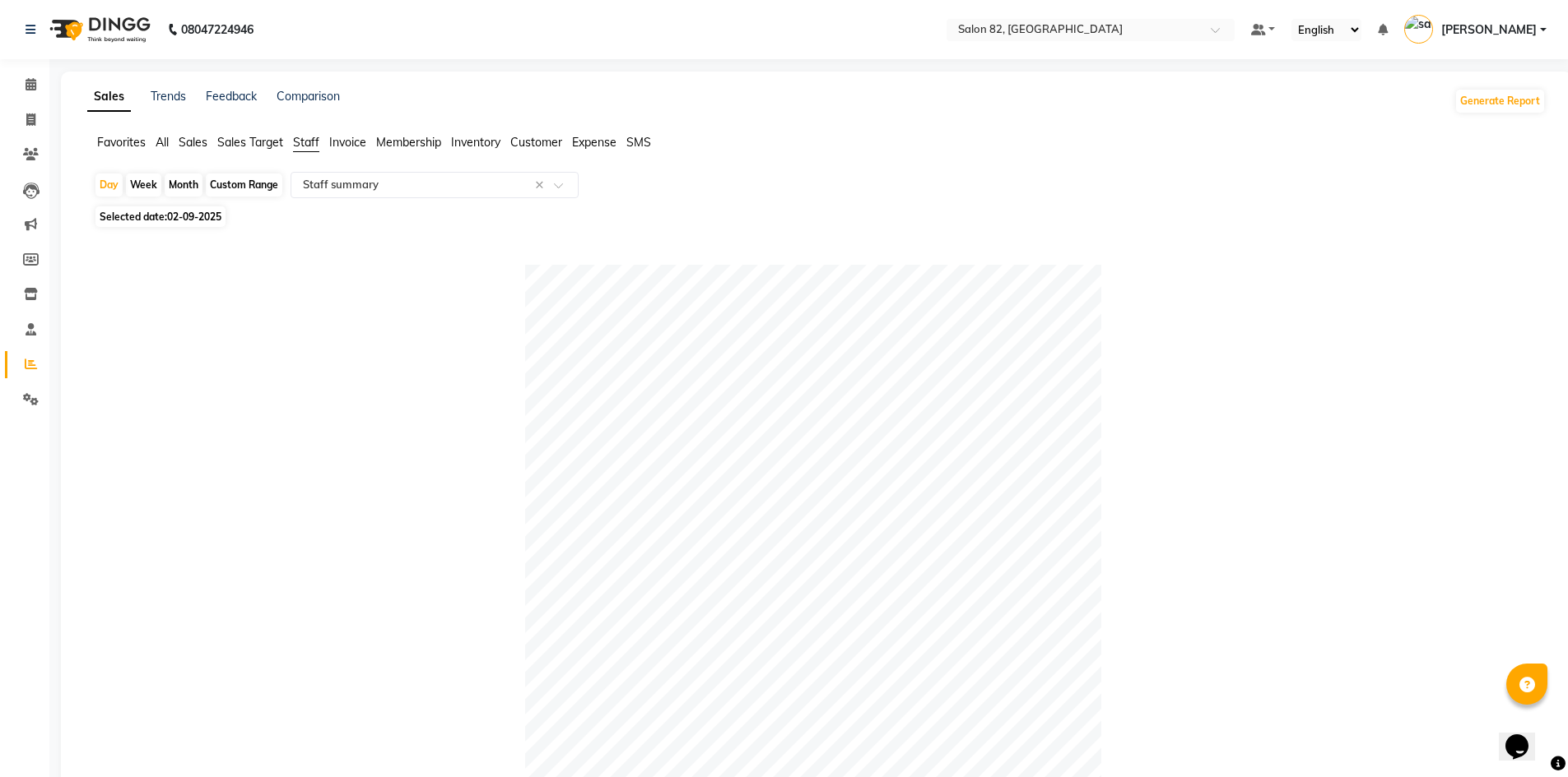
click at [197, 180] on div "Month" at bounding box center [184, 185] width 38 height 23
select select "9"
select select "2025"
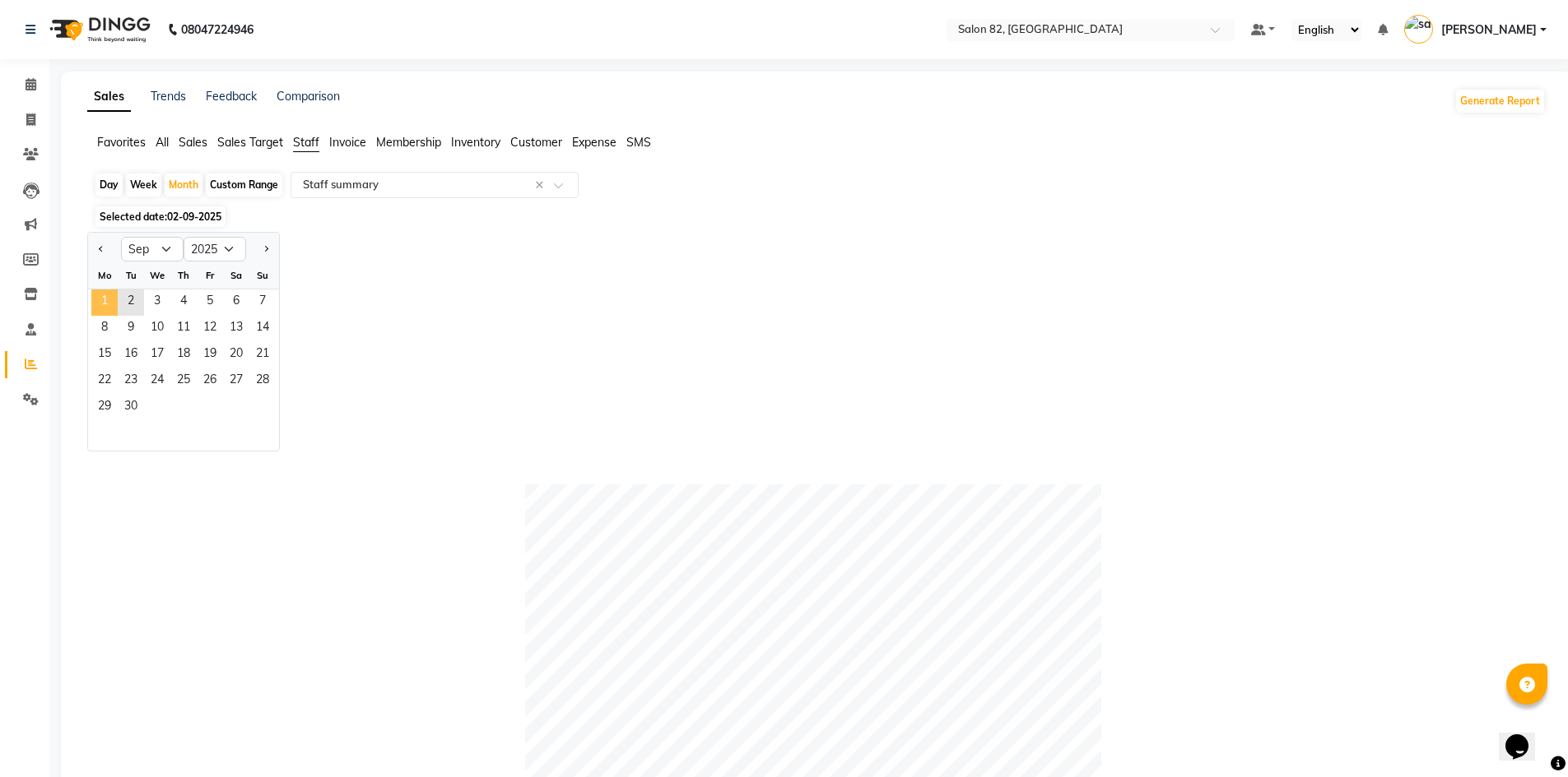
click at [95, 301] on span "1" at bounding box center [104, 302] width 26 height 26
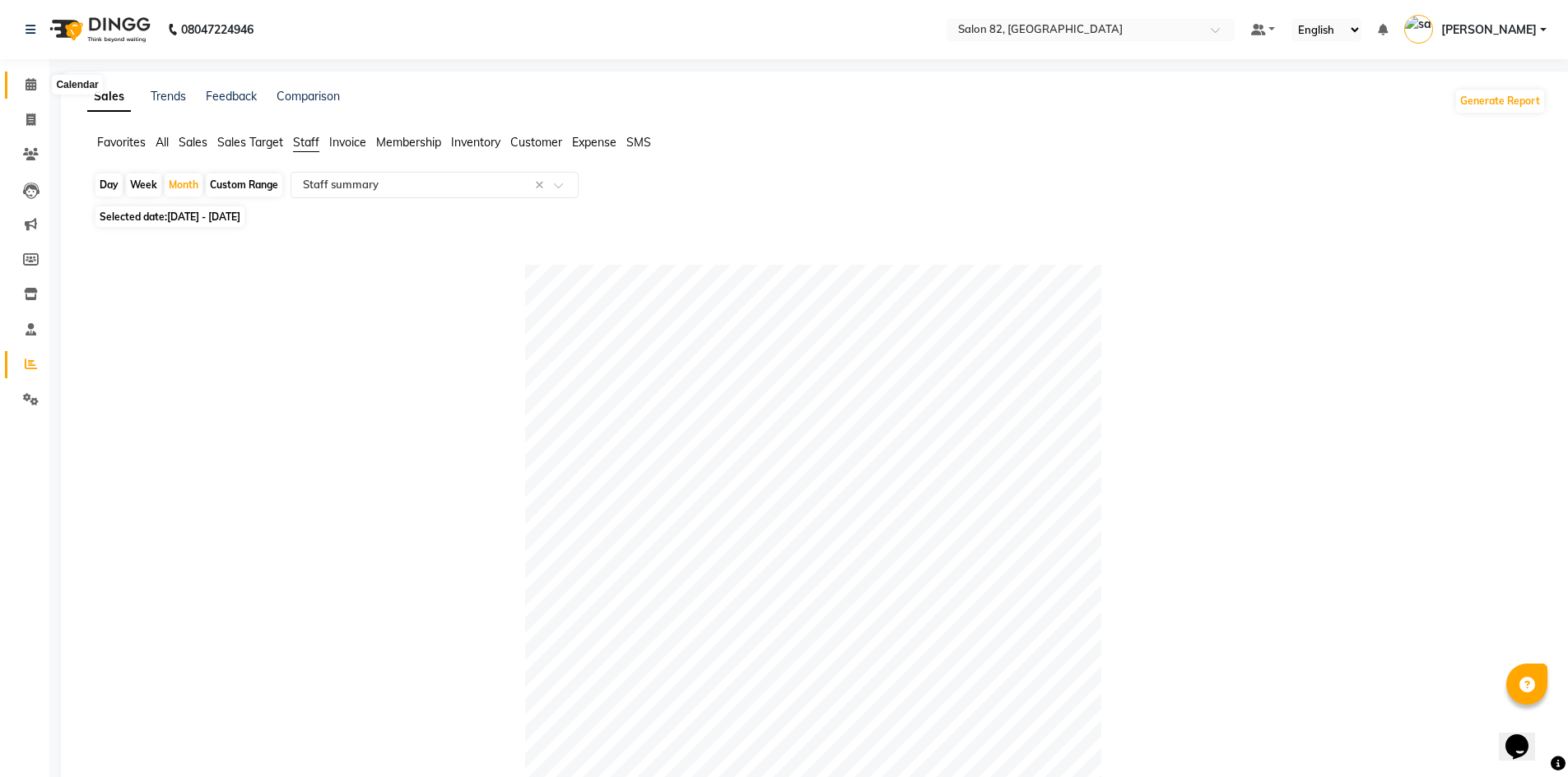
drag, startPoint x: 25, startPoint y: 82, endPoint x: 47, endPoint y: 97, distance: 26.6
click at [23, 83] on span at bounding box center [30, 85] width 29 height 19
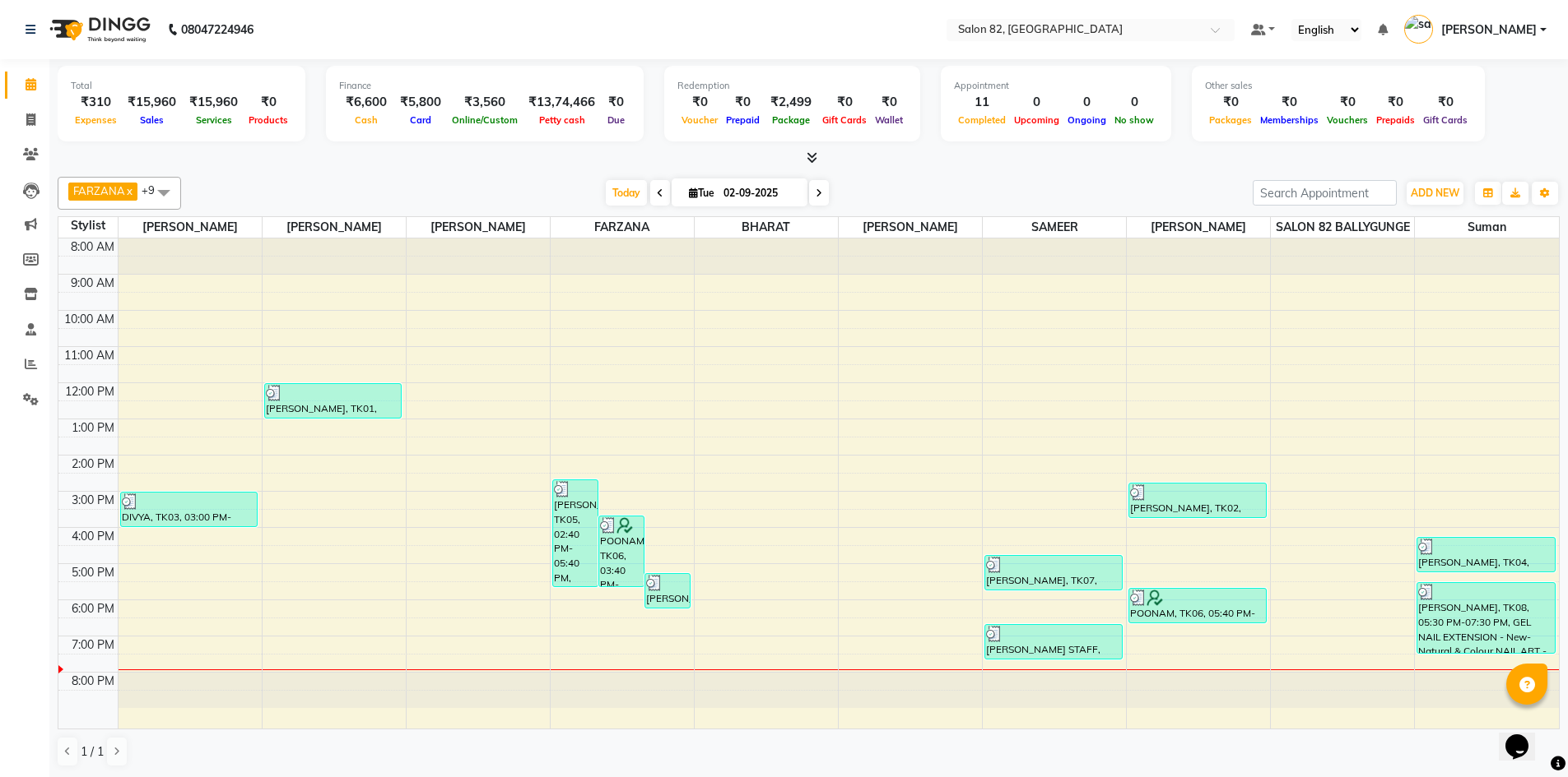
click at [817, 165] on span at bounding box center [808, 158] width 17 height 17
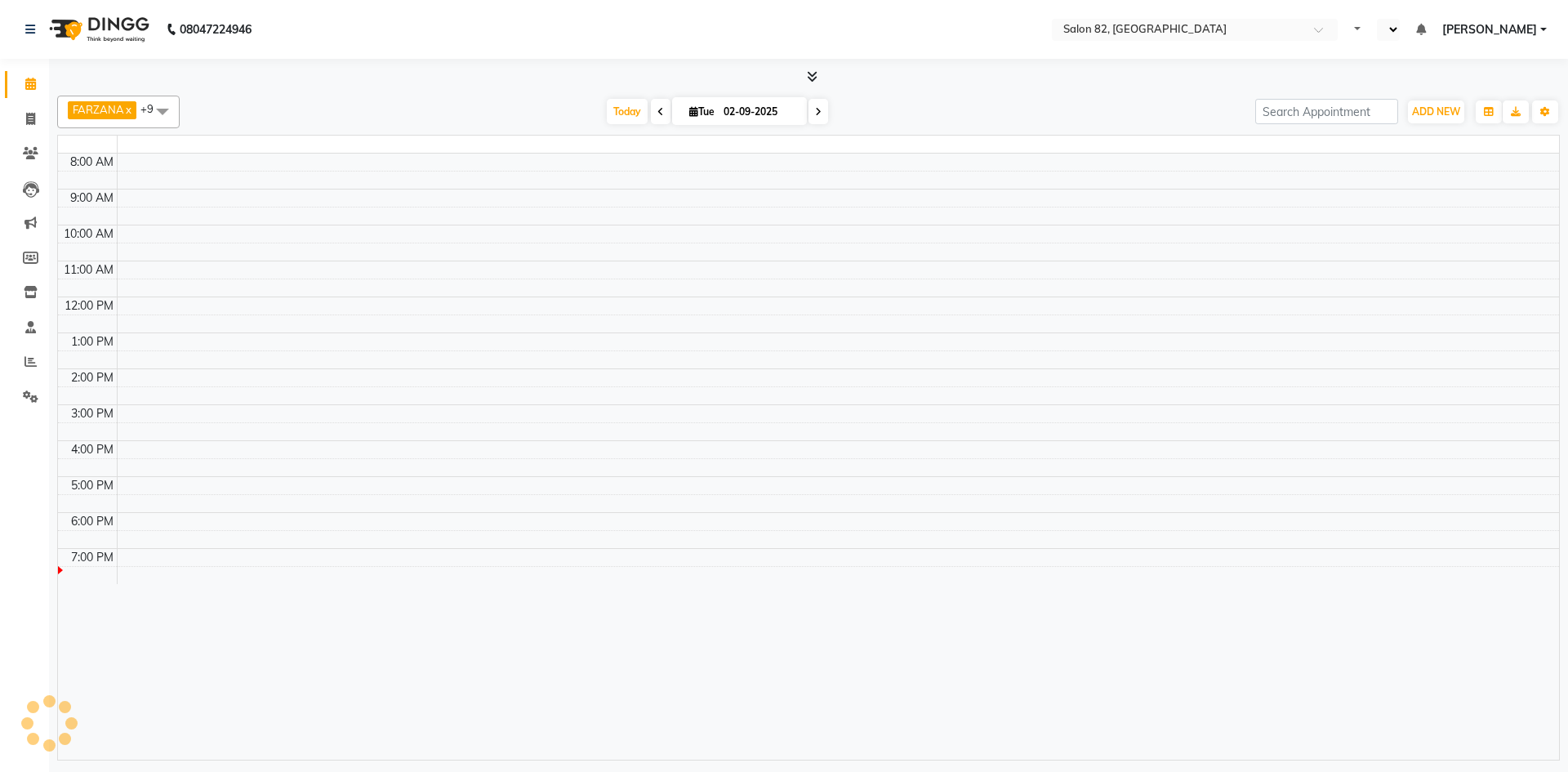
select select "en"
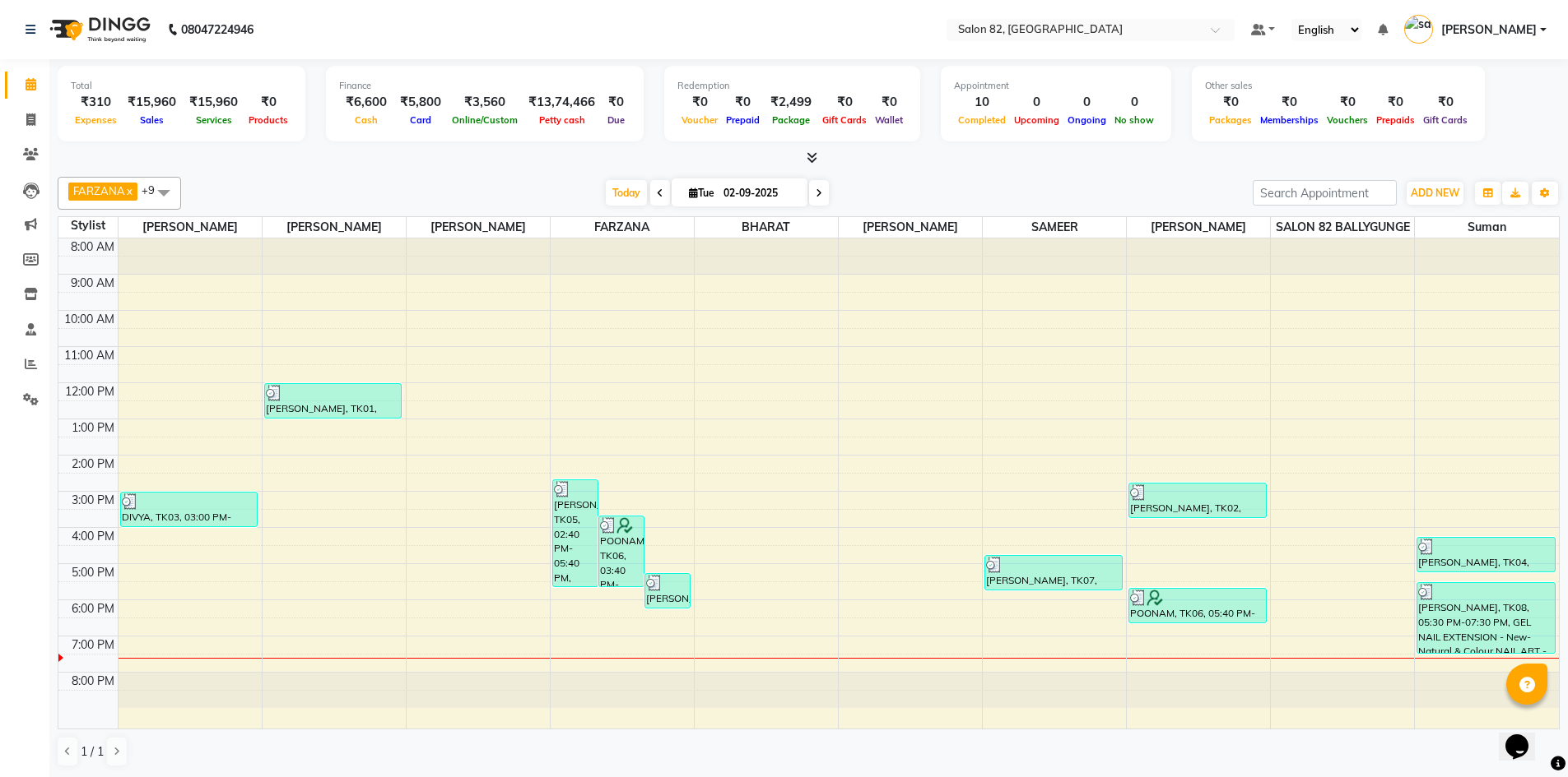
click at [810, 158] on icon at bounding box center [812, 158] width 11 height 13
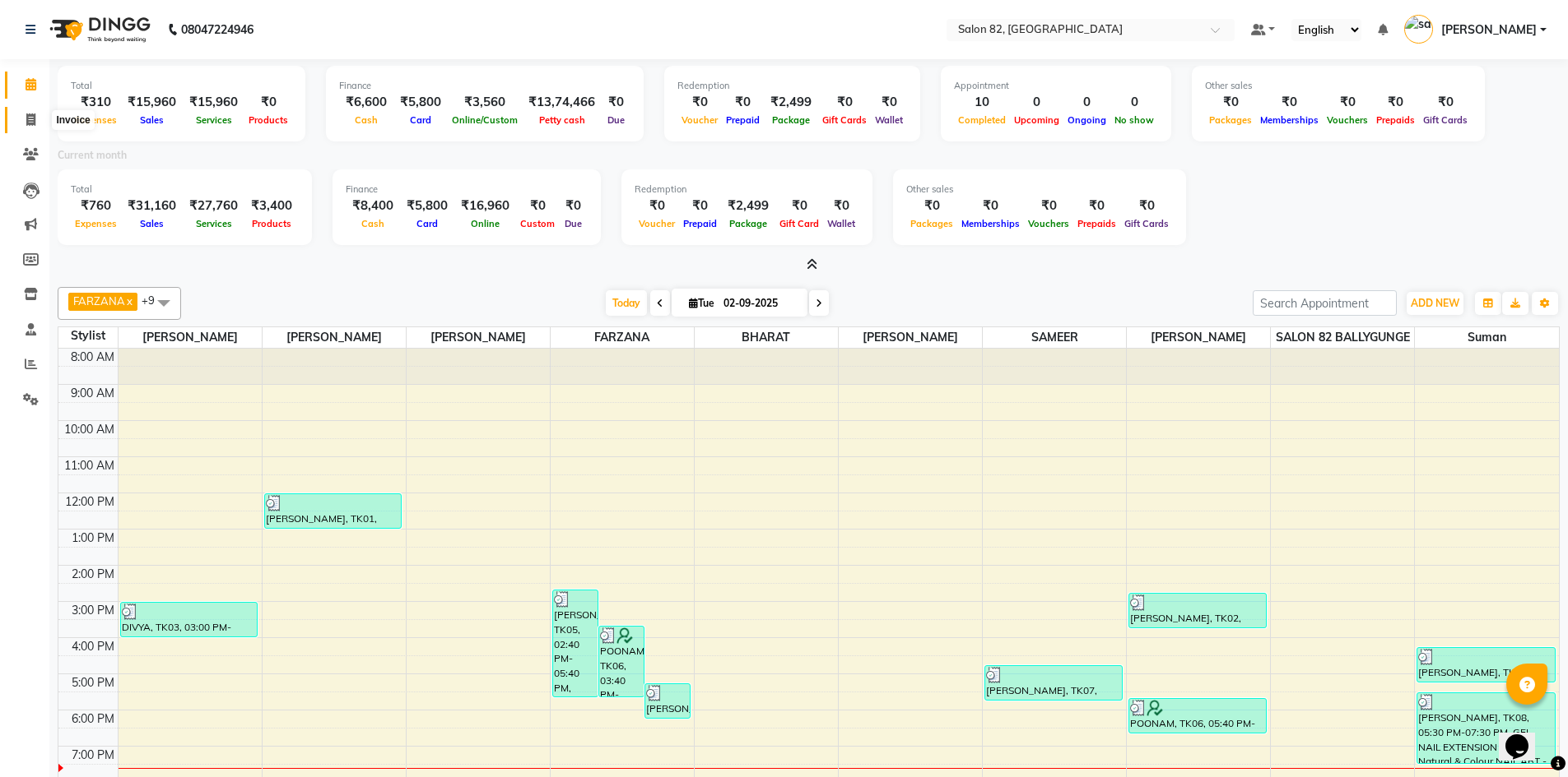
click at [29, 119] on icon at bounding box center [30, 120] width 9 height 13
select select "service"
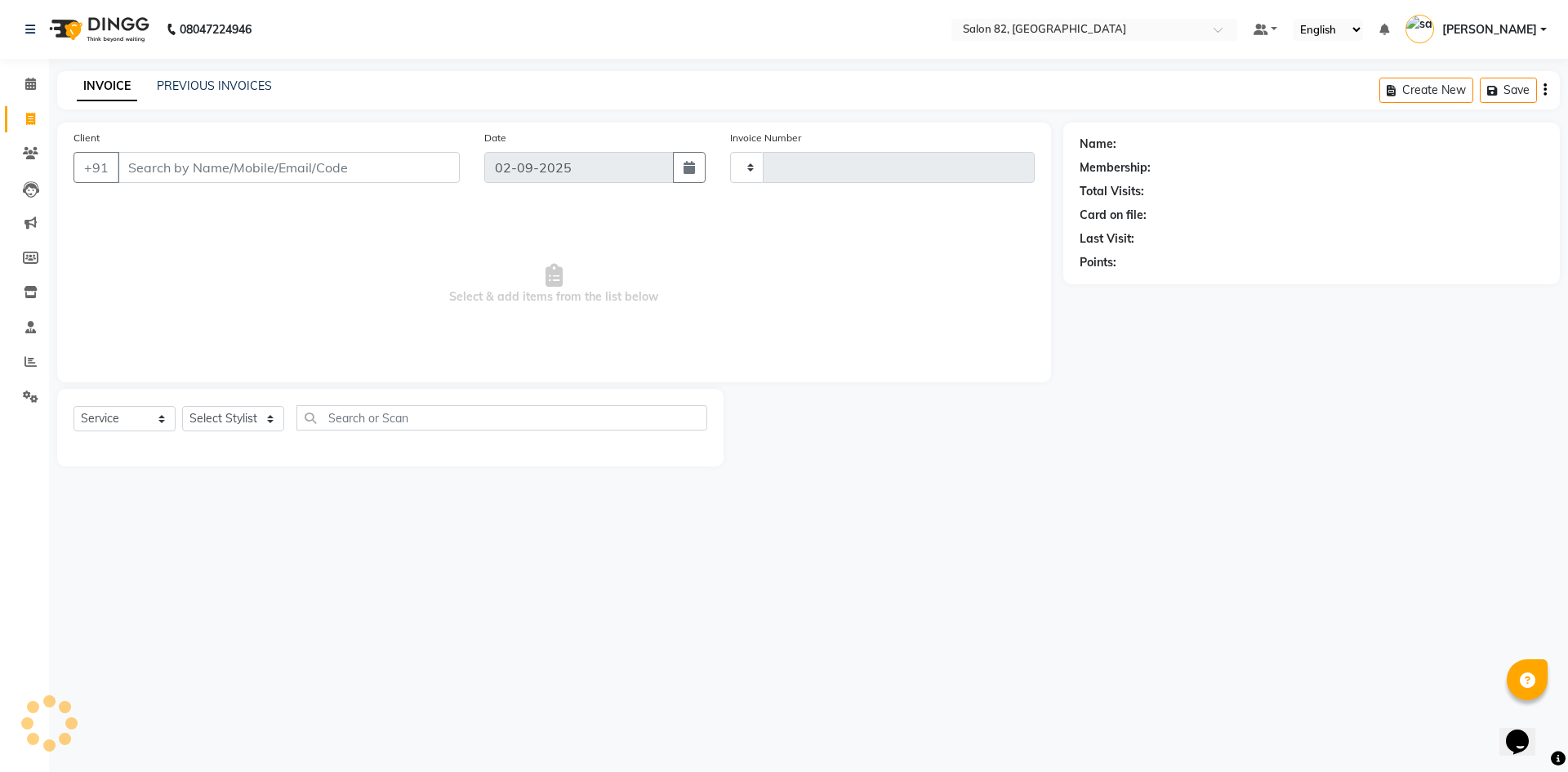
type input "0449"
select select "8702"
click at [191, 76] on div "INVOICE PREVIOUS INVOICES Create New Save" at bounding box center [808, 90] width 1503 height 38
click at [191, 80] on link "PREVIOUS INVOICES" at bounding box center [214, 85] width 116 height 15
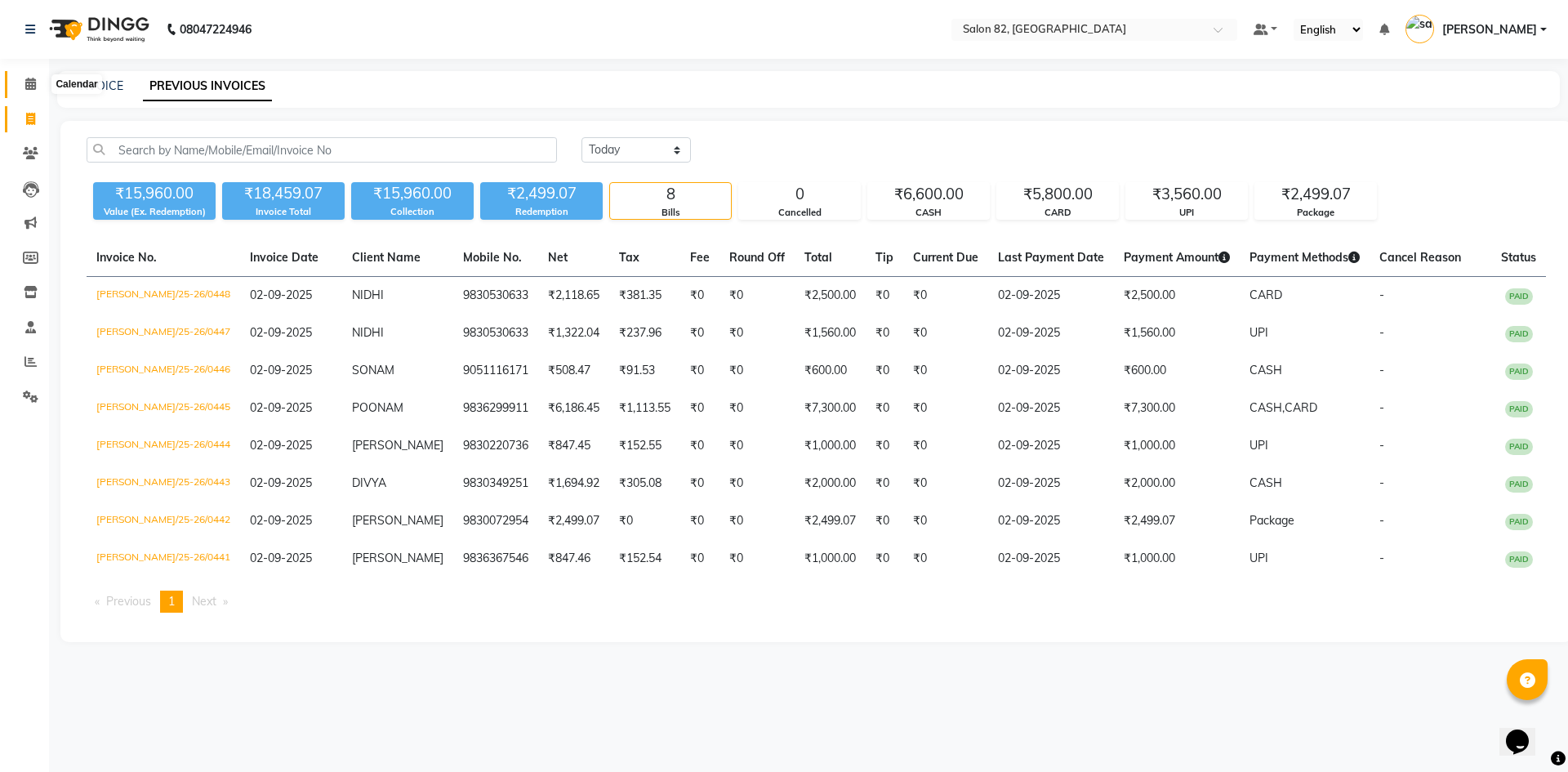
click at [31, 85] on icon at bounding box center [30, 84] width 11 height 12
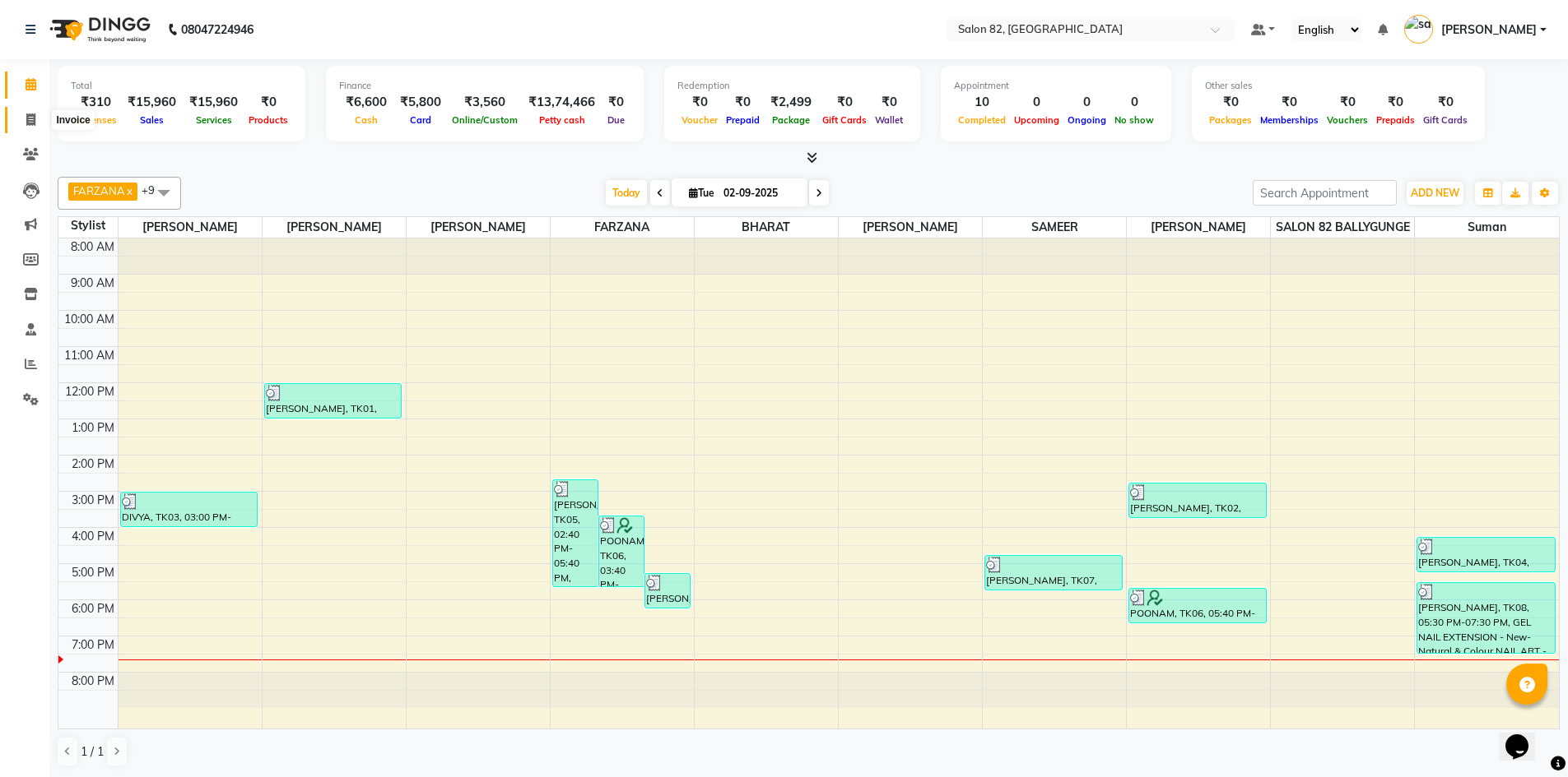
click at [39, 124] on span at bounding box center [30, 120] width 29 height 19
select select "service"
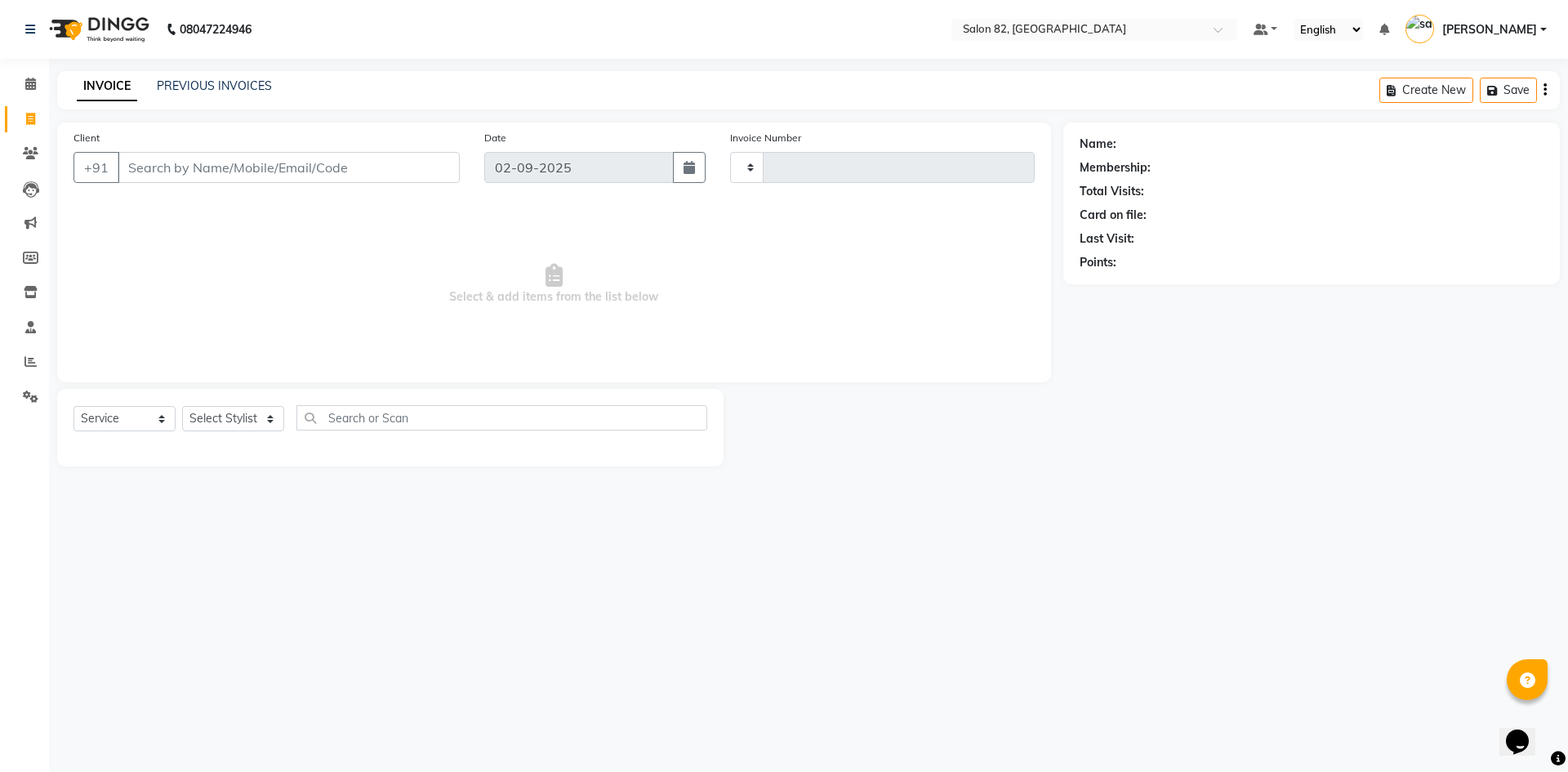
type input "0449"
select select "8702"
click at [160, 165] on input "Client" at bounding box center [288, 167] width 342 height 31
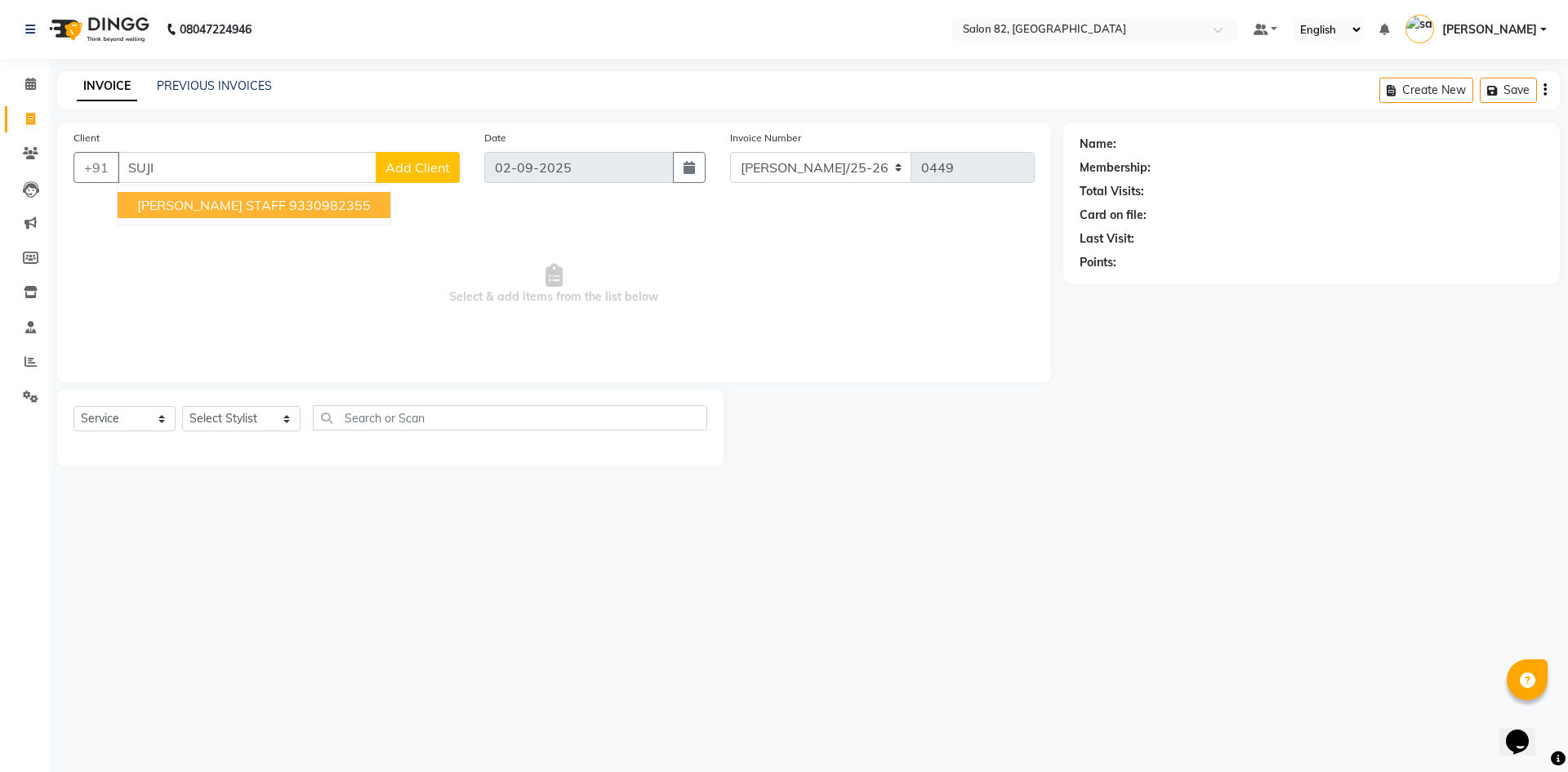
click at [176, 213] on span "[PERSON_NAME] STAFF" at bounding box center [211, 205] width 148 height 16
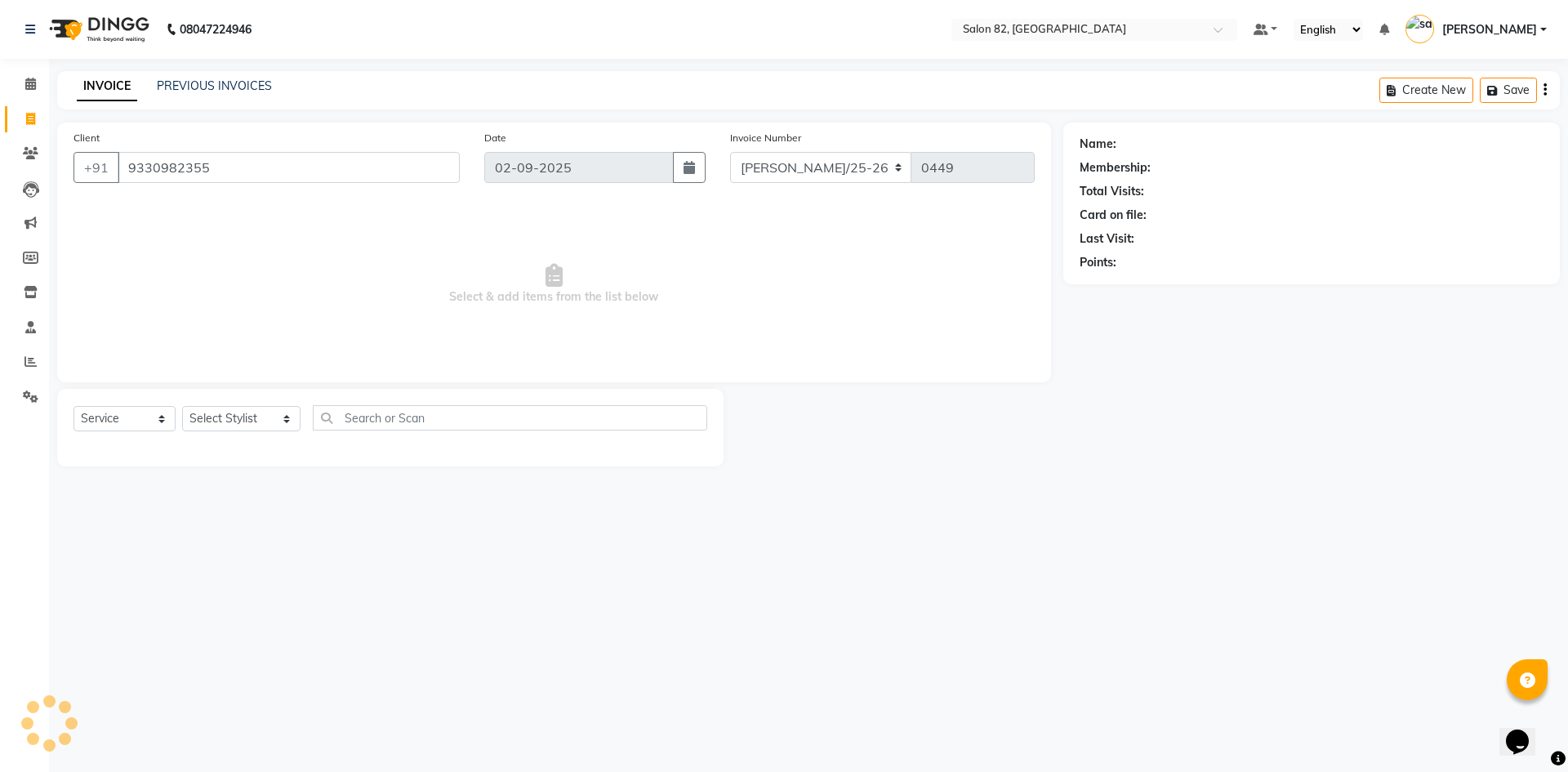
type input "9330982355"
select select "1: Object"
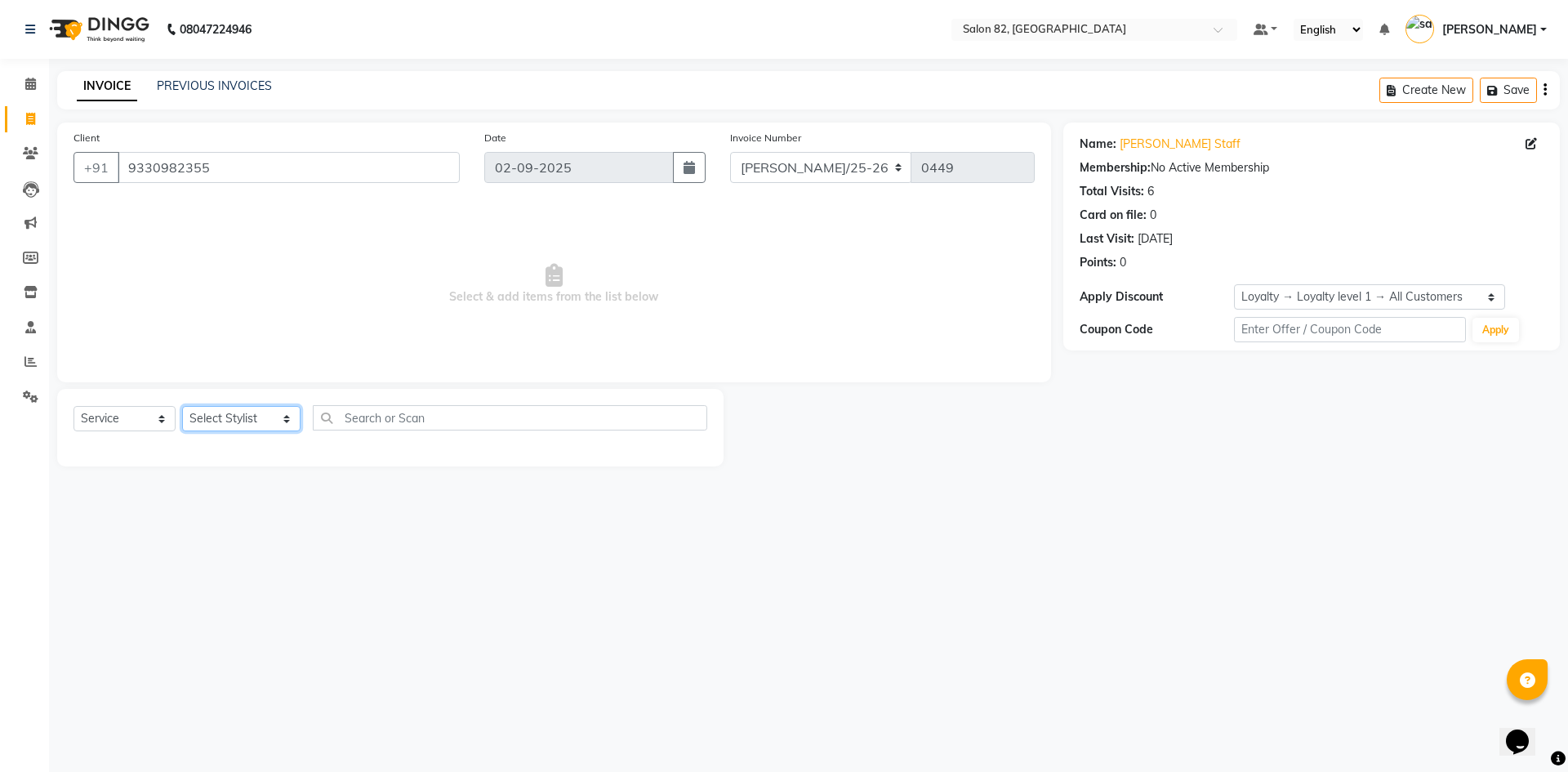
click at [267, 420] on select "Select Stylist [PERSON_NAME] Altmas [PERSON_NAME] BHARAT [PERSON_NAME] [PERSON_…" at bounding box center [241, 419] width 118 height 25
select select "61674"
click at [182, 406] on select "Select Stylist [PERSON_NAME] Altmas [PERSON_NAME] BHARAT [PERSON_NAME] [PERSON_…" at bounding box center [241, 419] width 118 height 25
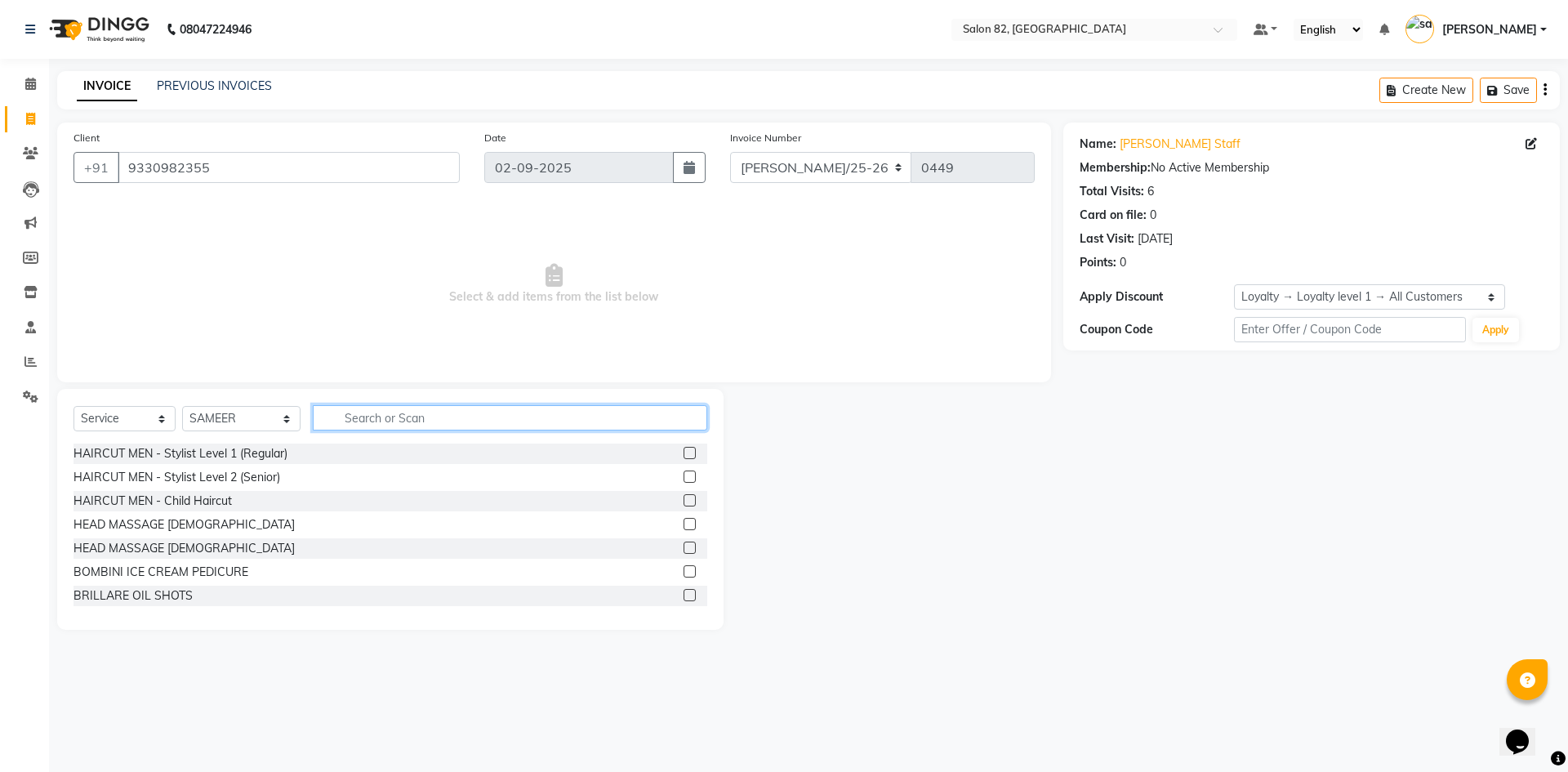
click at [497, 419] on input "text" at bounding box center [510, 418] width 395 height 25
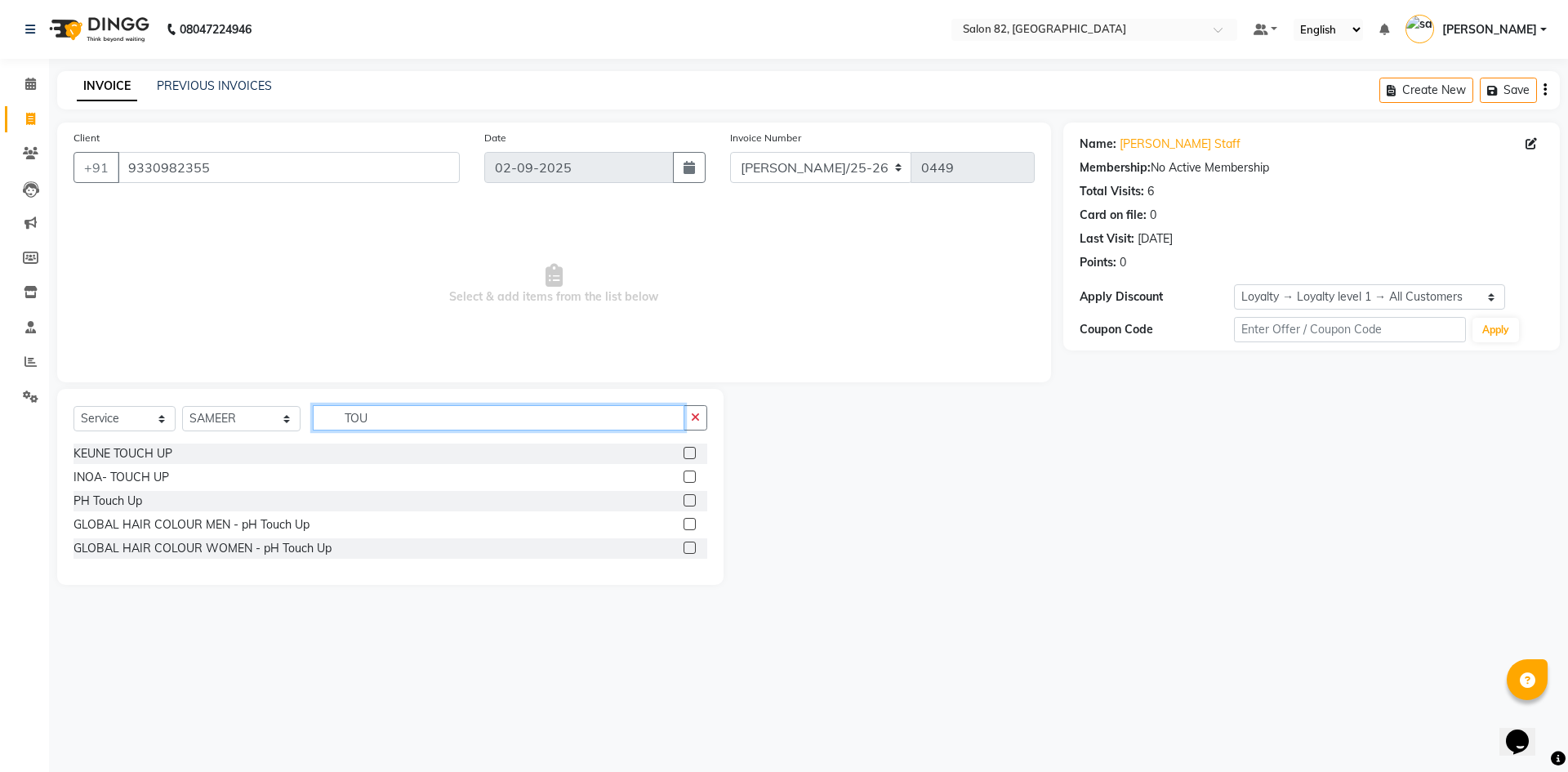
type input "TOU"
click at [692, 475] on label at bounding box center [690, 477] width 12 height 12
click at [692, 475] on input "checkbox" at bounding box center [689, 478] width 11 height 11
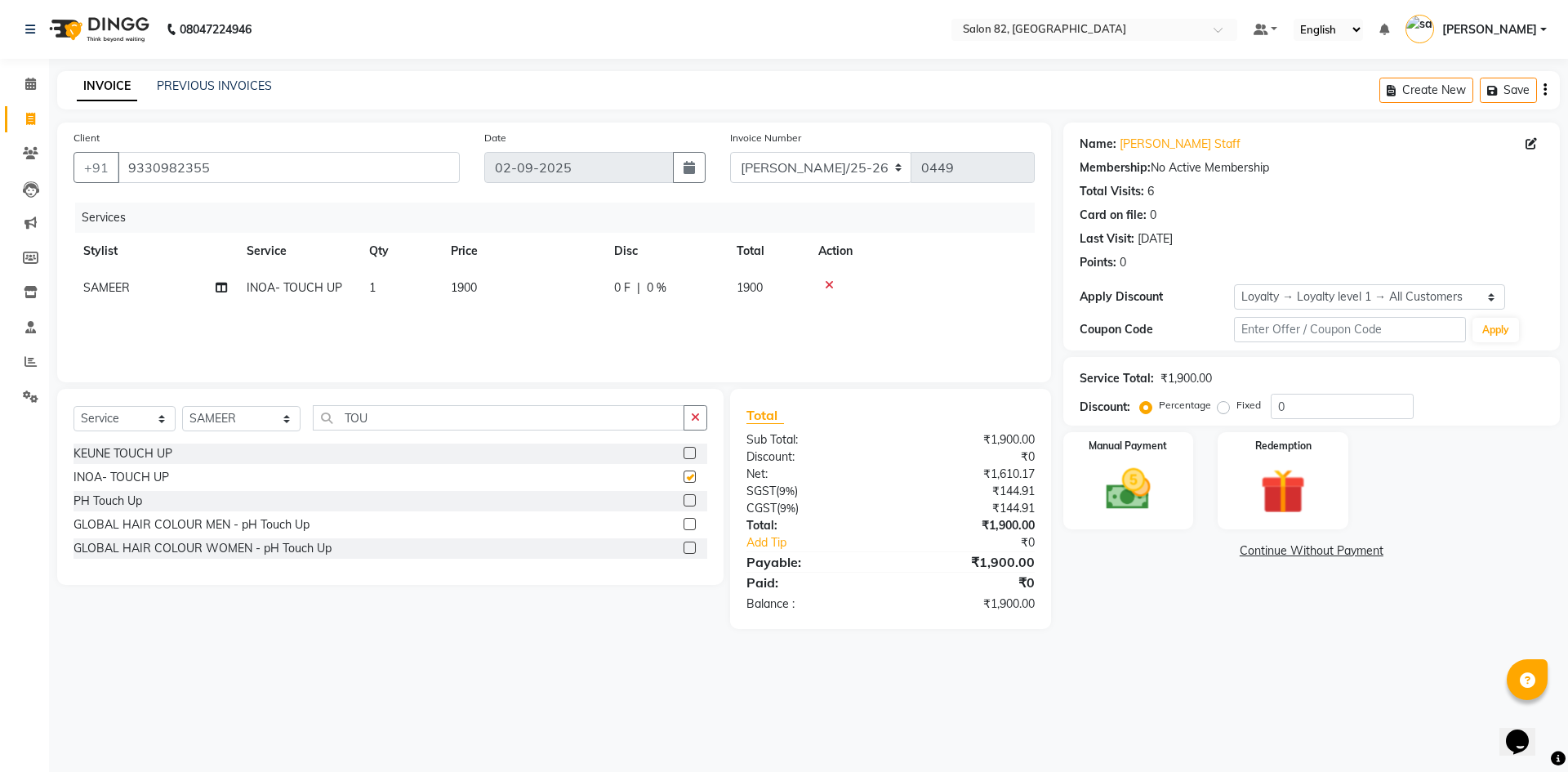
checkbox input "false"
click at [496, 289] on td "1900" at bounding box center [523, 287] width 164 height 36
select select "61674"
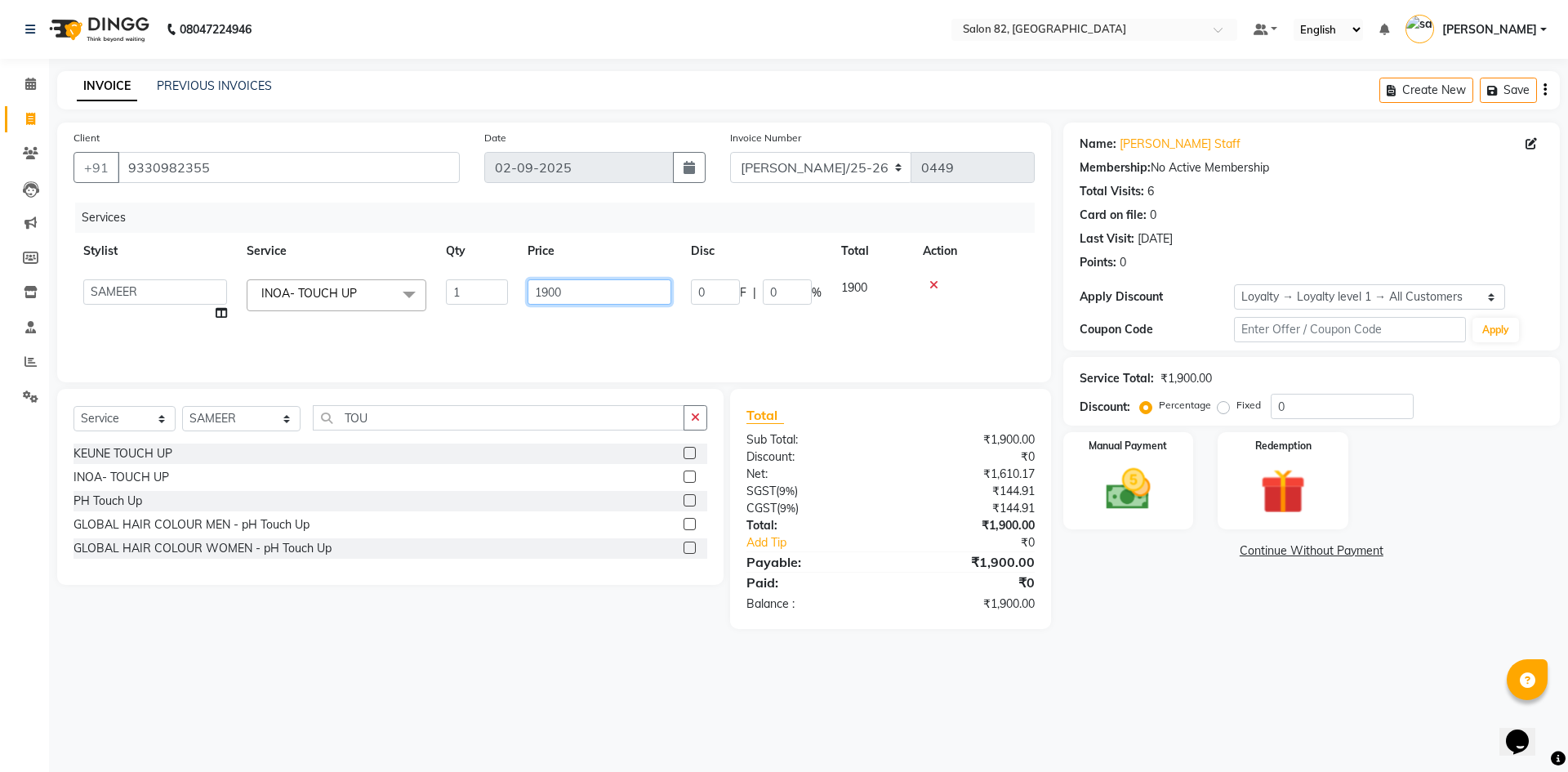
click at [570, 290] on input "1900" at bounding box center [600, 292] width 144 height 25
type input "1"
type input "0"
click at [1163, 714] on div "08047224946 Select Location × Salon 82, Ballygunge Default Panel My Panel Engli…" at bounding box center [784, 386] width 1568 height 772
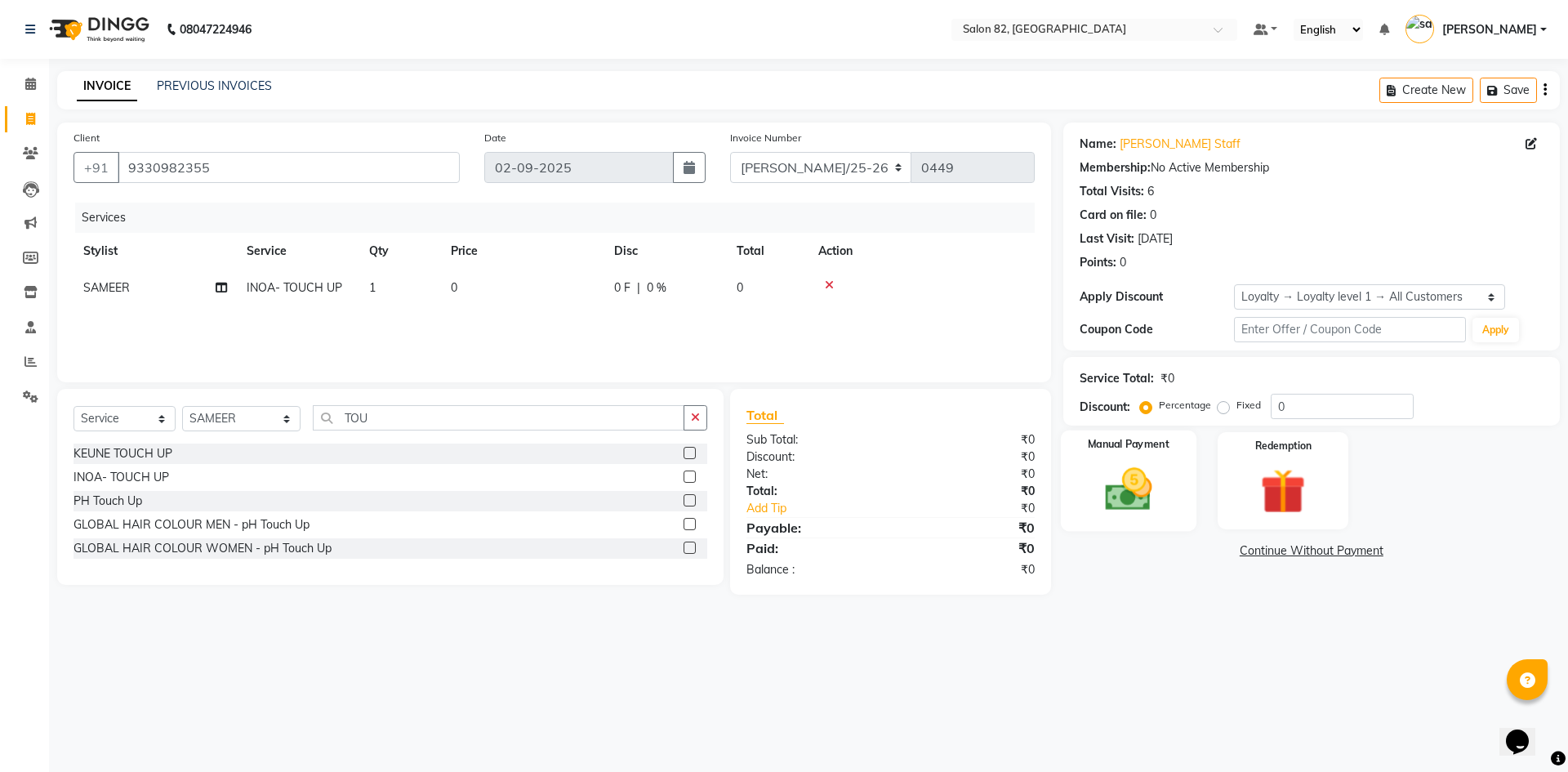
click at [1114, 455] on div "Manual Payment" at bounding box center [1128, 480] width 136 height 101
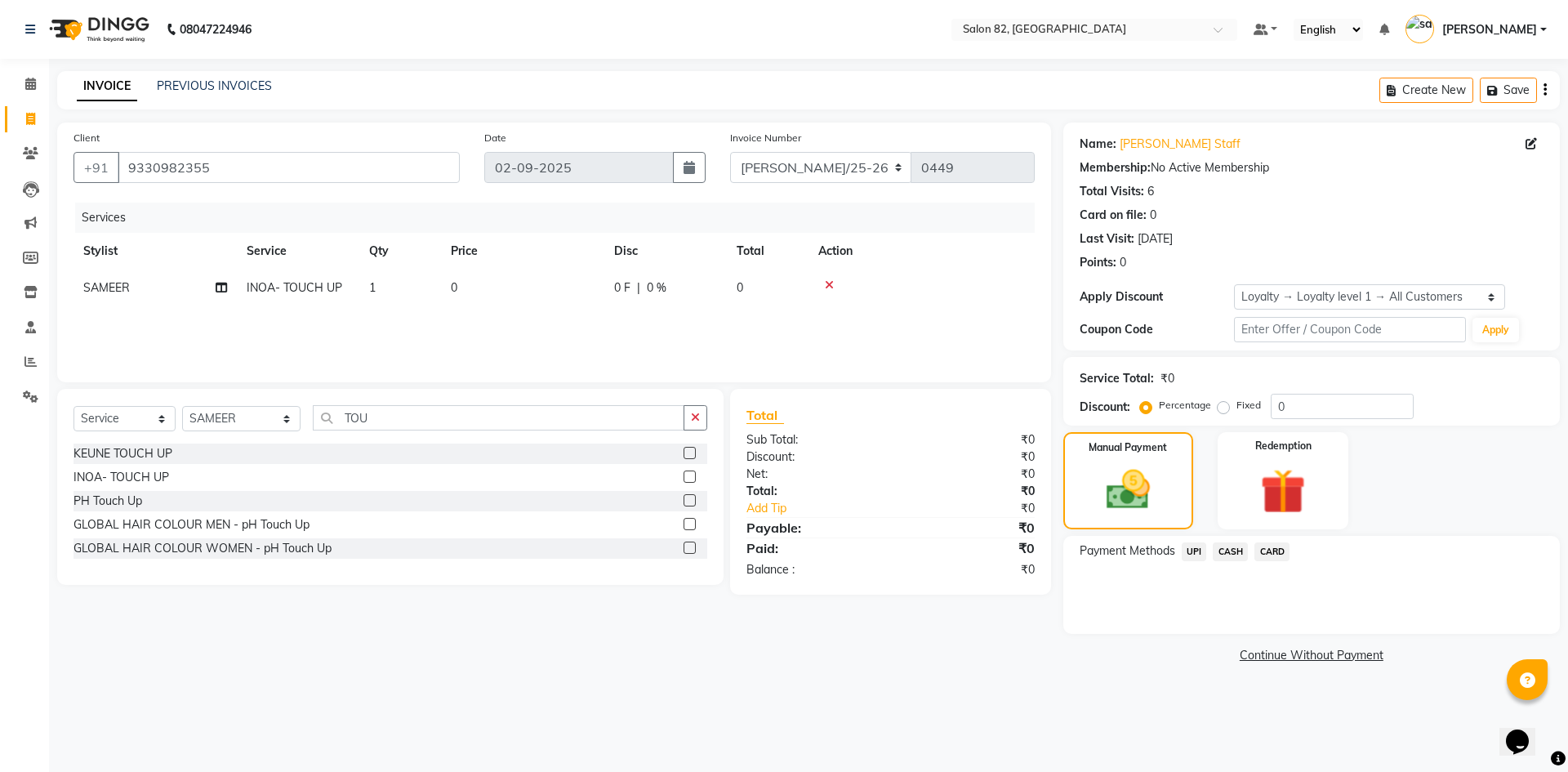
click at [1228, 550] on span "CASH" at bounding box center [1231, 551] width 36 height 19
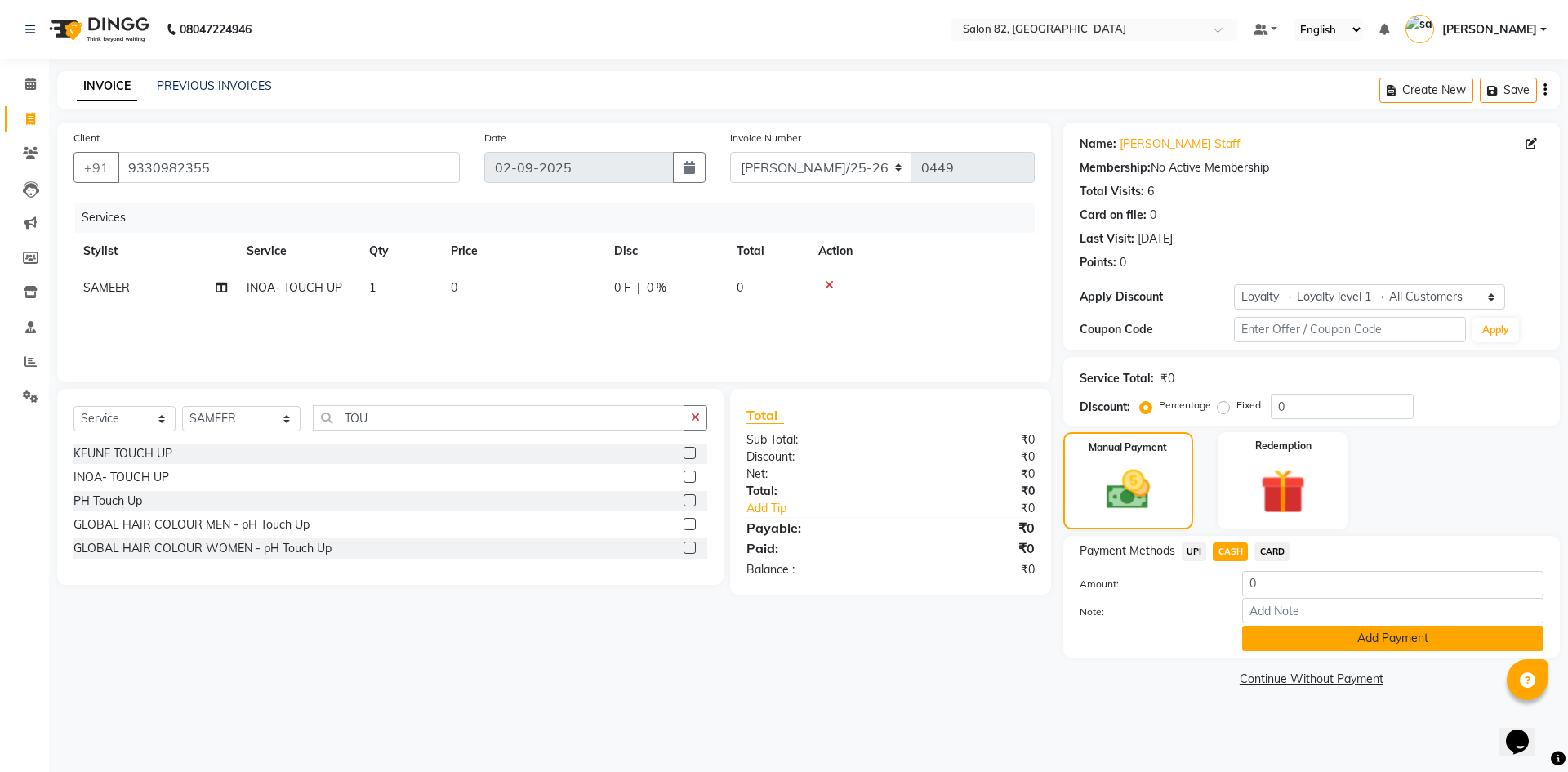
click at [1271, 645] on button "Add Payment" at bounding box center [1393, 639] width 301 height 25
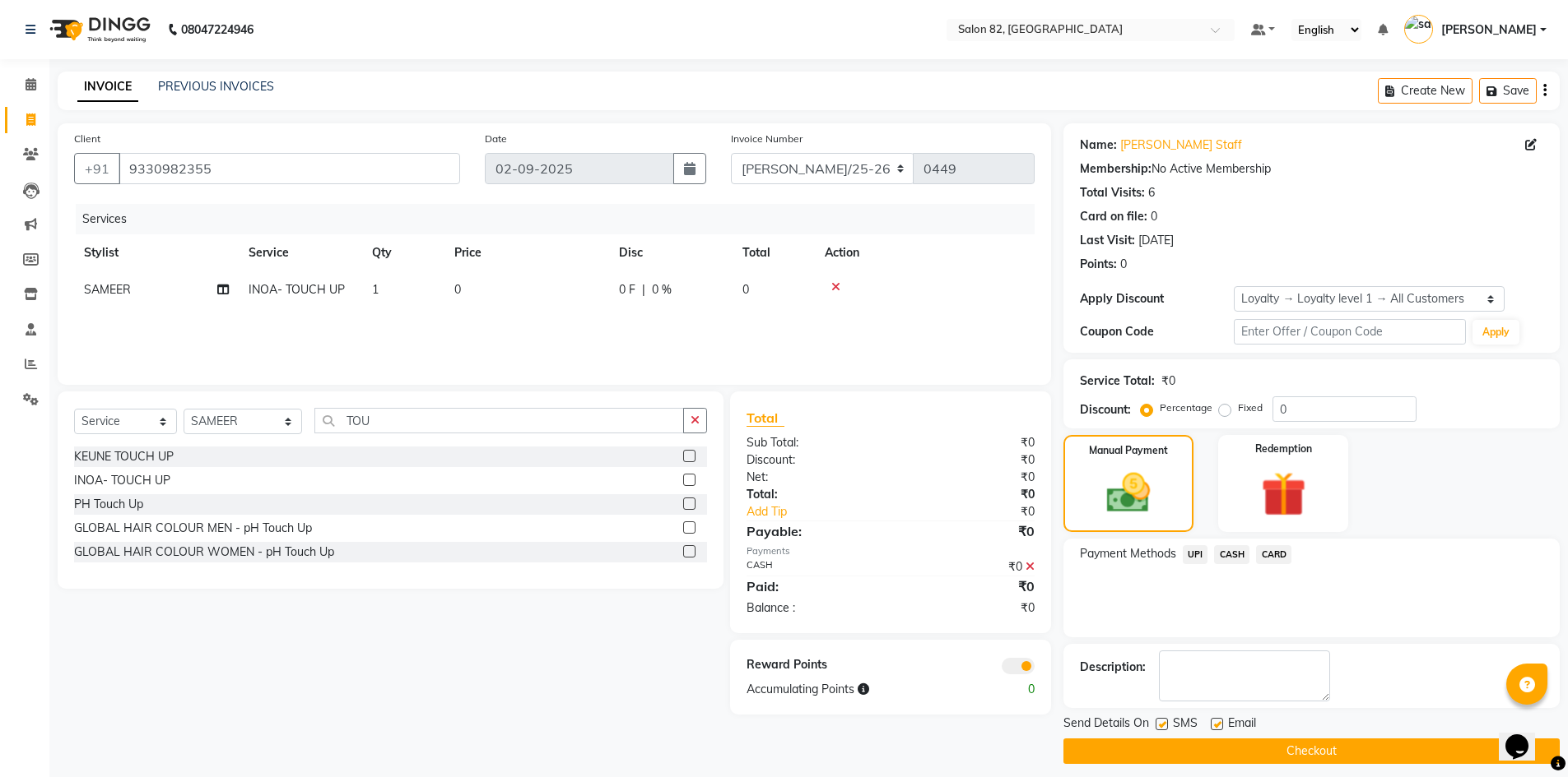
click at [1222, 747] on button "Checkout" at bounding box center [1311, 751] width 496 height 25
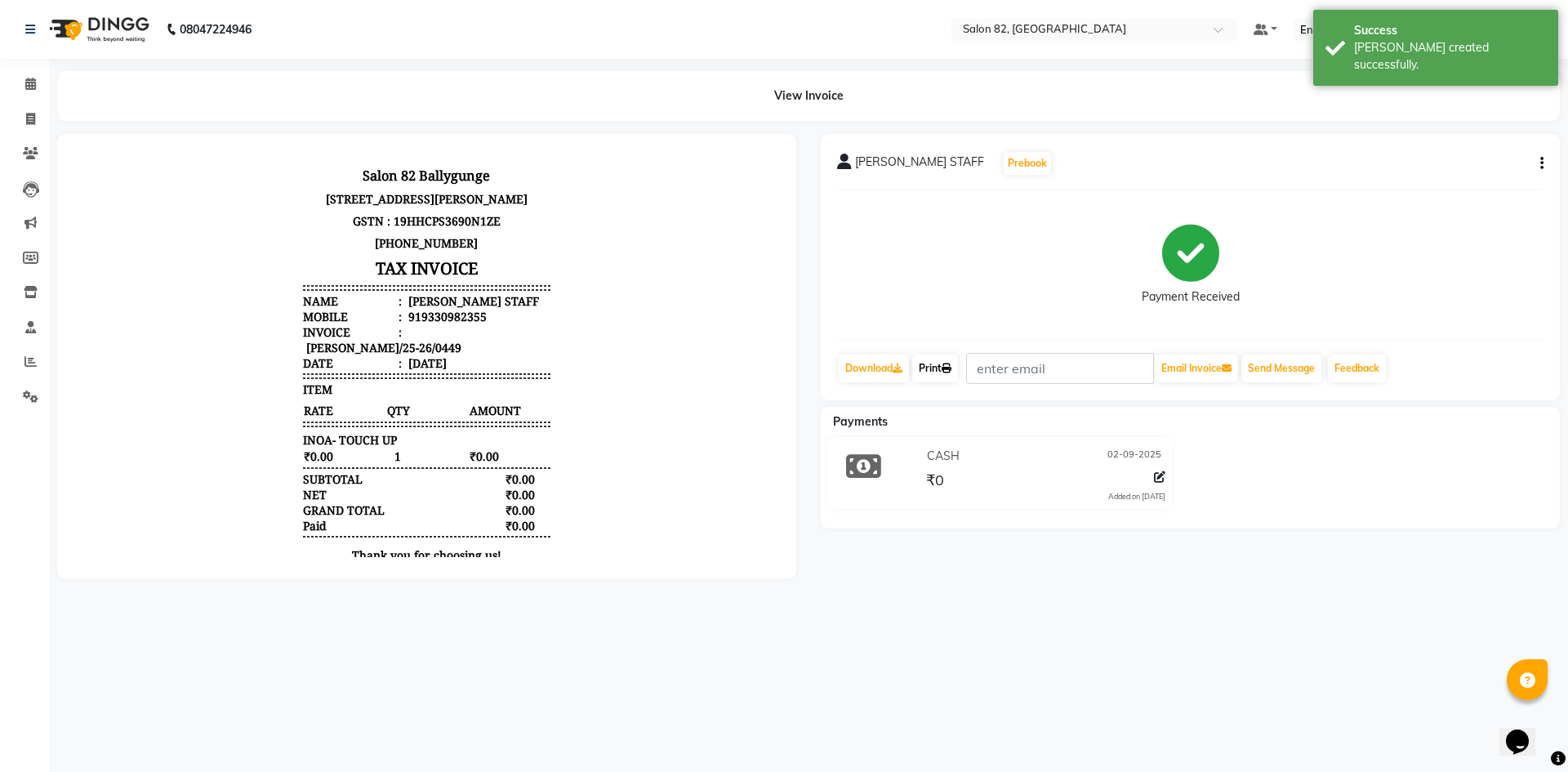
click at [940, 368] on link "Print" at bounding box center [934, 368] width 45 height 28
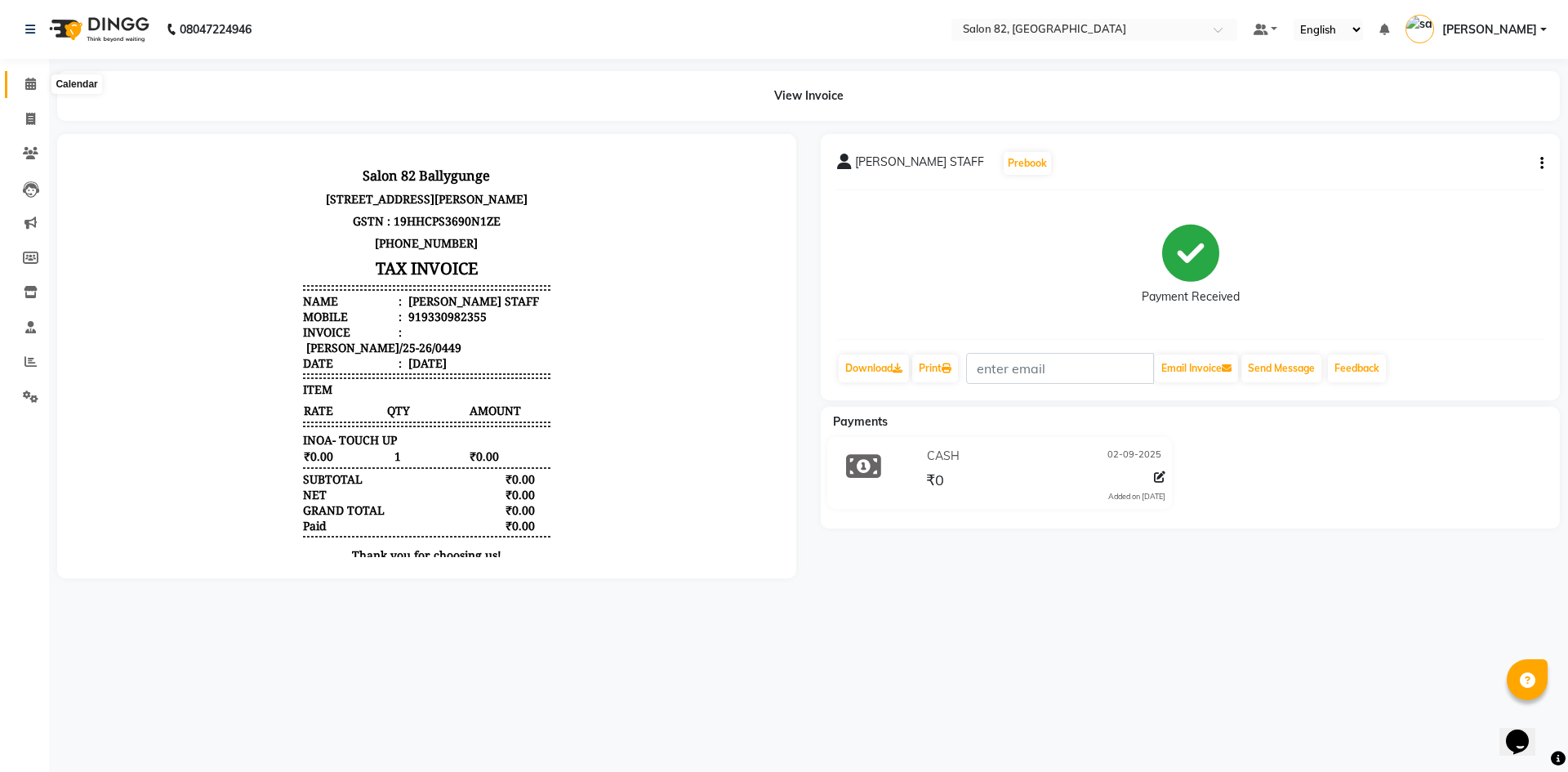
click at [27, 86] on icon at bounding box center [30, 84] width 11 height 12
